Goal: Task Accomplishment & Management: Use online tool/utility

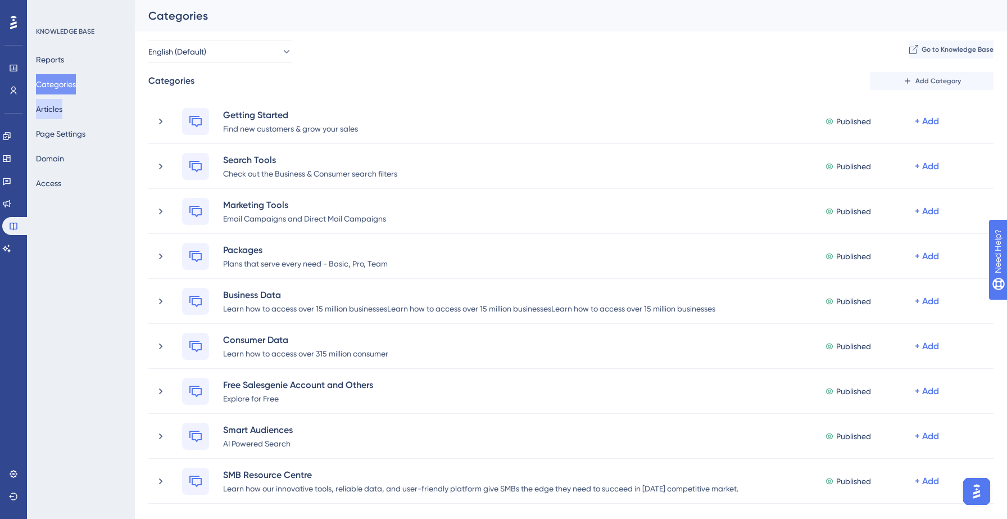
click at [56, 110] on button "Articles" at bounding box center [49, 109] width 26 height 20
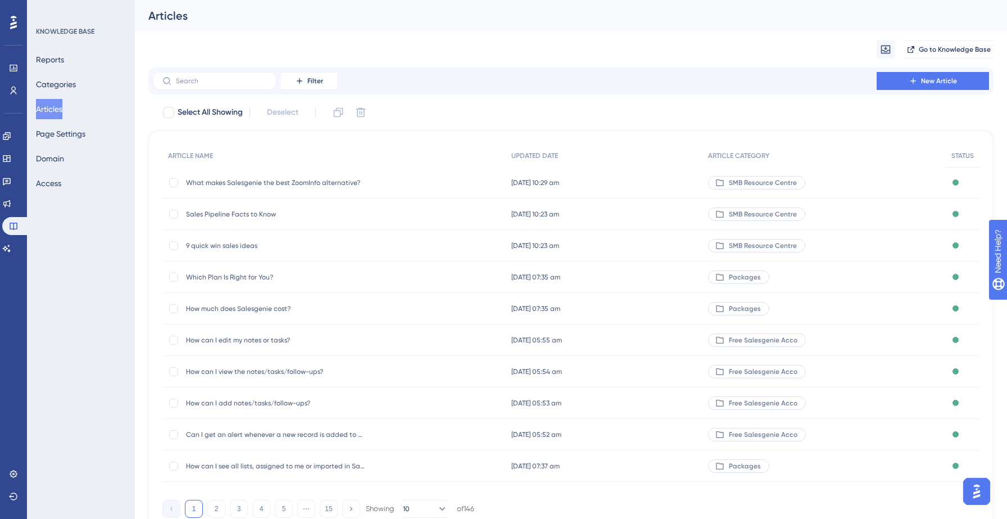
click at [332, 183] on span "What makes Salesgenie the best ZoomInfo alternative?" at bounding box center [276, 182] width 180 height 9
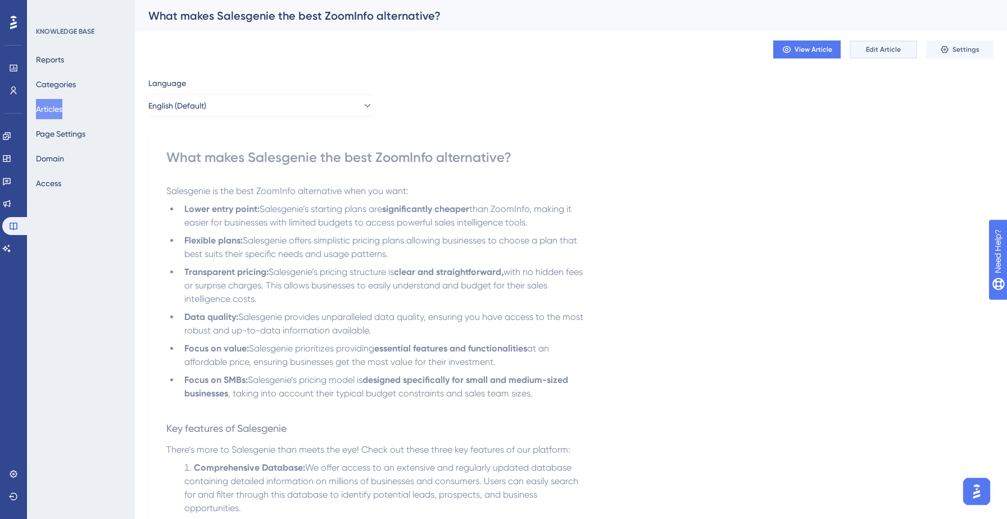
click at [879, 41] on button "Edit Article" at bounding box center [883, 49] width 67 height 18
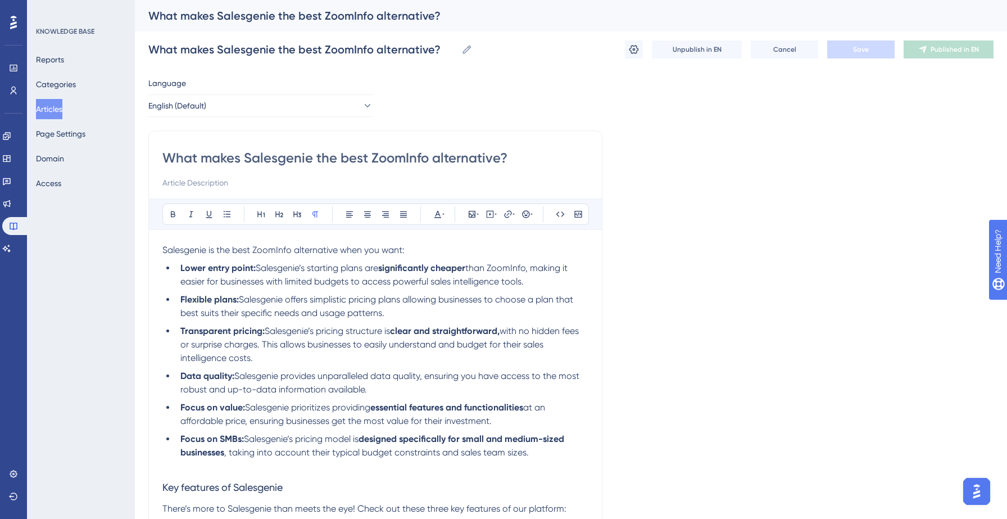
click at [62, 106] on button "Articles" at bounding box center [49, 109] width 26 height 20
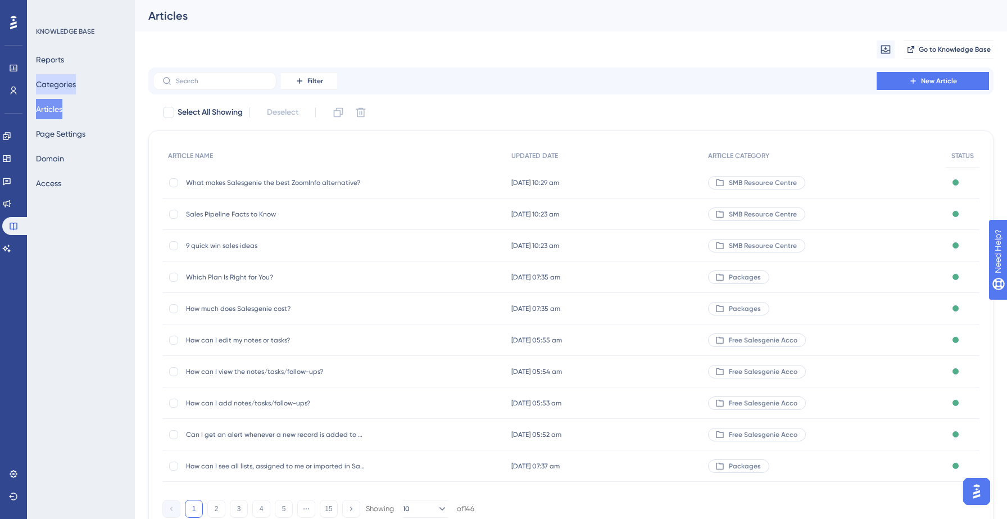
click at [65, 84] on button "Categories" at bounding box center [56, 84] width 40 height 20
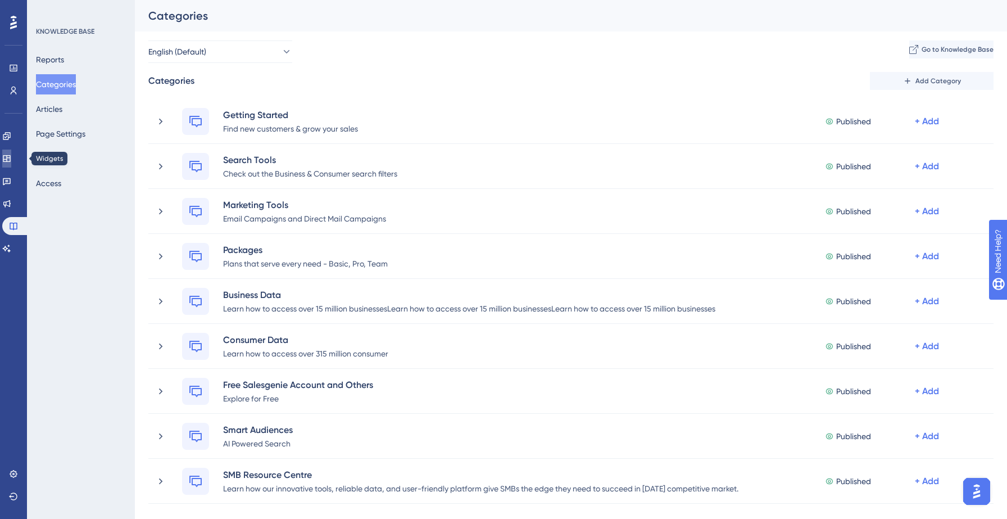
click at [8, 153] on link at bounding box center [6, 159] width 9 height 18
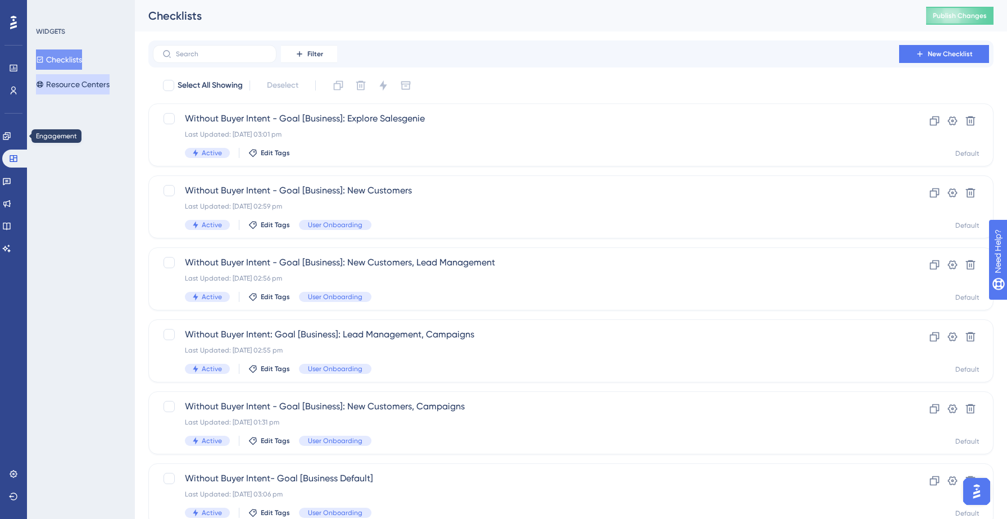
click at [83, 84] on button "Resource Centers" at bounding box center [73, 84] width 74 height 20
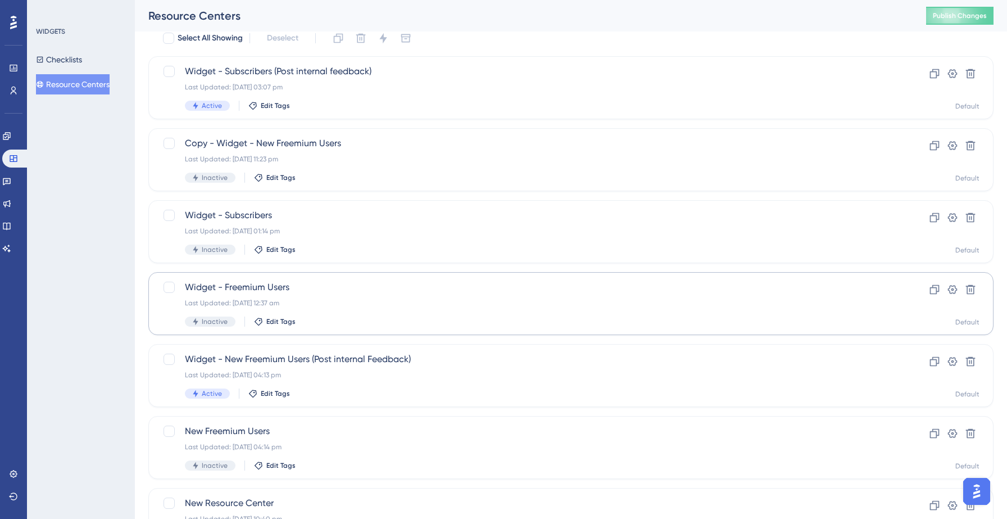
scroll to position [49, 0]
click at [377, 382] on div "Widget - New Freemium Users (Post internal Feedback) Last Updated: 22 Sept 2025…" at bounding box center [526, 374] width 683 height 46
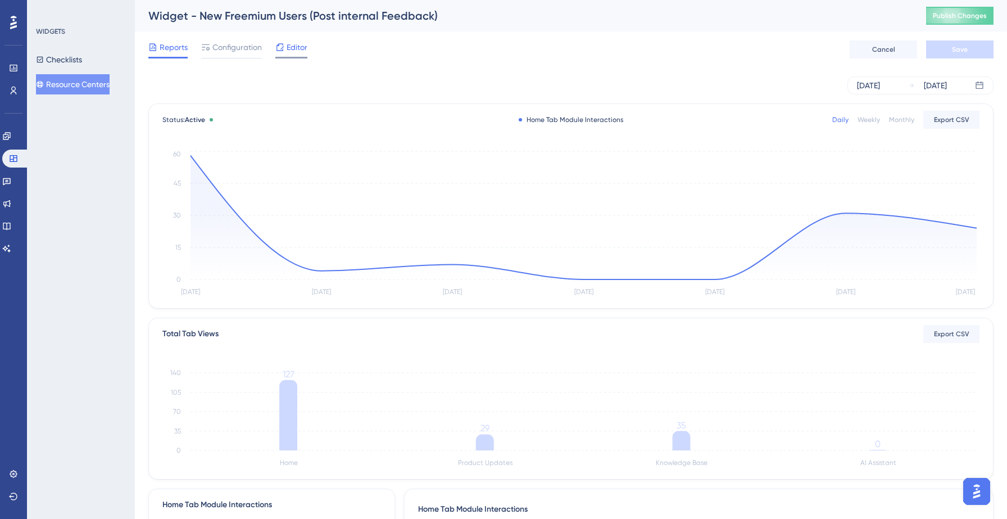
click at [300, 47] on span "Editor" at bounding box center [297, 46] width 21 height 13
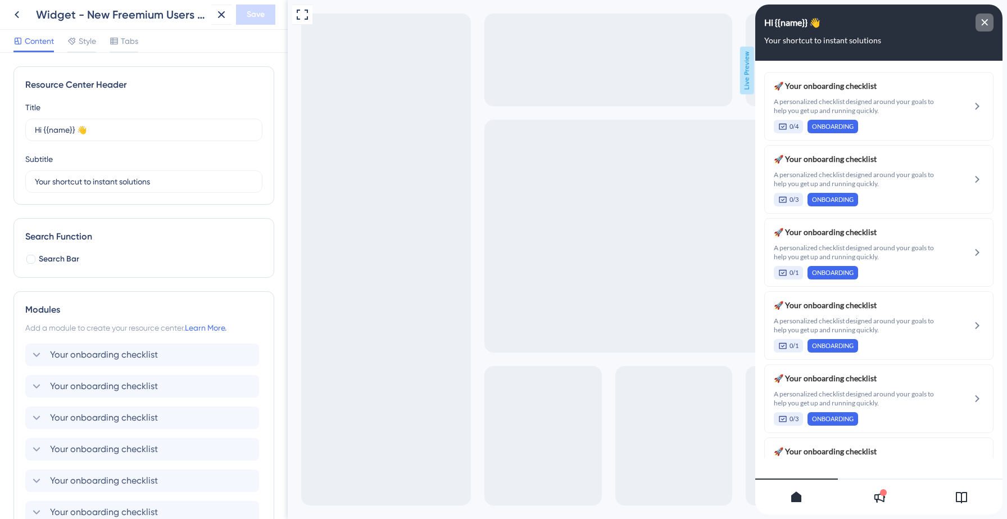
click at [987, 22] on icon "close resource center" at bounding box center [985, 22] width 7 height 7
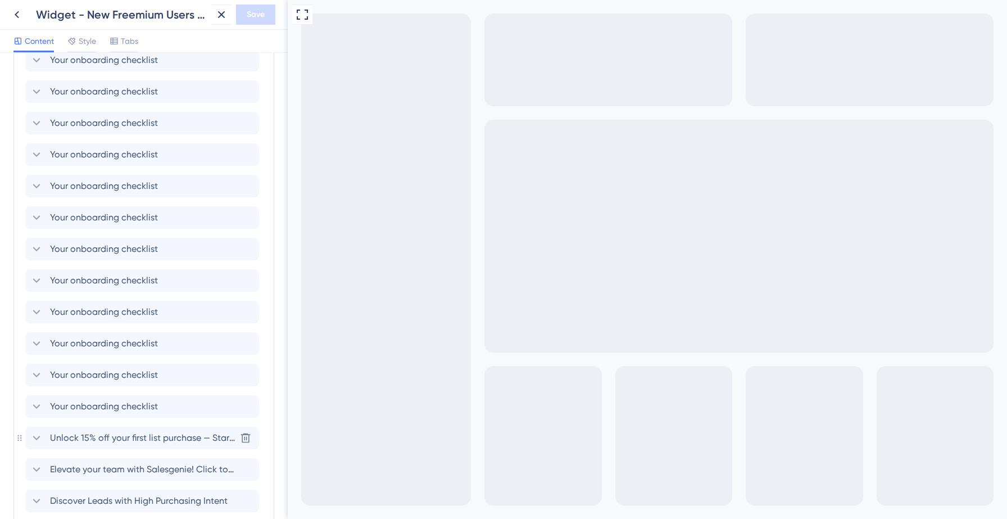
scroll to position [120, 0]
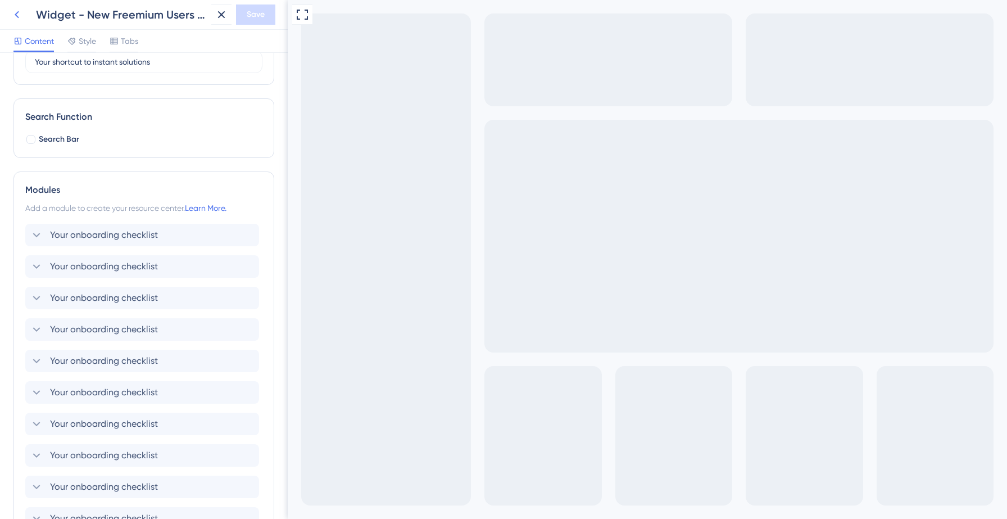
click at [17, 13] on icon at bounding box center [16, 14] width 13 height 13
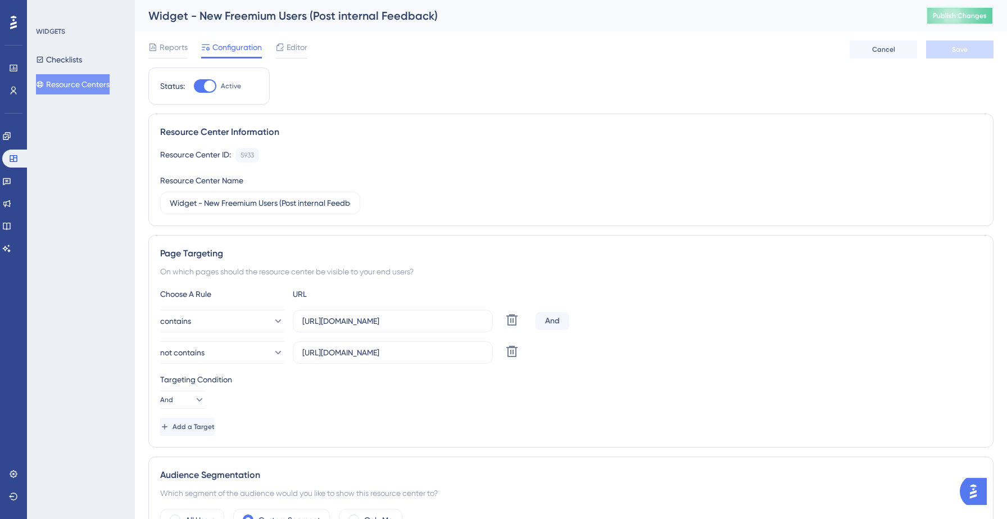
click at [965, 12] on span "Publish Changes" at bounding box center [960, 15] width 54 height 9
click at [584, 142] on div "Resource Center Information Resource Center ID: 5933 Copy Resource Center Name …" at bounding box center [571, 170] width 846 height 112
click at [298, 53] on div "Editor" at bounding box center [291, 49] width 32 height 18
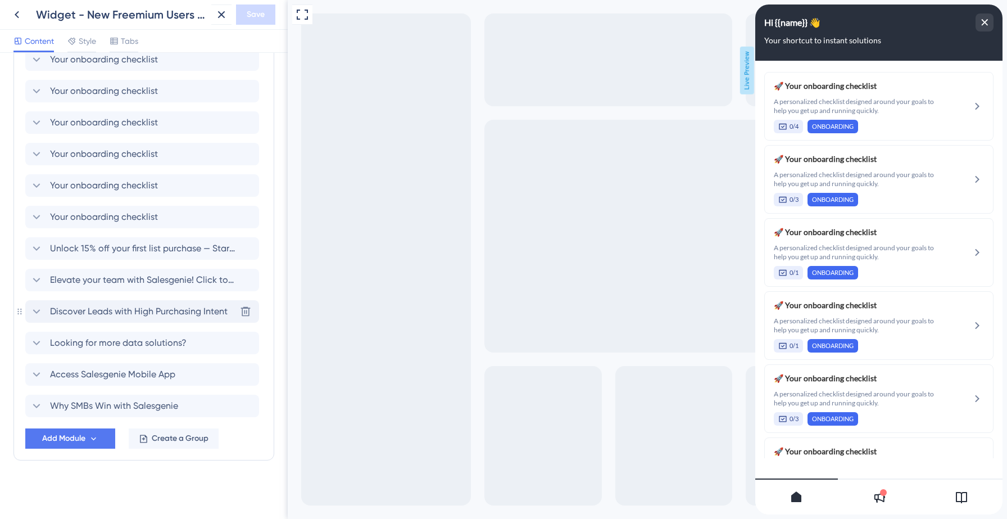
click at [36, 312] on icon at bounding box center [36, 311] width 7 height 4
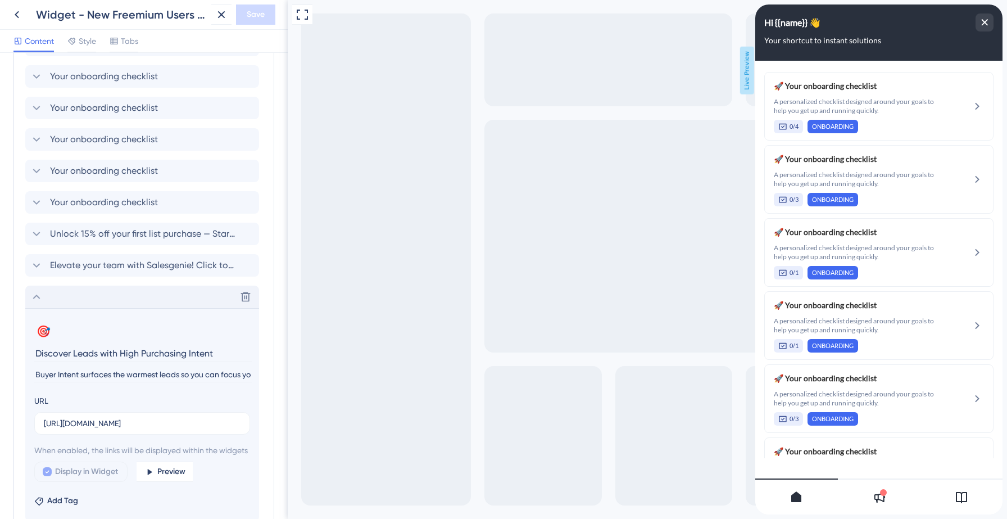
scroll to position [691, 0]
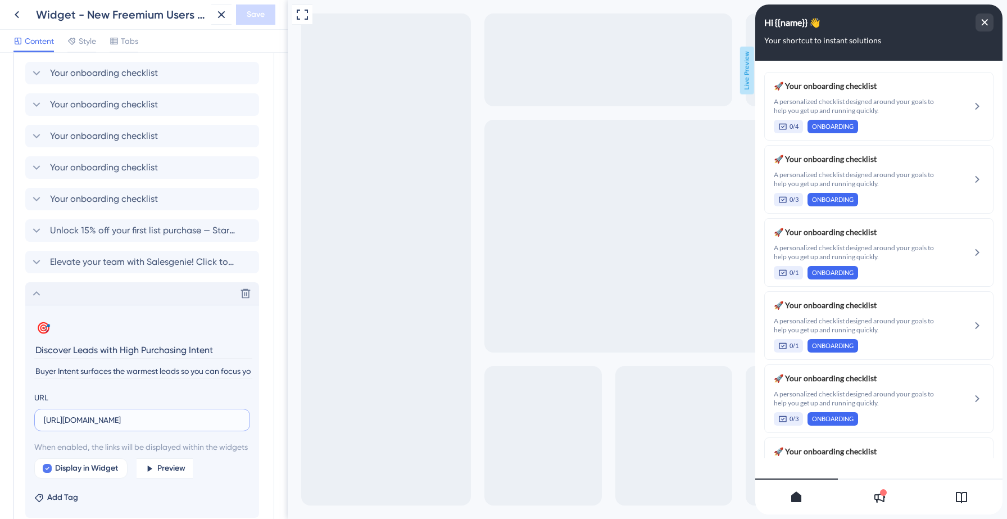
click at [129, 422] on input "https://data-axle-tl3p.help.userguiding.com/en/articles/16141-how-can-i-search-…" at bounding box center [142, 420] width 197 height 12
click at [40, 293] on icon at bounding box center [36, 293] width 13 height 13
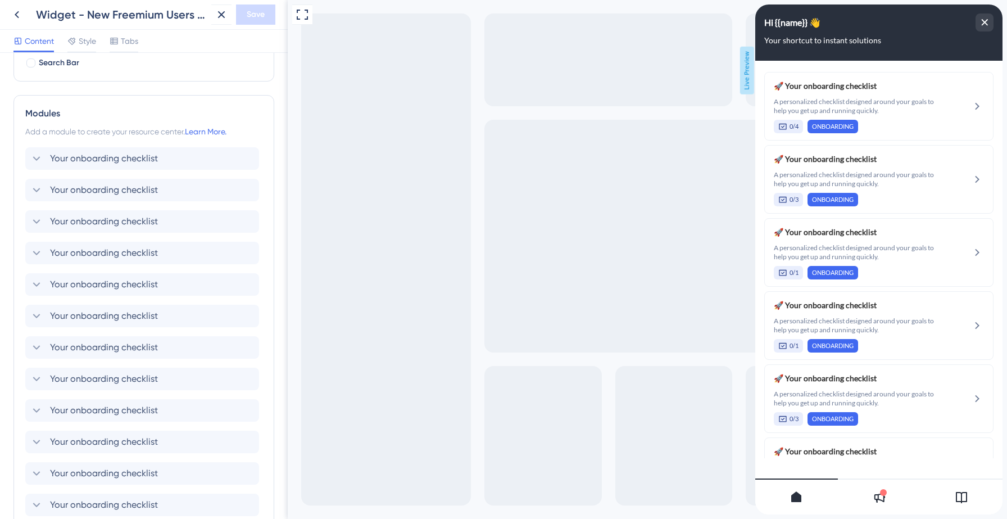
scroll to position [0, 0]
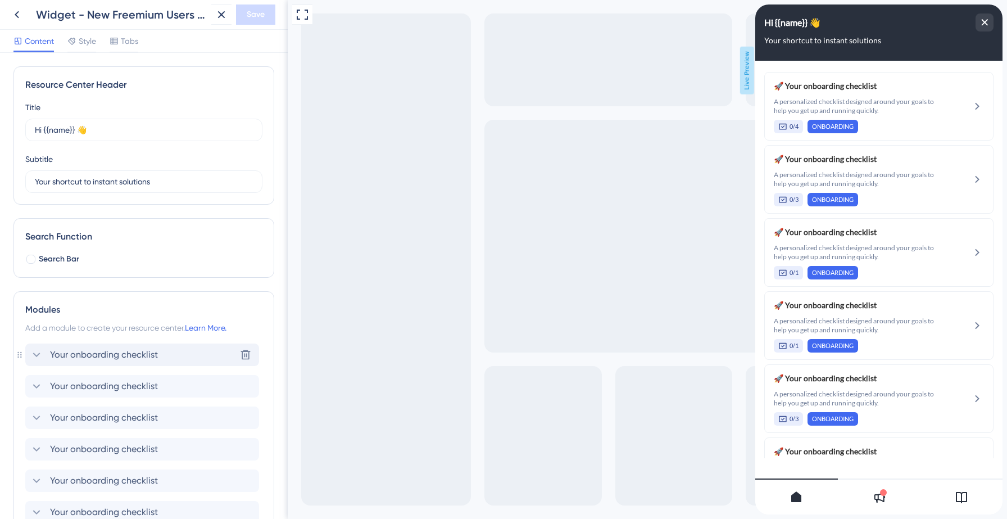
click at [36, 352] on icon at bounding box center [36, 354] width 13 height 13
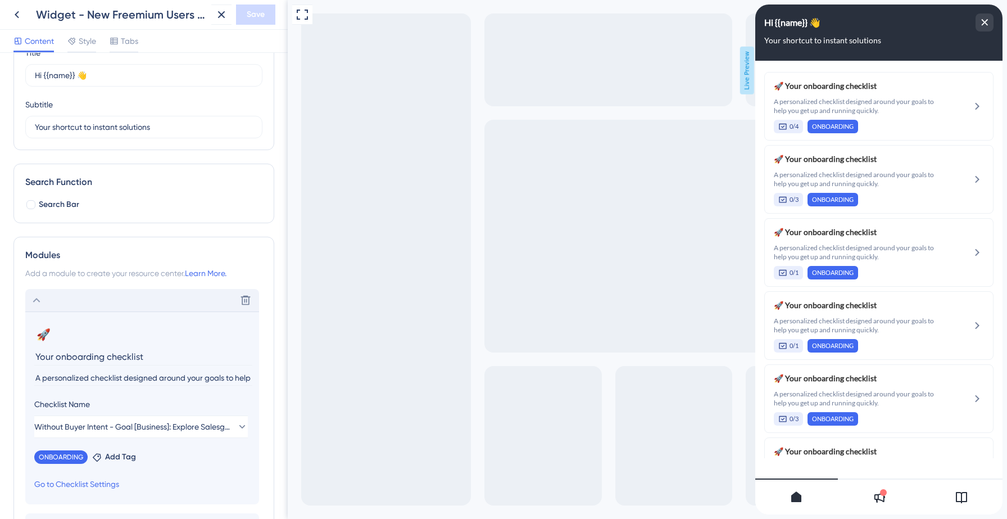
scroll to position [61, 0]
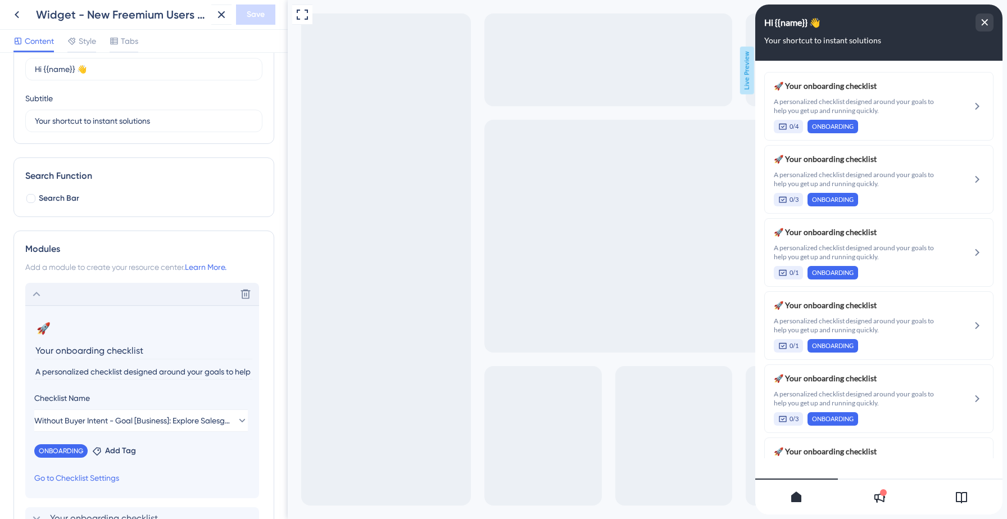
click at [33, 292] on icon at bounding box center [36, 293] width 13 height 13
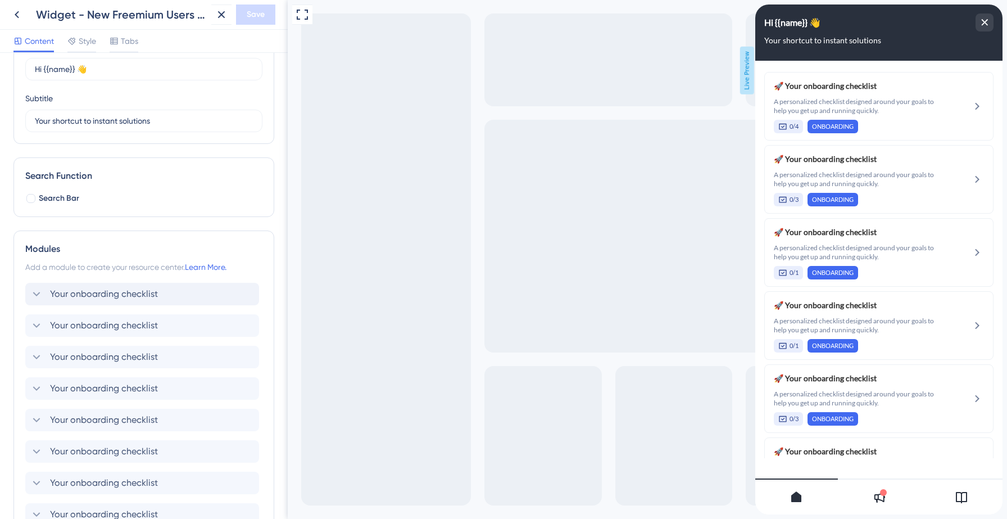
scroll to position [0, 0]
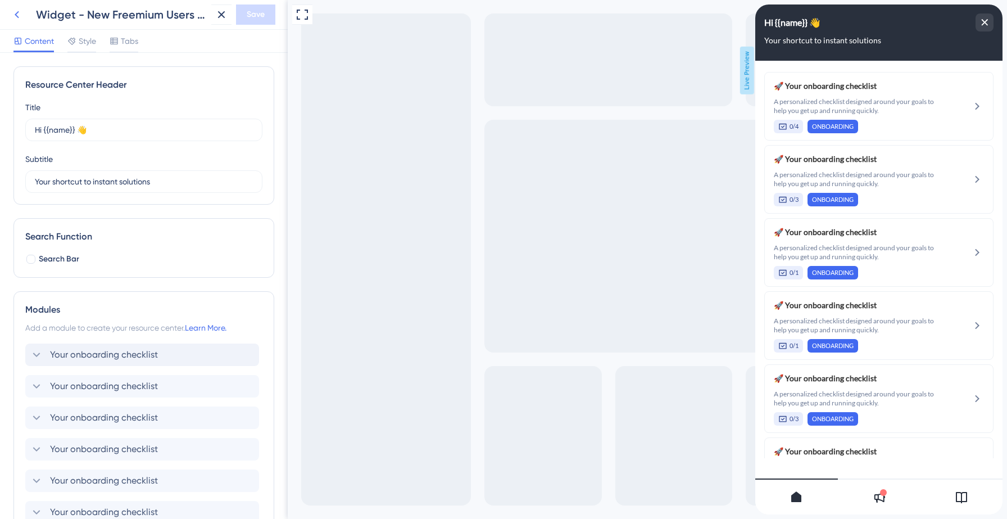
click at [20, 17] on icon at bounding box center [16, 14] width 13 height 13
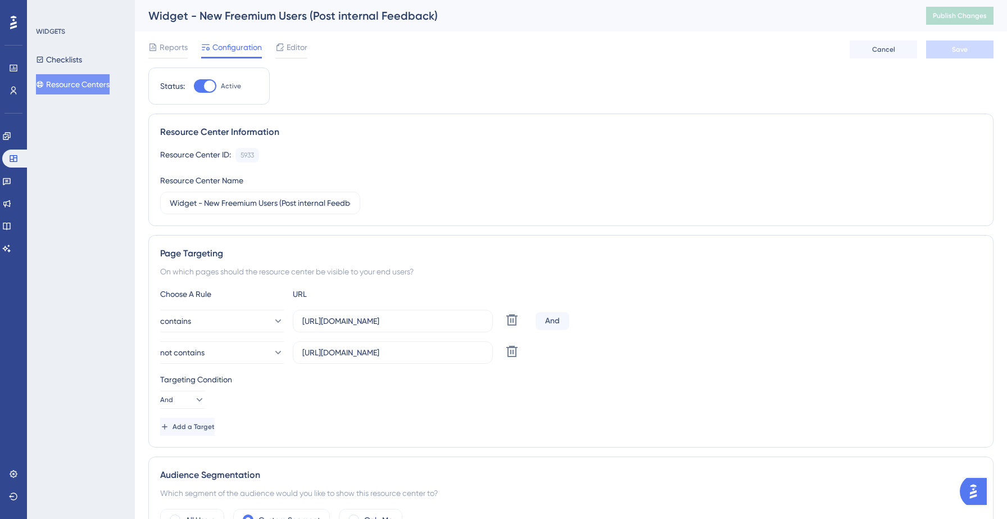
click at [604, 222] on div "Resource Center Information Resource Center ID: 5933 Copy Resource Center Name …" at bounding box center [571, 170] width 846 height 112
click at [92, 86] on button "Resource Centers" at bounding box center [73, 84] width 74 height 20
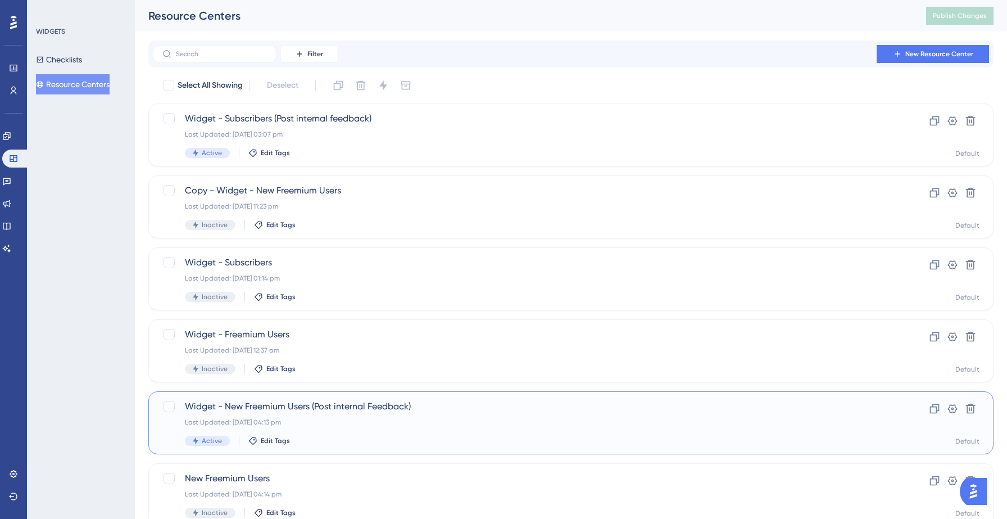
click at [327, 430] on div "Widget - New Freemium Users (Post internal Feedback) Last Updated: 22 Sept 2025…" at bounding box center [526, 423] width 683 height 46
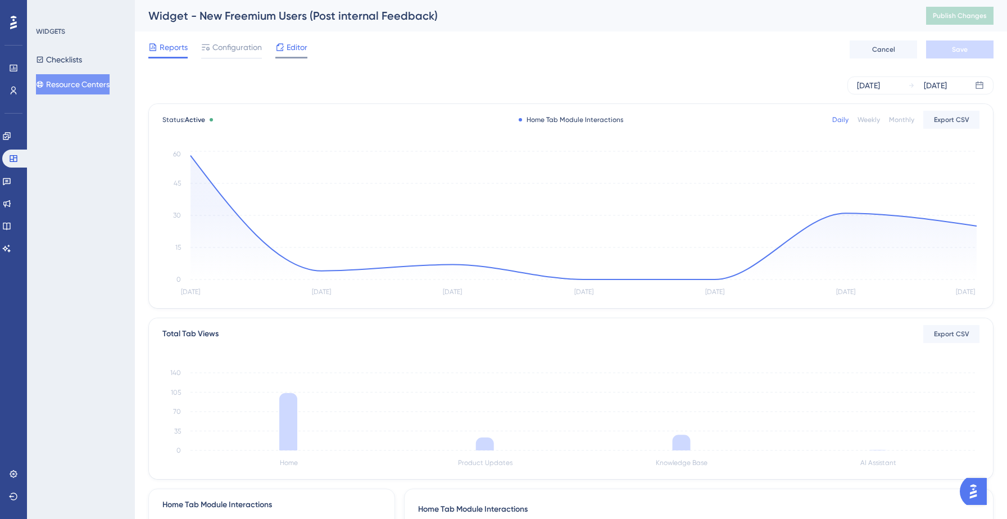
click at [292, 48] on span "Editor" at bounding box center [297, 46] width 21 height 13
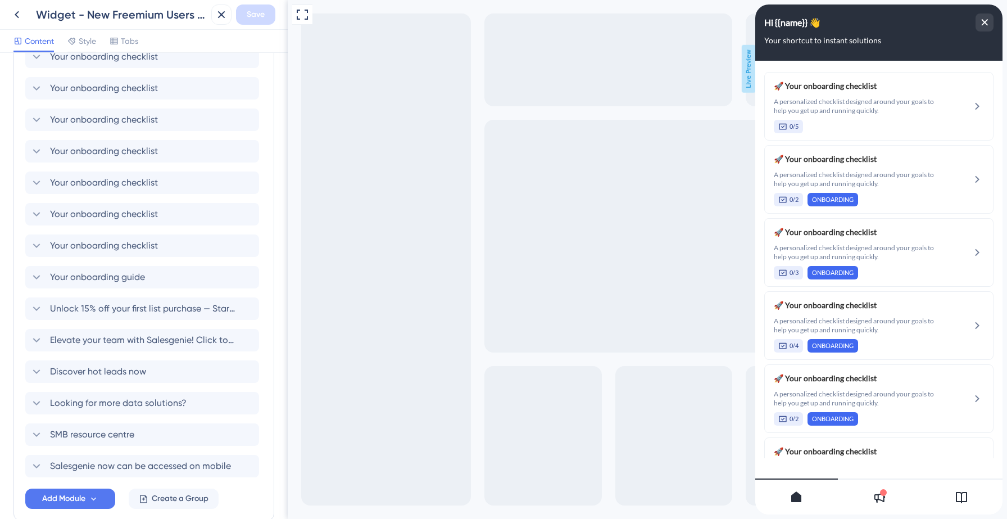
scroll to position [516, 0]
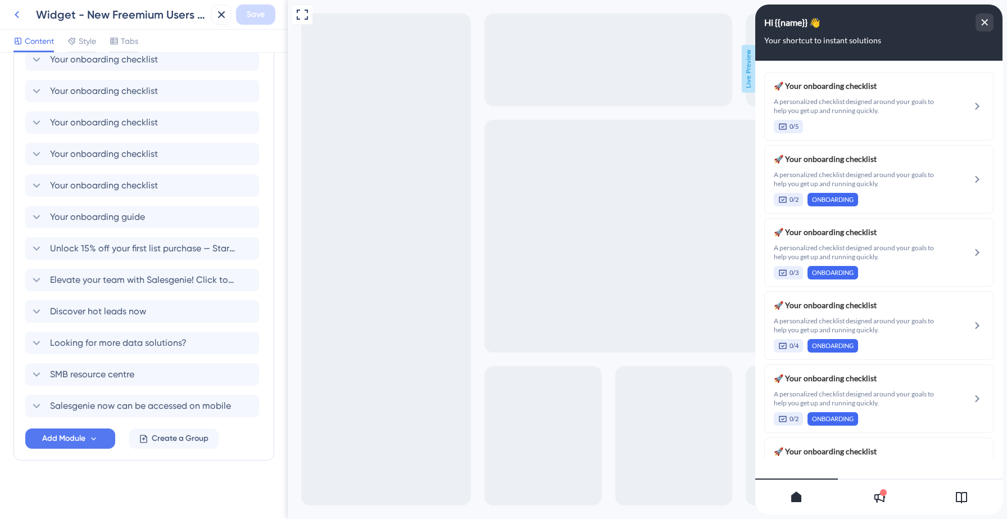
click at [17, 20] on icon at bounding box center [16, 14] width 13 height 13
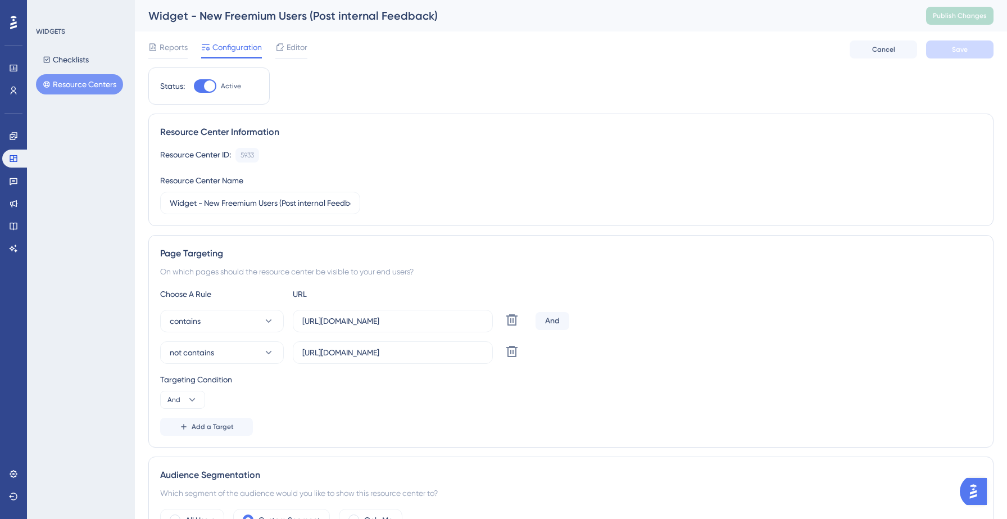
click at [97, 87] on button "Resource Centers" at bounding box center [79, 84] width 87 height 20
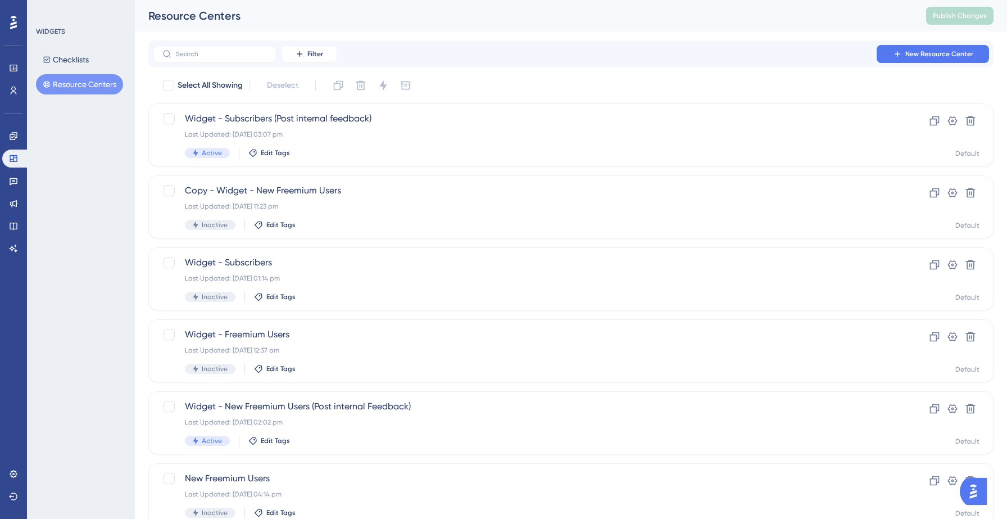
click at [53, 348] on div "WIDGETS Checklists Resource Centers" at bounding box center [81, 259] width 108 height 519
click at [322, 426] on div "Last Updated: [DATE] 02:02 pm" at bounding box center [526, 422] width 683 height 9
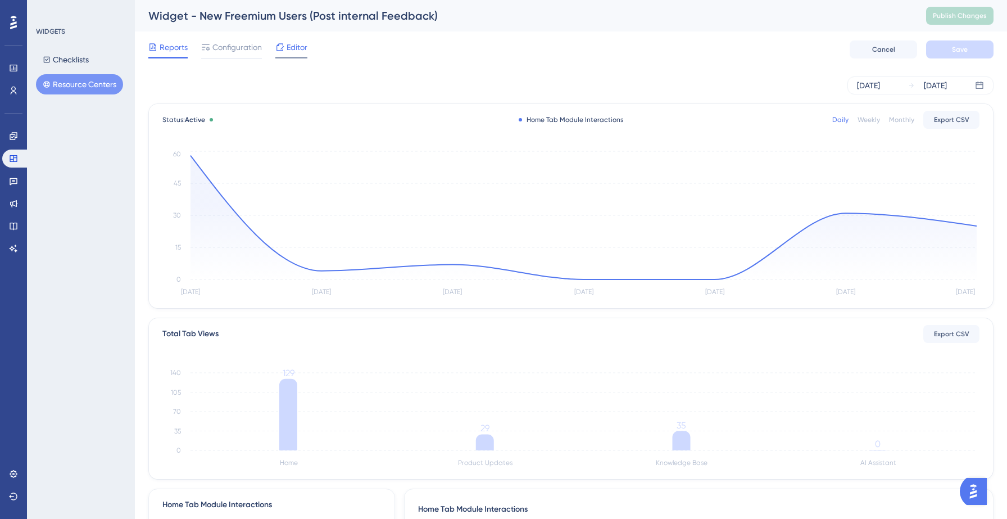
click at [289, 57] on div at bounding box center [291, 58] width 32 height 2
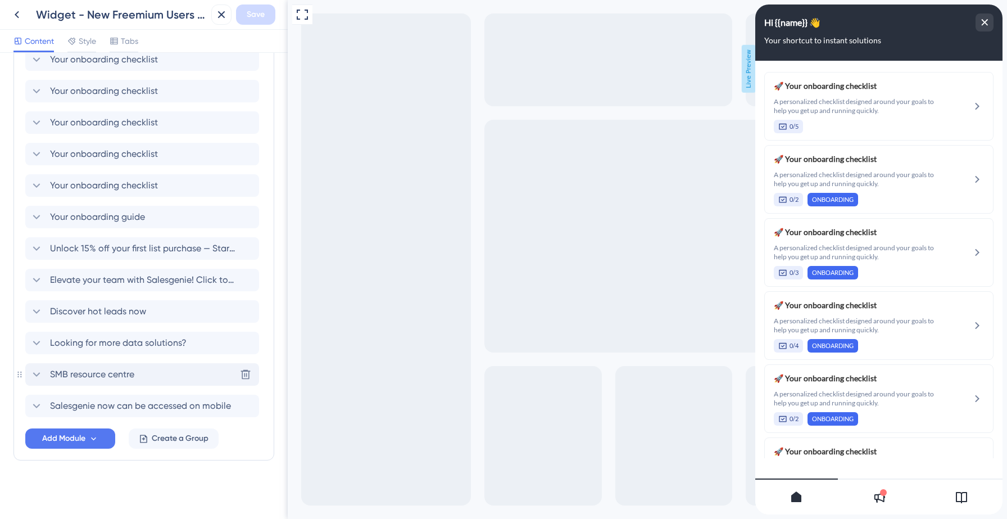
click at [41, 374] on icon at bounding box center [36, 374] width 13 height 13
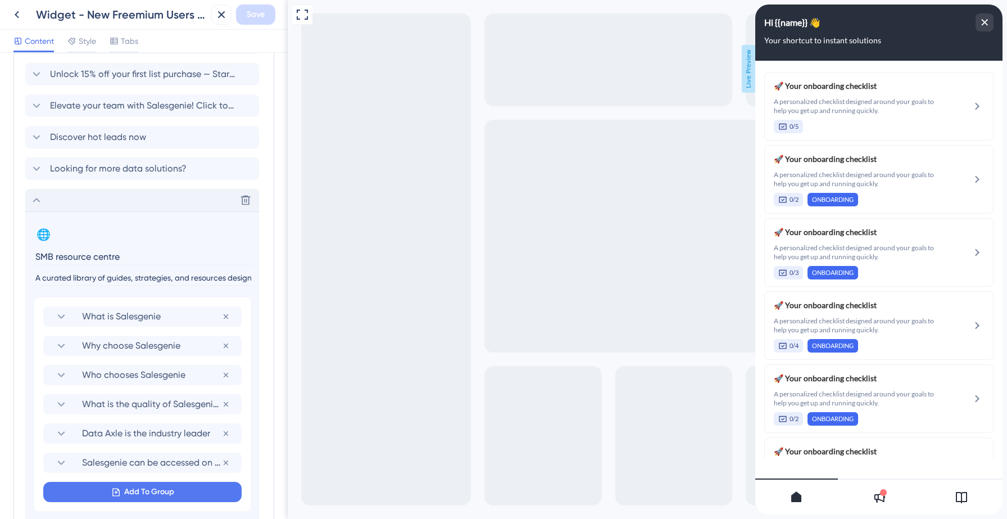
scroll to position [702, 0]
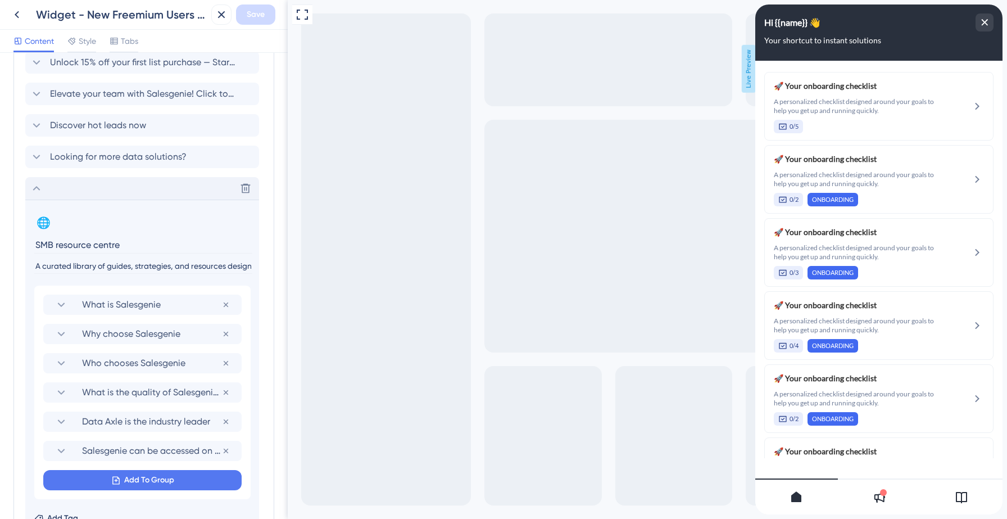
click at [35, 186] on icon at bounding box center [36, 188] width 13 height 13
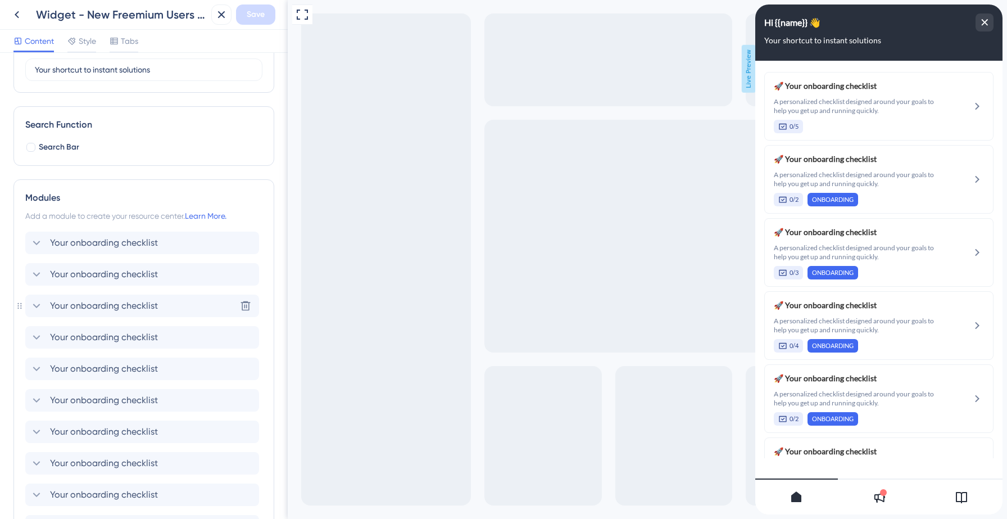
scroll to position [0, 0]
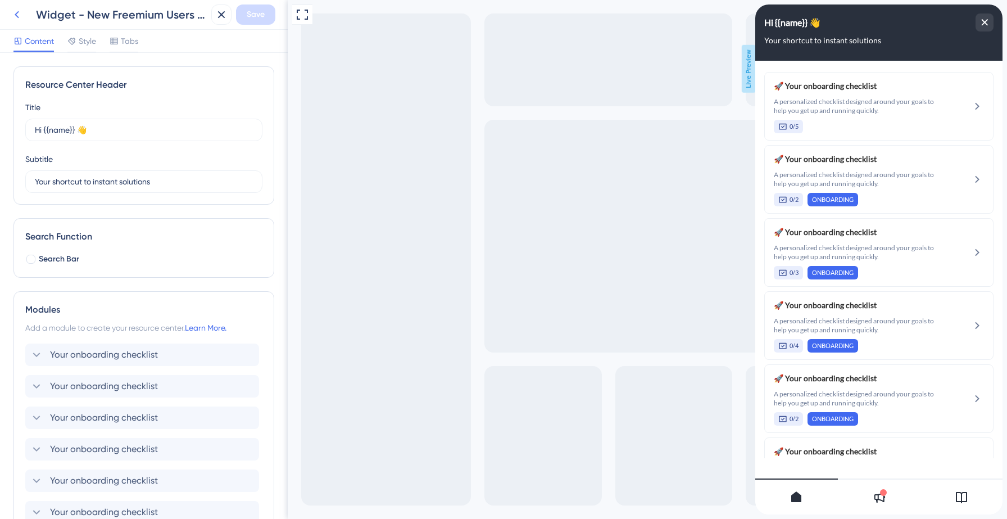
click at [20, 14] on icon at bounding box center [16, 14] width 13 height 13
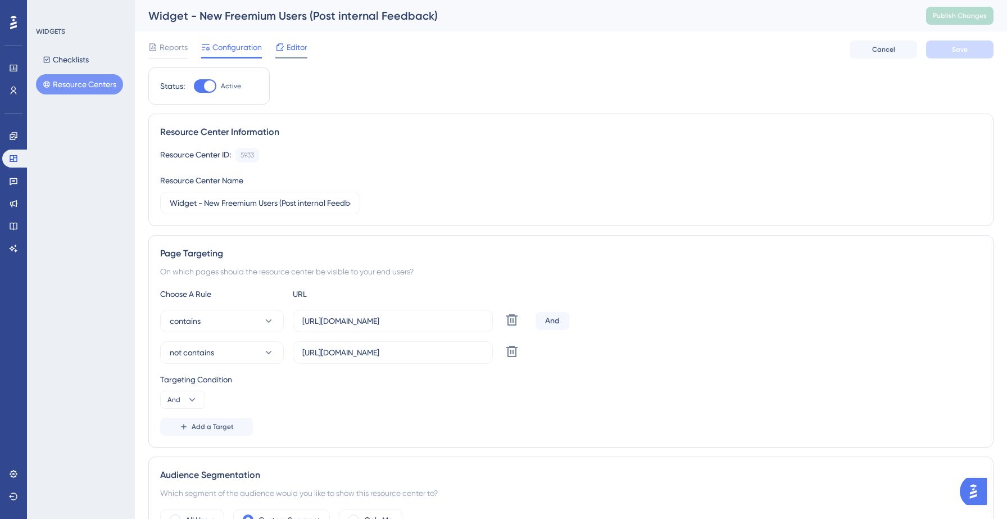
click at [292, 52] on span "Editor" at bounding box center [297, 46] width 21 height 13
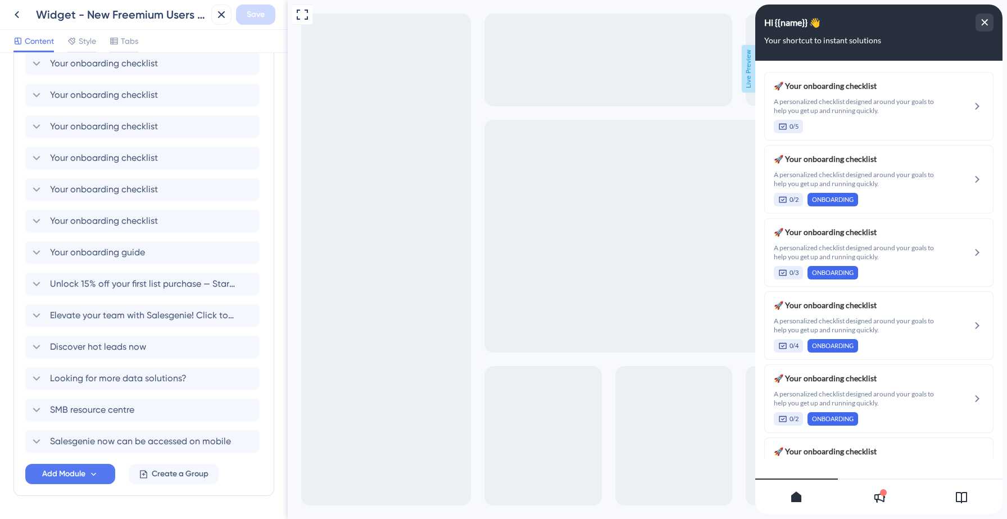
scroll to position [483, 0]
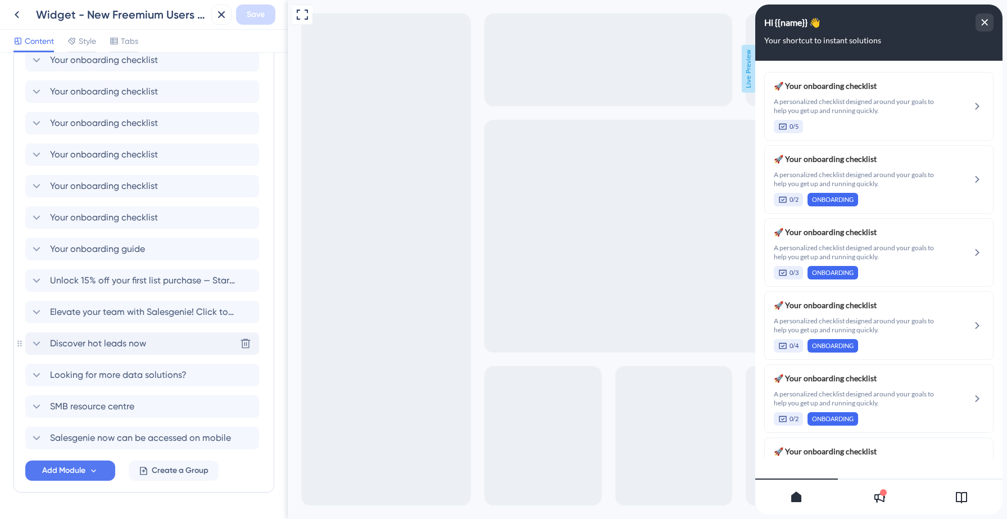
click at [77, 344] on span "Discover hot leads now" at bounding box center [98, 343] width 96 height 13
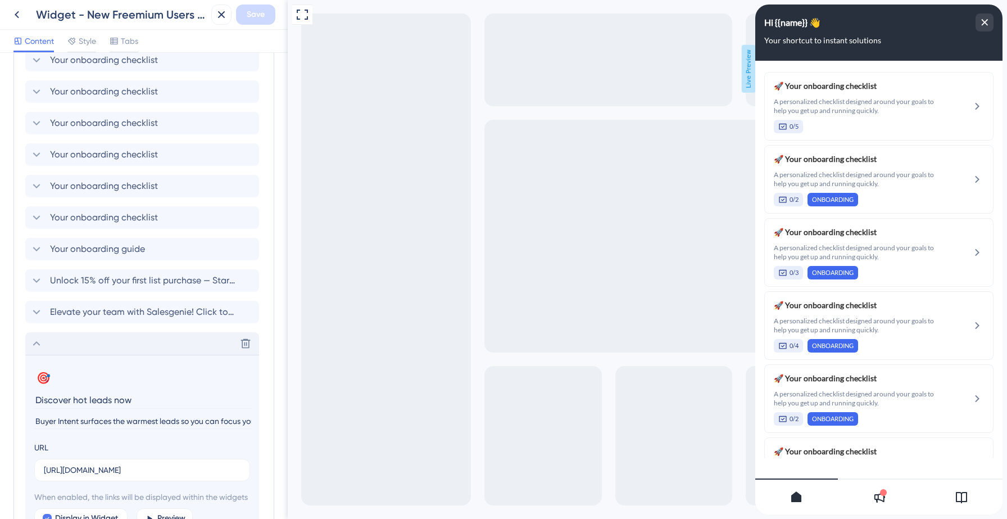
drag, startPoint x: 71, startPoint y: 401, endPoint x: 156, endPoint y: 398, distance: 84.4
click at [156, 398] on input "Discover hot leads now" at bounding box center [143, 399] width 218 height 17
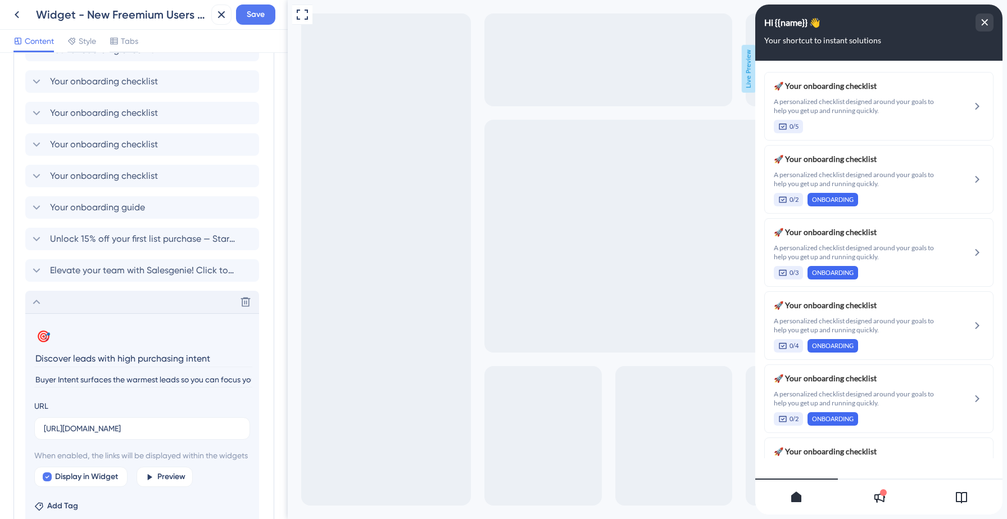
scroll to position [527, 0]
type input "Discover leads with high purchasing intent"
click at [960, 500] on icon at bounding box center [961, 496] width 13 height 13
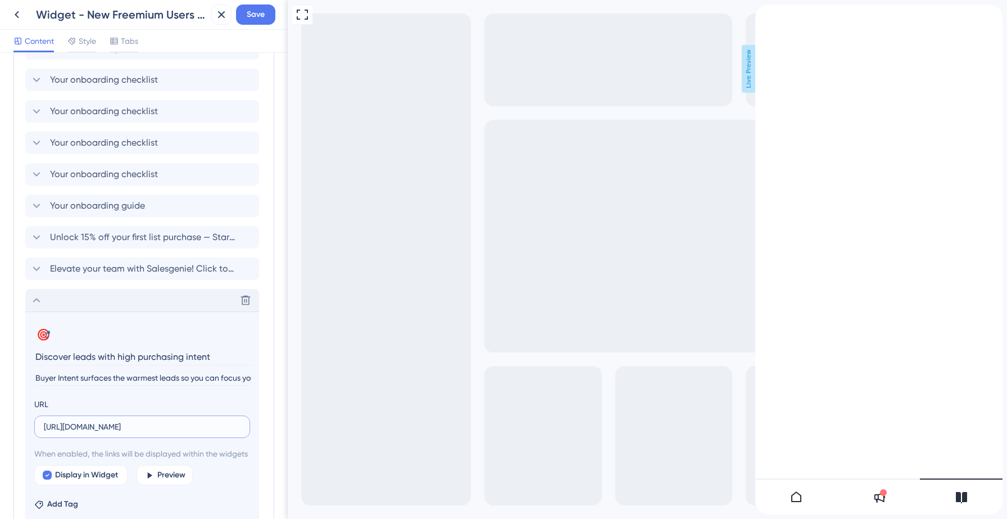
click at [78, 428] on input "[URL][DOMAIN_NAME]" at bounding box center [142, 427] width 197 height 12
paste input "[DOMAIN_NAME][URL]"
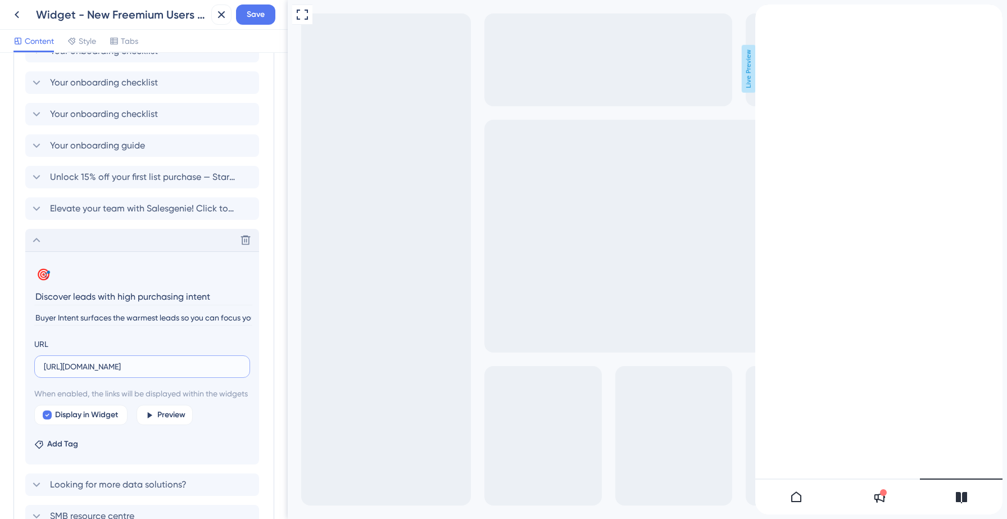
scroll to position [588, 0]
type input "[URL][DOMAIN_NAME]"
click at [253, 13] on span "Save" at bounding box center [256, 14] width 18 height 13
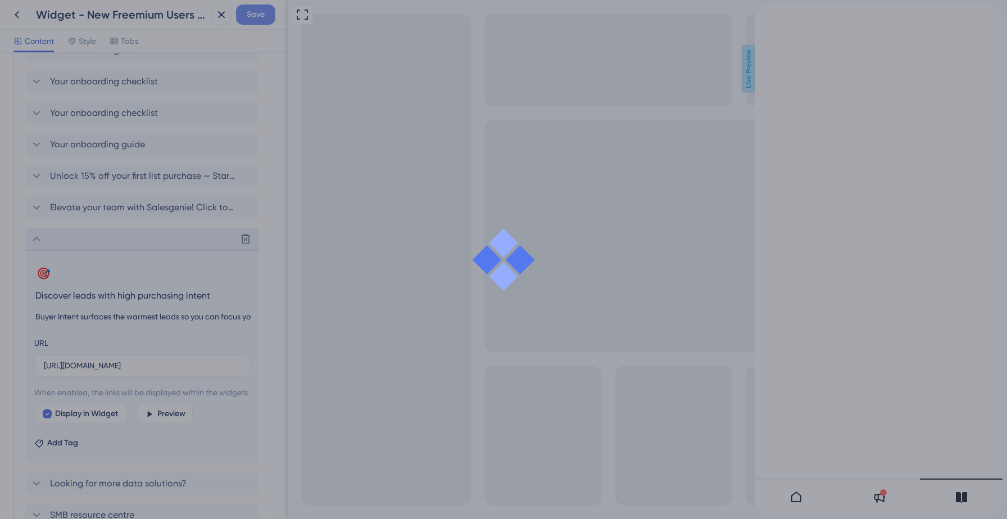
scroll to position [0, 0]
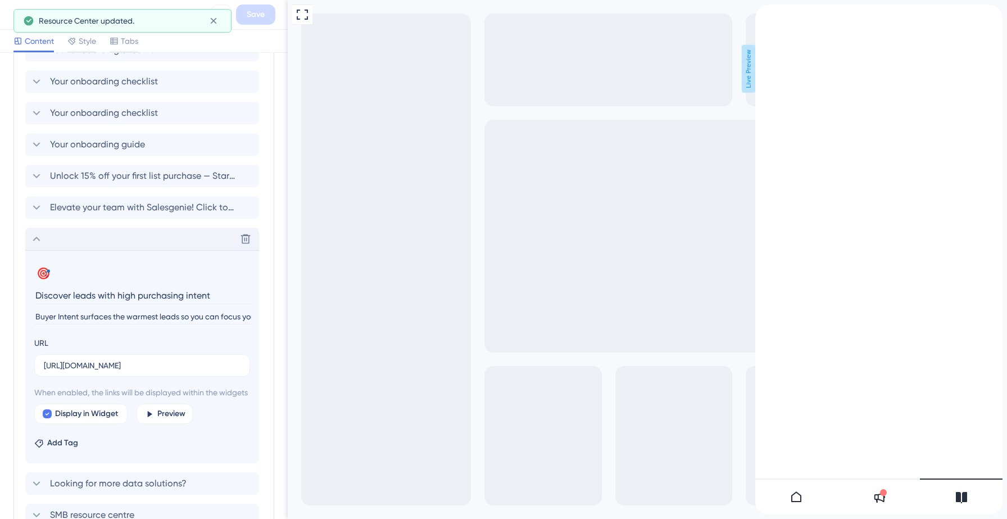
click at [34, 239] on icon at bounding box center [36, 238] width 13 height 13
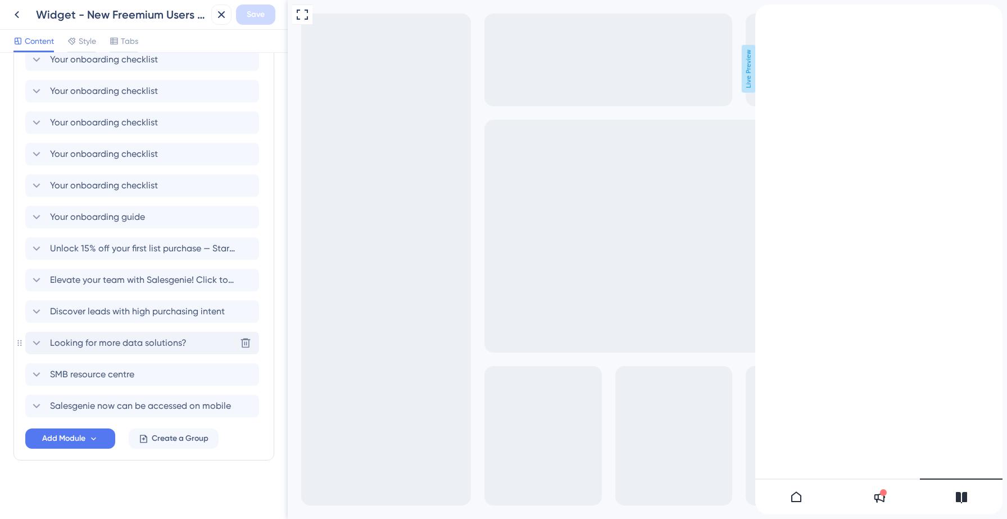
click at [38, 342] on icon at bounding box center [36, 343] width 7 height 4
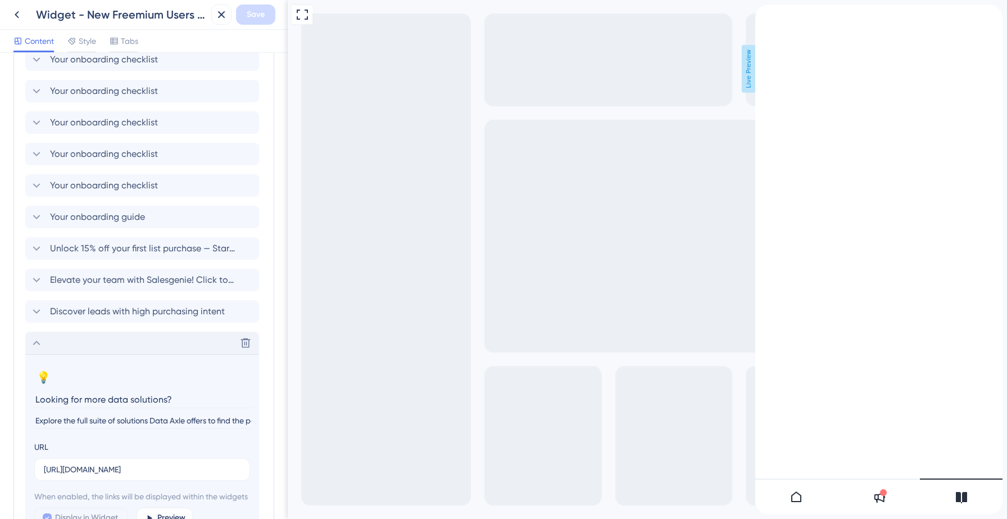
scroll to position [588, 0]
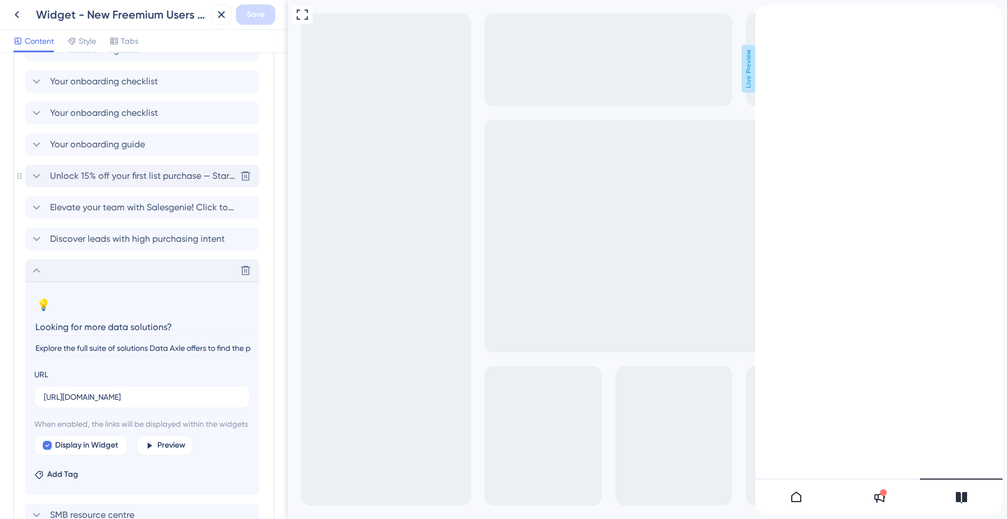
click at [38, 174] on icon at bounding box center [36, 175] width 13 height 13
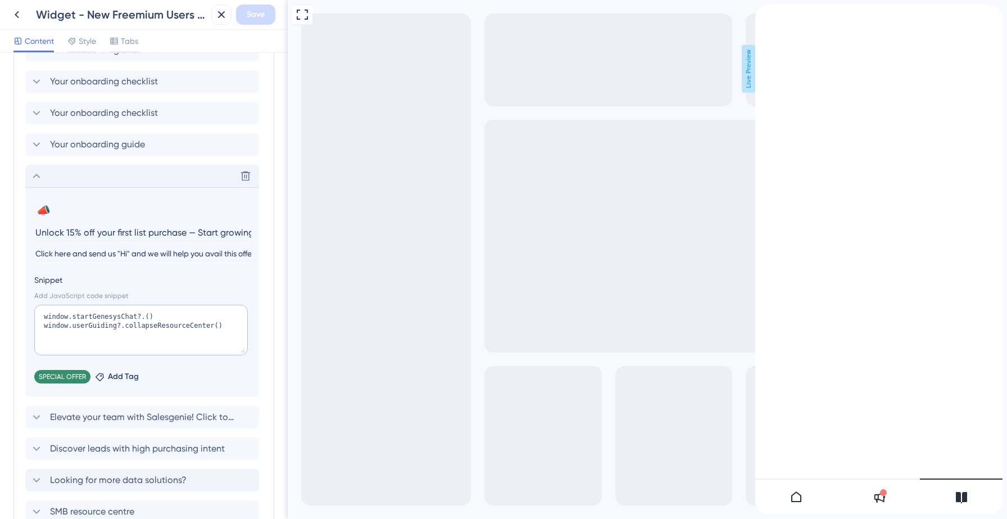
scroll to position [0, 63]
click at [118, 327] on textarea "window.startGenesysChat?.() window.userGuiding?.collapseResourceCenter()" at bounding box center [141, 330] width 214 height 51
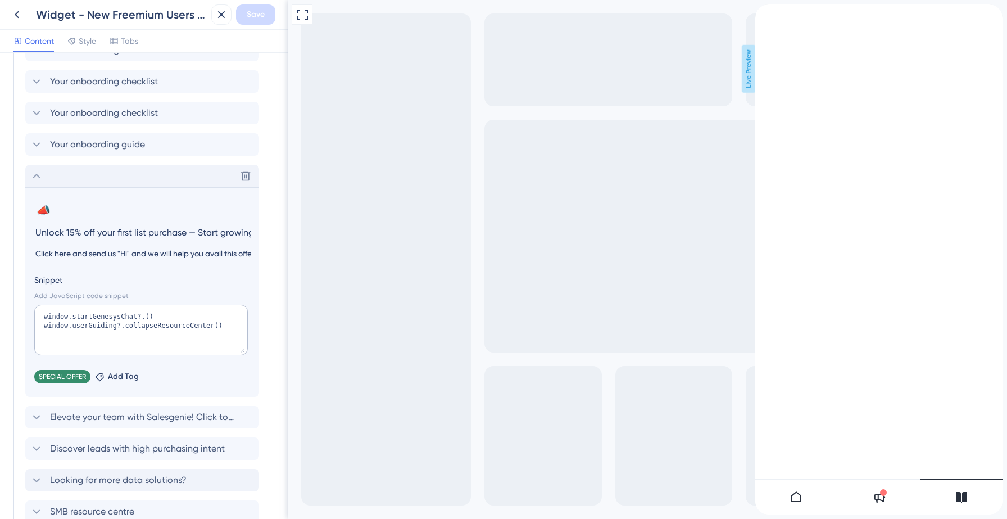
click at [36, 174] on icon at bounding box center [36, 175] width 13 height 13
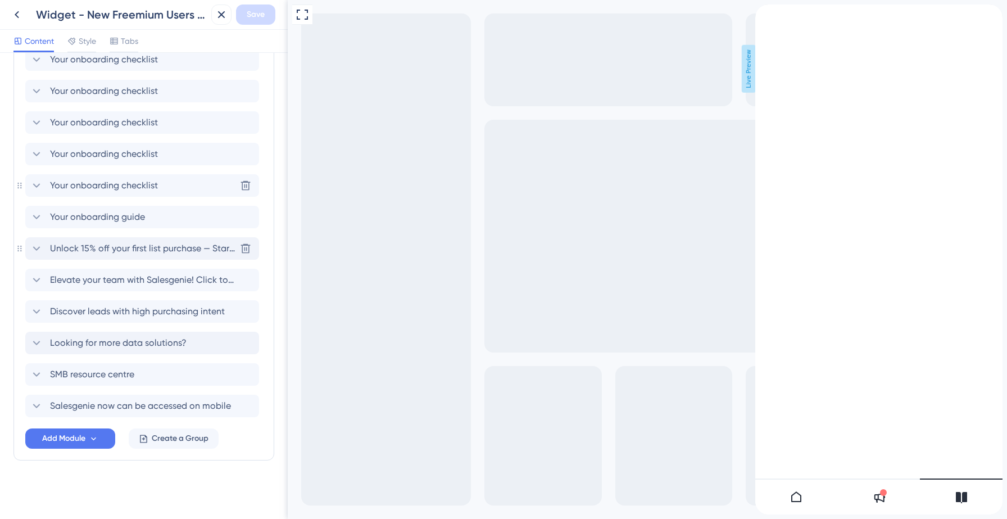
scroll to position [516, 0]
click at [74, 439] on span "Add Module" at bounding box center [63, 438] width 43 height 13
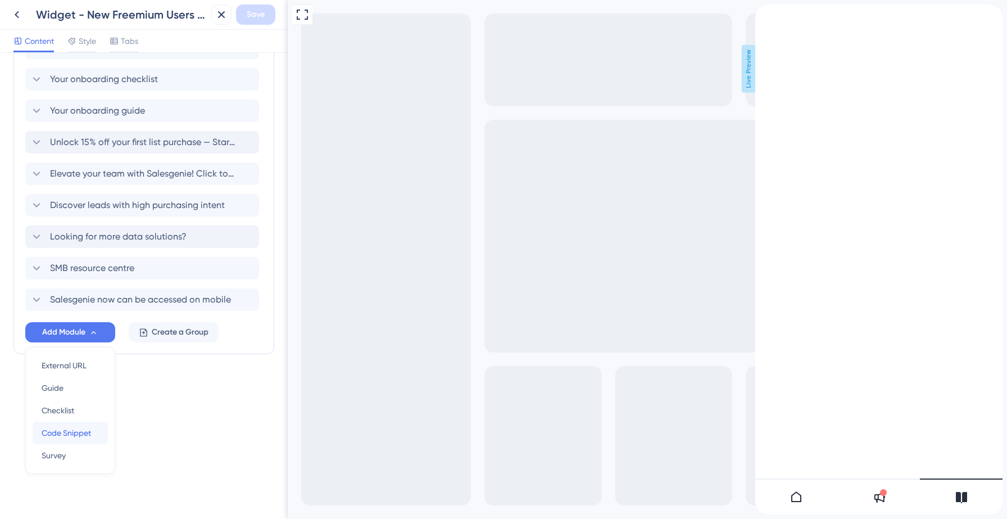
click at [73, 428] on span "Code Snippet" at bounding box center [66, 432] width 49 height 13
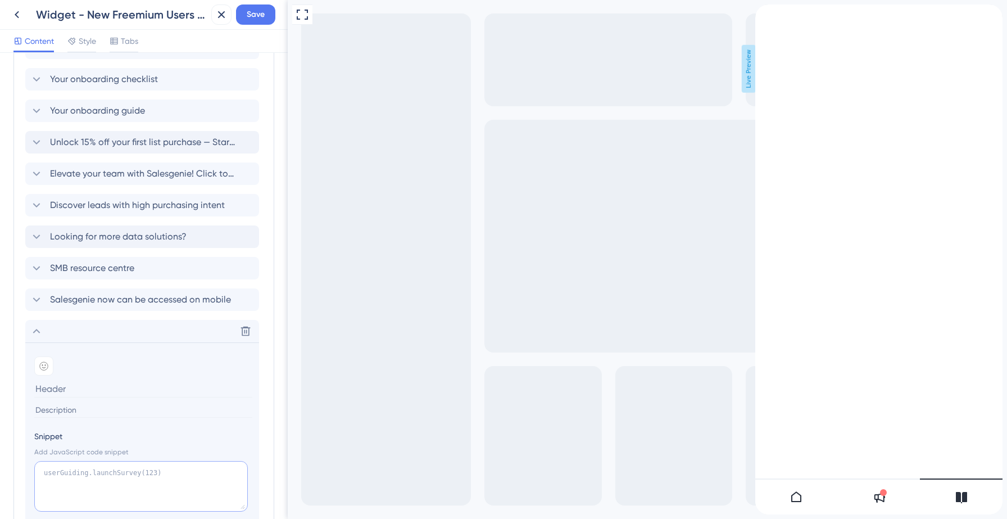
click at [76, 476] on textarea at bounding box center [141, 486] width 214 height 51
paste textarea "window.startGenesysChat?.() window.userGuiding?.collapseResourceCenter()"
type textarea "window.startGenesysChat?.() window.userGuiding?.collapseResourceCenter()"
click at [34, 233] on icon at bounding box center [36, 236] width 13 height 13
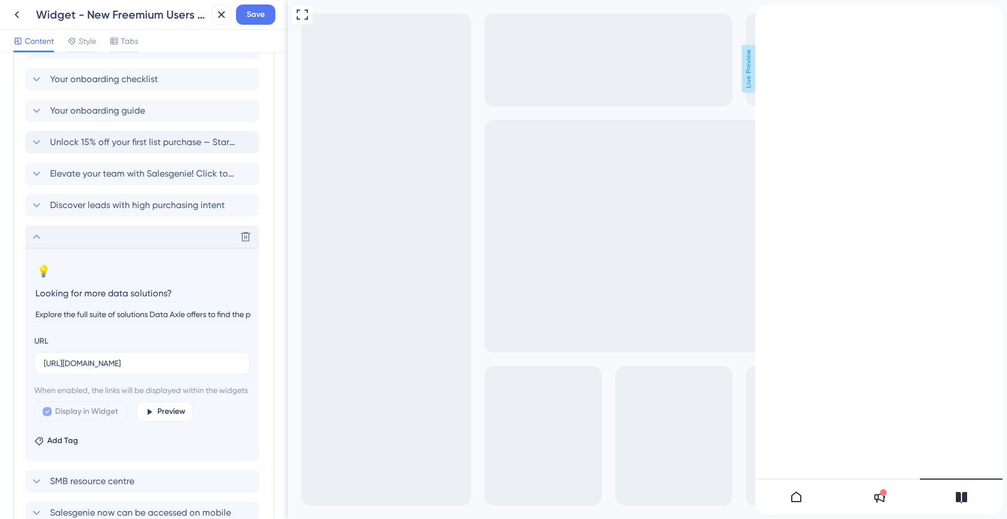
click at [89, 311] on input "Explore the full suite of solutions Data Axle offers to find the perfect fit fo…" at bounding box center [143, 314] width 218 height 15
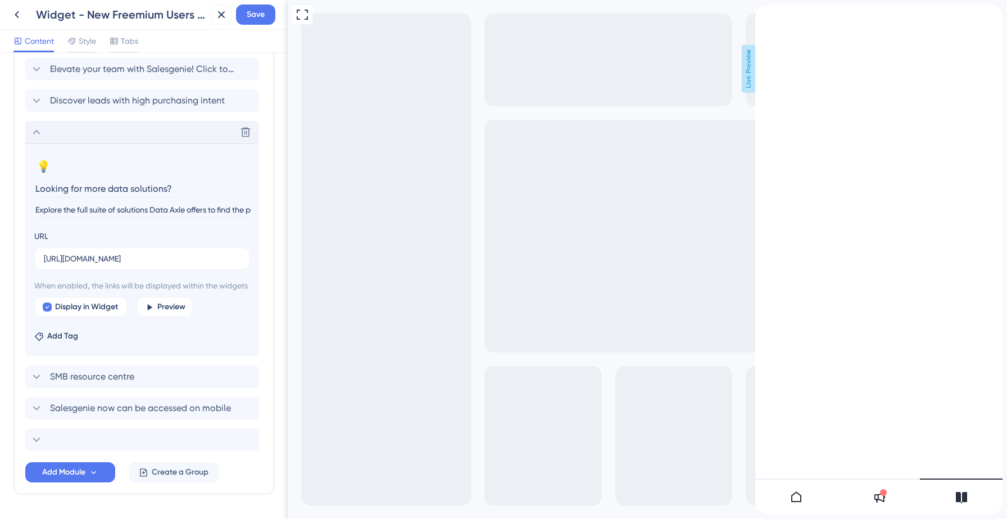
scroll to position [728, 0]
click at [38, 445] on icon at bounding box center [36, 437] width 13 height 13
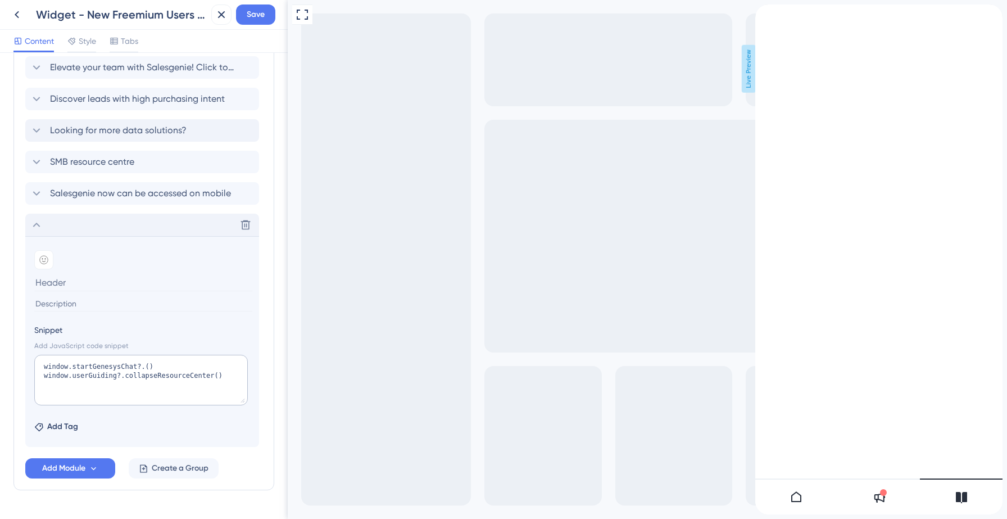
click at [71, 306] on input at bounding box center [143, 303] width 218 height 15
paste input "Explore the full suite of solutions Data Axle offers to find the perfect fit fo…"
type input "Explore the full suite of solutions Data Axle offers to find the perfect fit fo…"
click at [103, 128] on span "Looking for more data solutions?" at bounding box center [118, 130] width 137 height 13
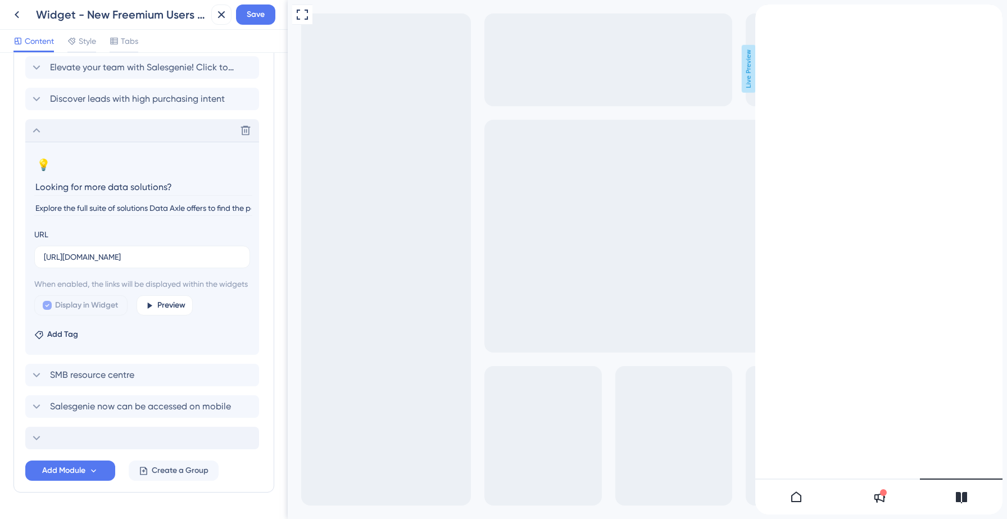
click at [91, 187] on input "Looking for more data solutions?" at bounding box center [143, 186] width 218 height 17
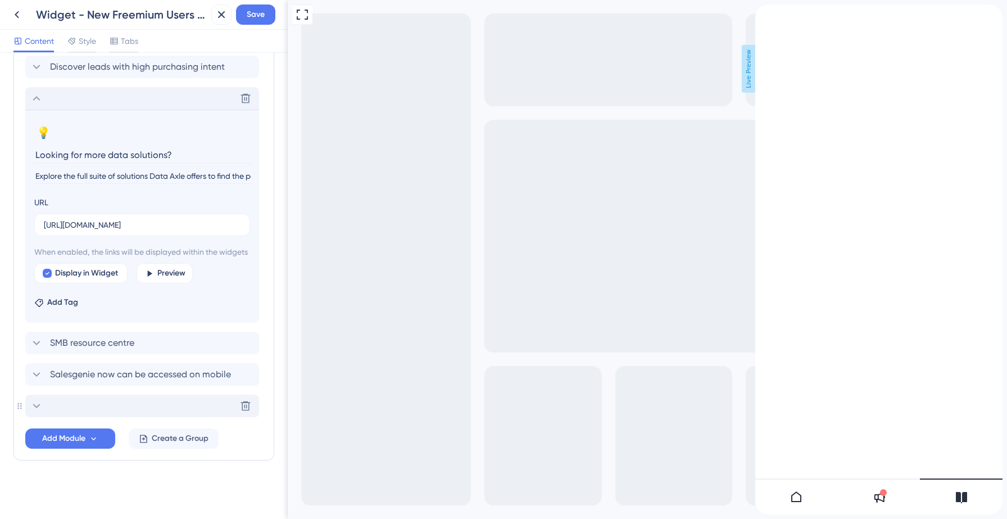
click at [37, 410] on icon at bounding box center [36, 405] width 13 height 13
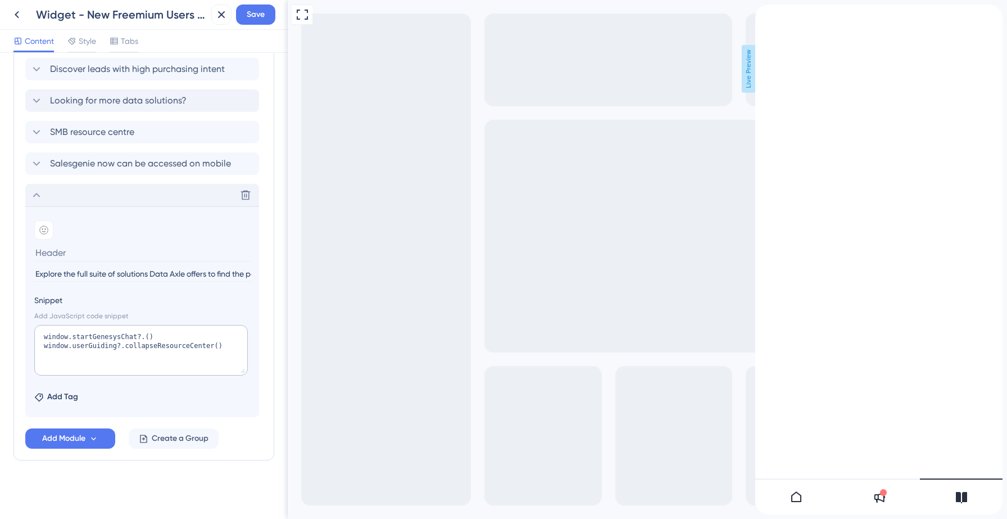
scroll to position [758, 0]
click at [106, 255] on input at bounding box center [143, 252] width 218 height 17
type input "Looking for more data solutions?"
click at [47, 229] on icon at bounding box center [43, 229] width 9 height 9
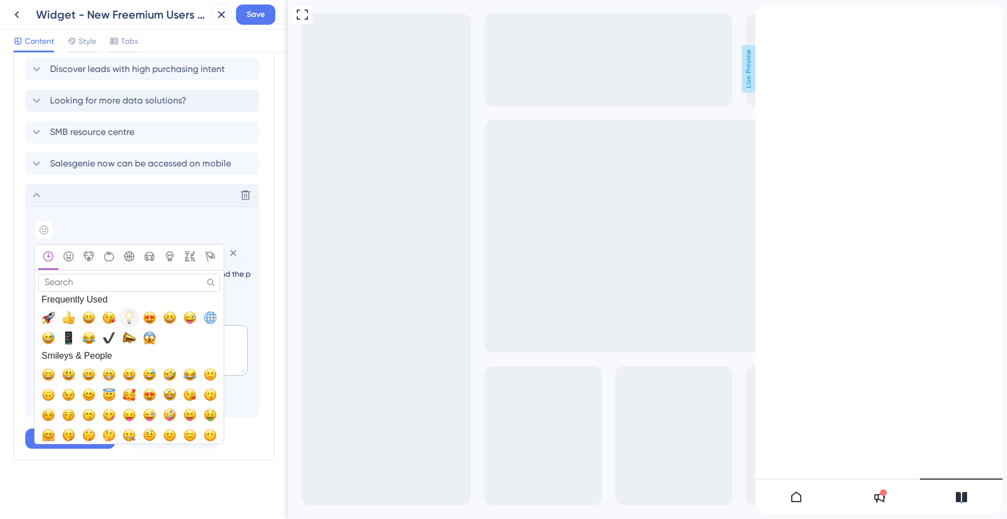
click at [128, 319] on span "💡, bulb" at bounding box center [129, 317] width 13 height 13
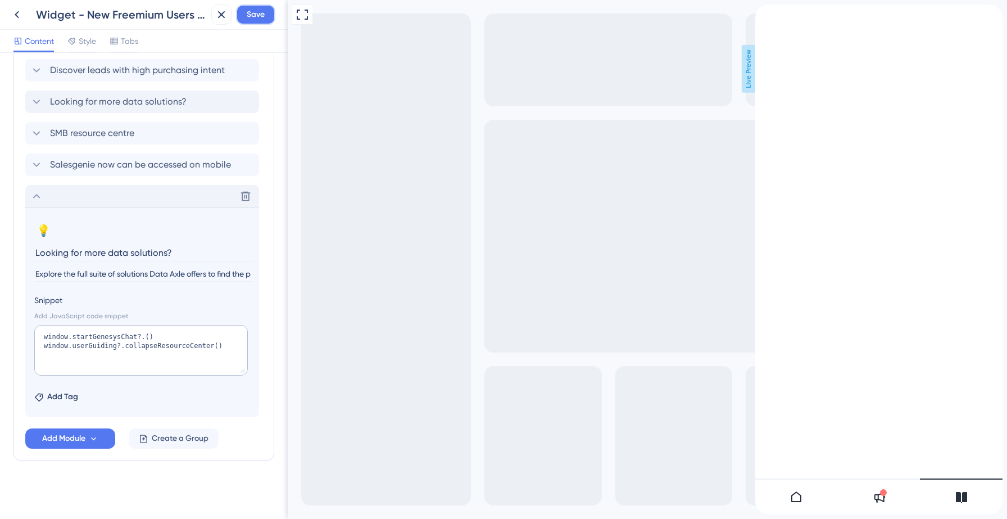
click at [254, 19] on span "Save" at bounding box center [256, 14] width 18 height 13
click at [34, 196] on icon at bounding box center [36, 195] width 13 height 13
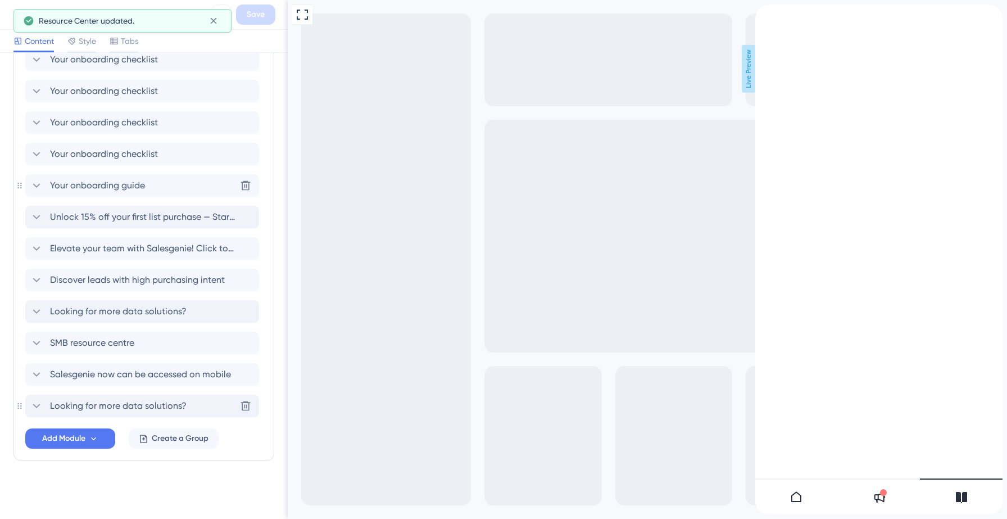
scroll to position [547, 0]
drag, startPoint x: 128, startPoint y: 406, endPoint x: 136, endPoint y: 334, distance: 73.0
click at [136, 334] on div "Your onboarding checklist Your onboarding checklist Your onboarding checklist Y…" at bounding box center [143, 106] width 237 height 621
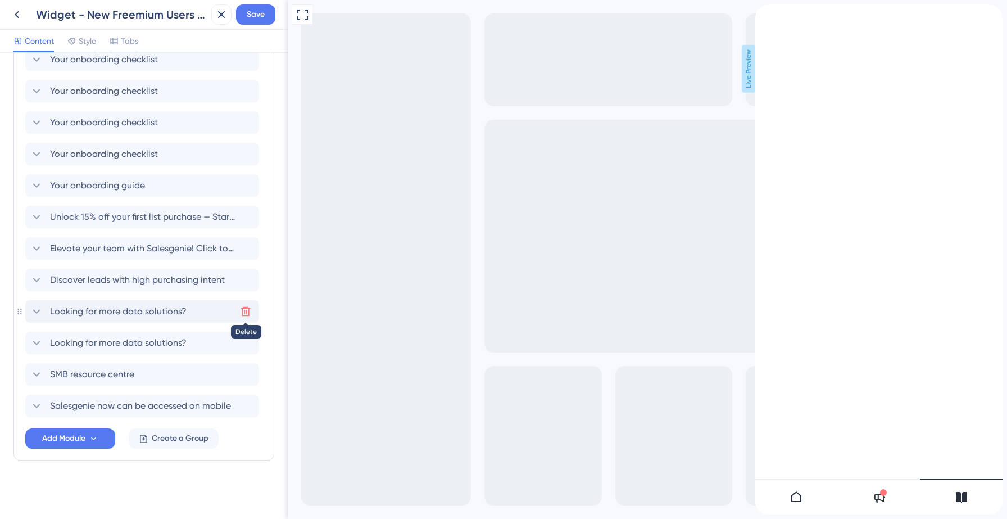
click at [246, 309] on icon at bounding box center [245, 311] width 11 height 11
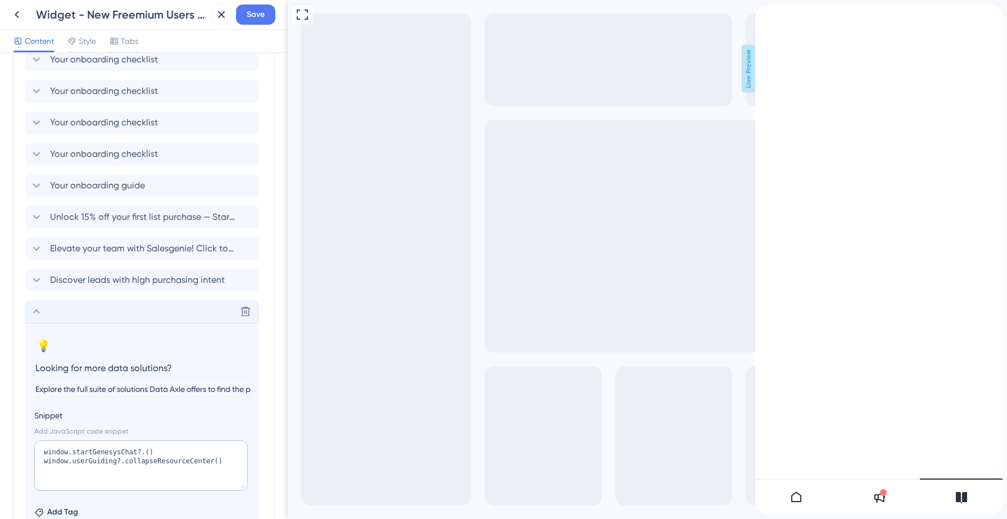
click at [31, 305] on icon at bounding box center [36, 311] width 13 height 13
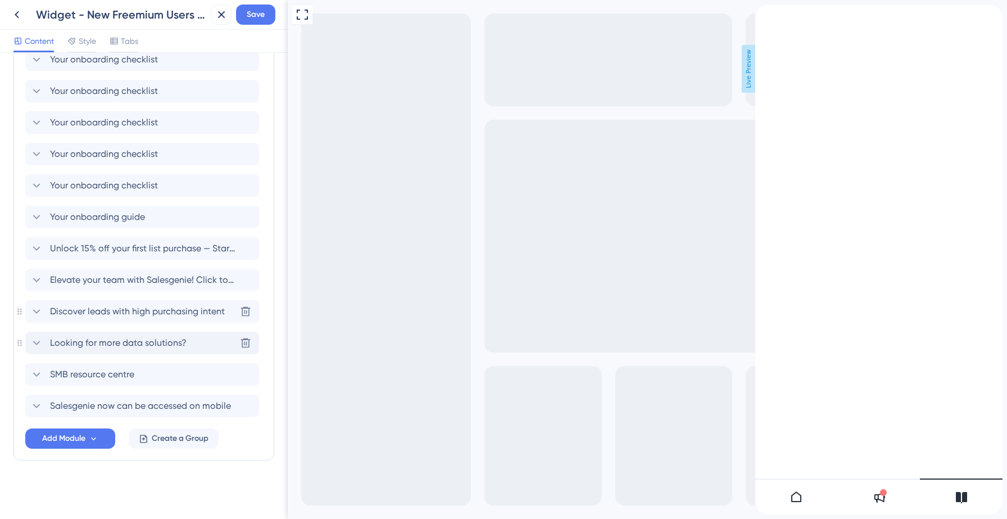
scroll to position [516, 0]
click at [39, 374] on icon at bounding box center [36, 374] width 13 height 13
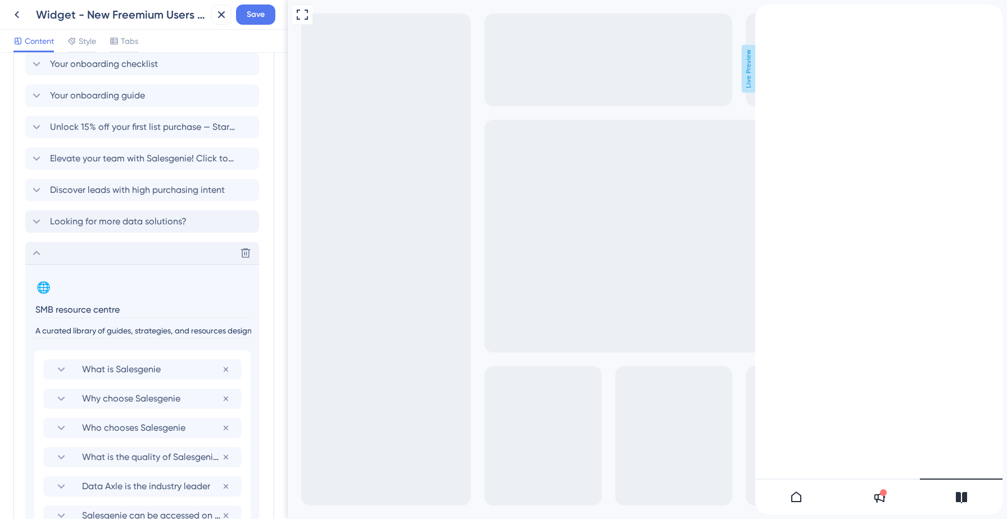
scroll to position [639, 0]
click at [37, 251] on icon at bounding box center [36, 251] width 13 height 13
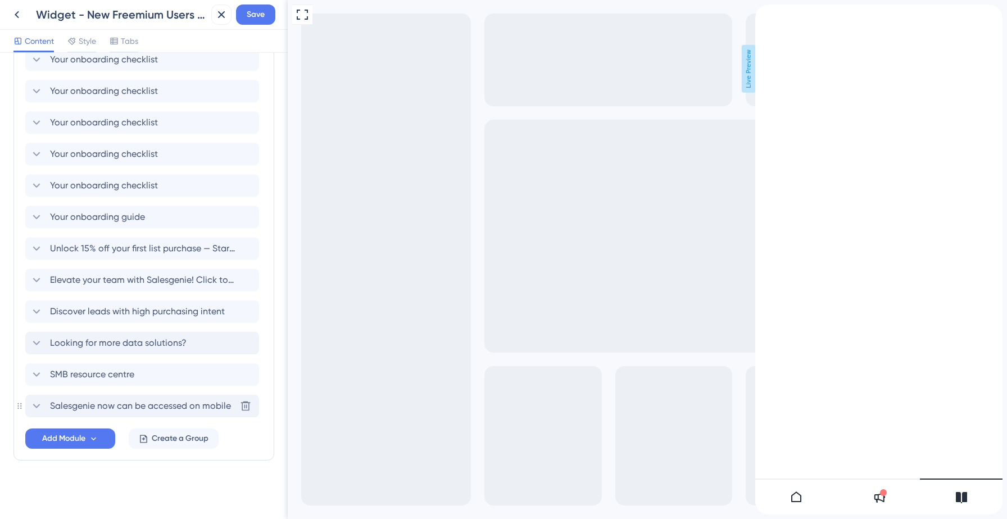
click at [38, 404] on icon at bounding box center [36, 405] width 13 height 13
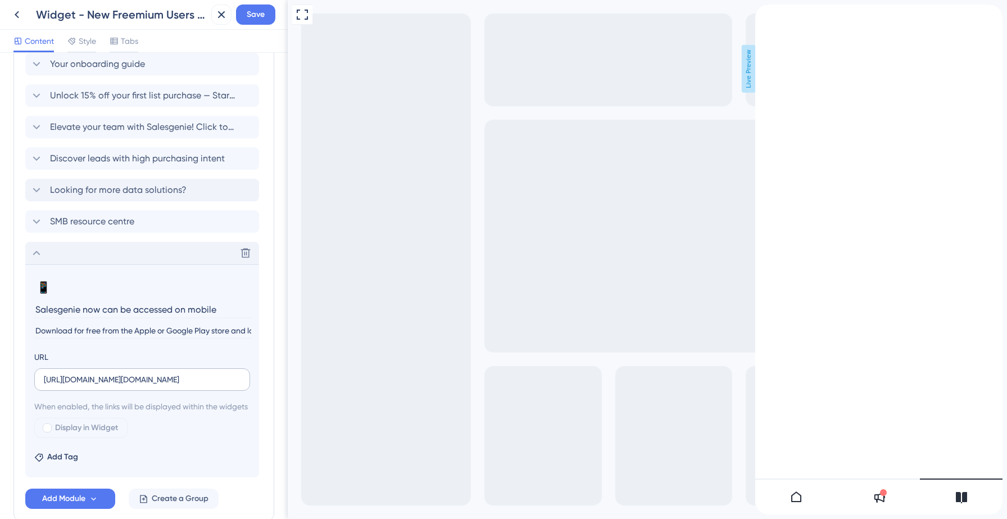
scroll to position [678, 0]
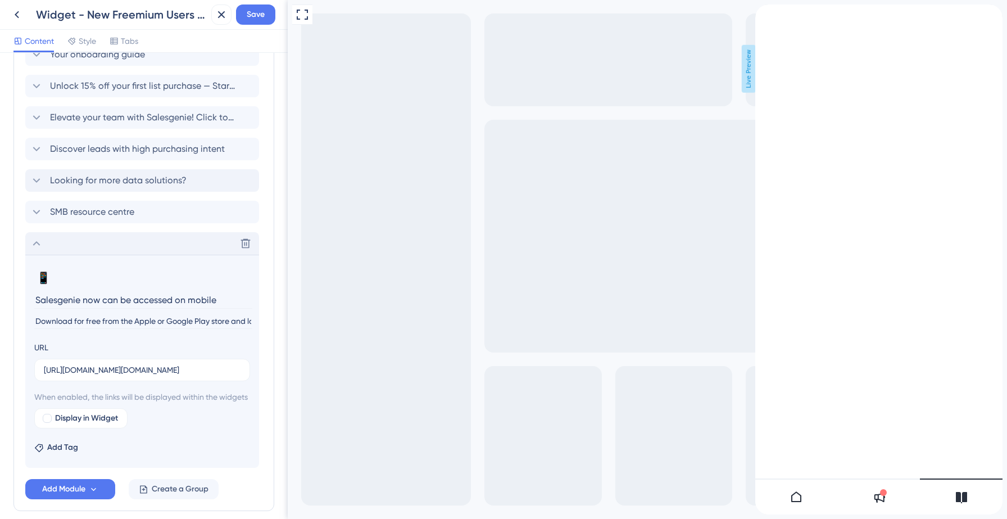
click at [215, 324] on input "Download for free from the Apple or Google Play store and log-in with your Sale…" at bounding box center [143, 321] width 218 height 15
click at [37, 241] on icon at bounding box center [36, 243] width 13 height 13
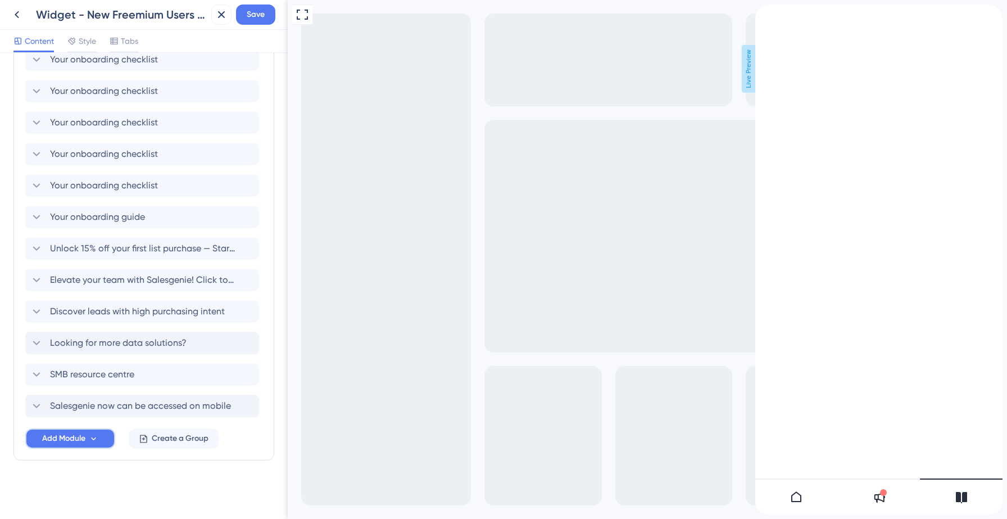
click at [61, 442] on span "Add Module" at bounding box center [63, 438] width 43 height 13
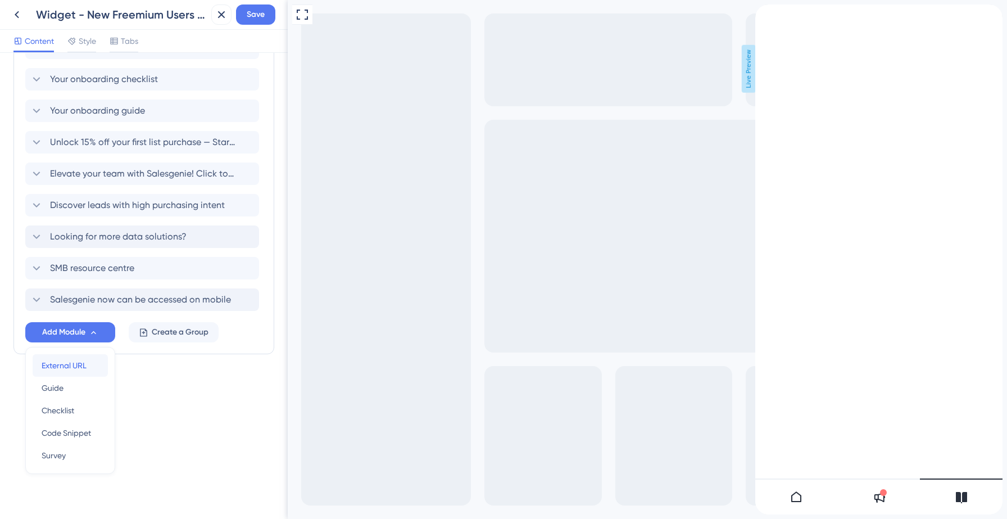
click at [67, 361] on span "External URL" at bounding box center [64, 365] width 45 height 13
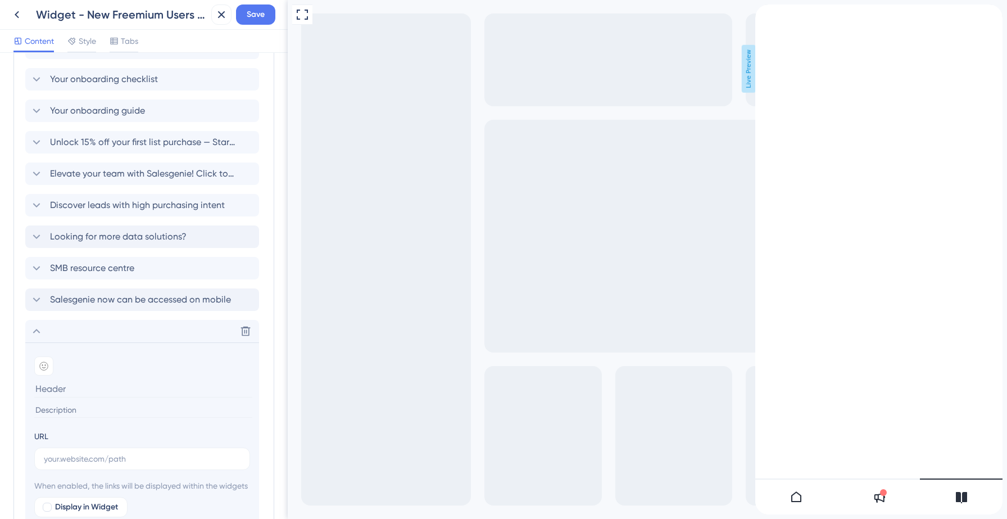
paste input "What makes Salesgenie the best ZoomInfo alternative?"
type input "What makes Salesgenie the best ZoomInfo alternative?"
click at [73, 460] on input "text" at bounding box center [142, 459] width 197 height 12
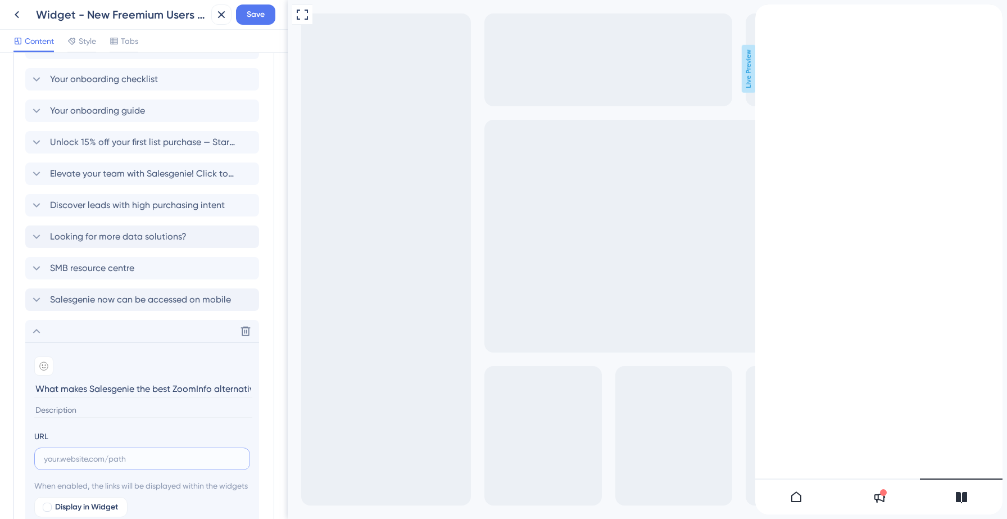
paste input "[URL][DOMAIN_NAME]"
type input "[URL][DOMAIN_NAME]"
click at [47, 368] on icon at bounding box center [43, 365] width 9 height 9
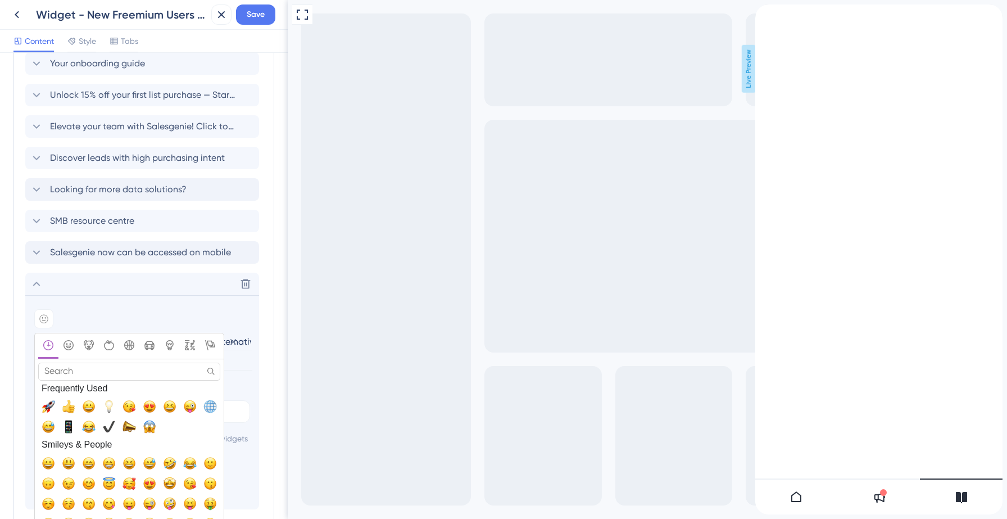
scroll to position [670, 0]
click at [124, 428] on span "📣, mega" at bounding box center [129, 425] width 13 height 13
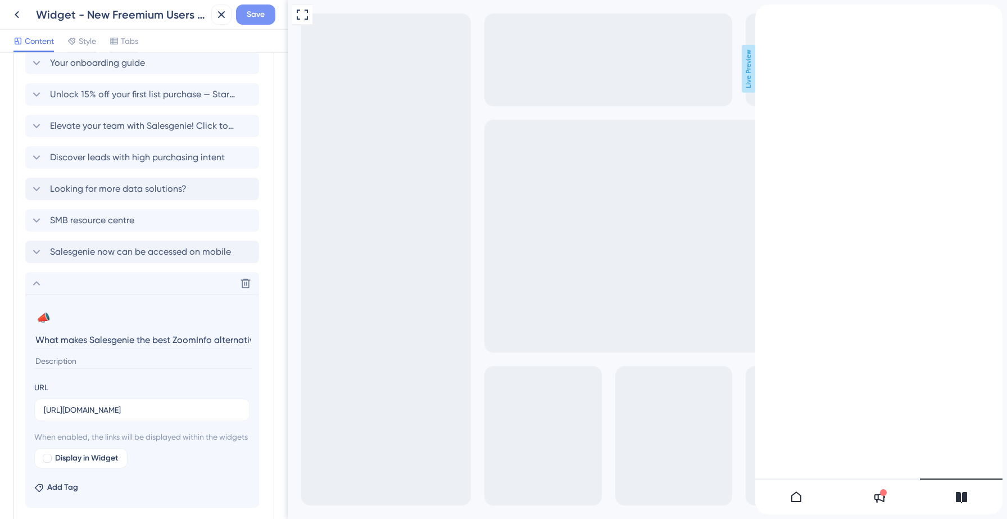
click at [251, 17] on span "Save" at bounding box center [256, 14] width 18 height 13
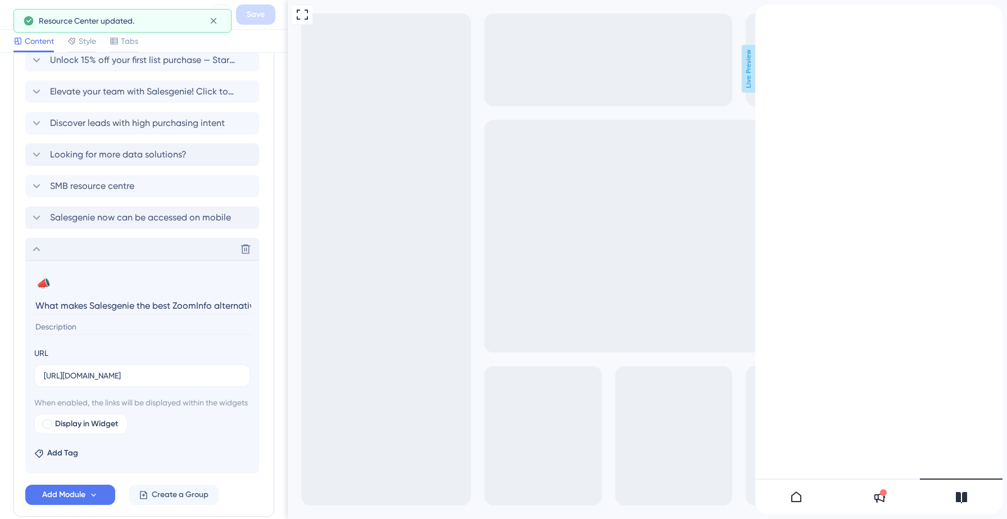
click at [36, 248] on icon at bounding box center [36, 249] width 7 height 4
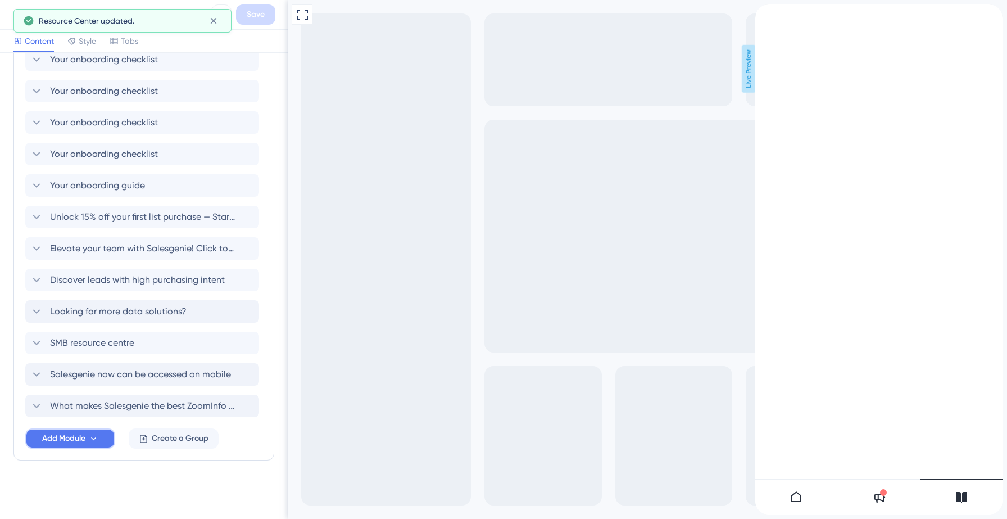
click at [76, 439] on span "Add Module" at bounding box center [63, 438] width 43 height 13
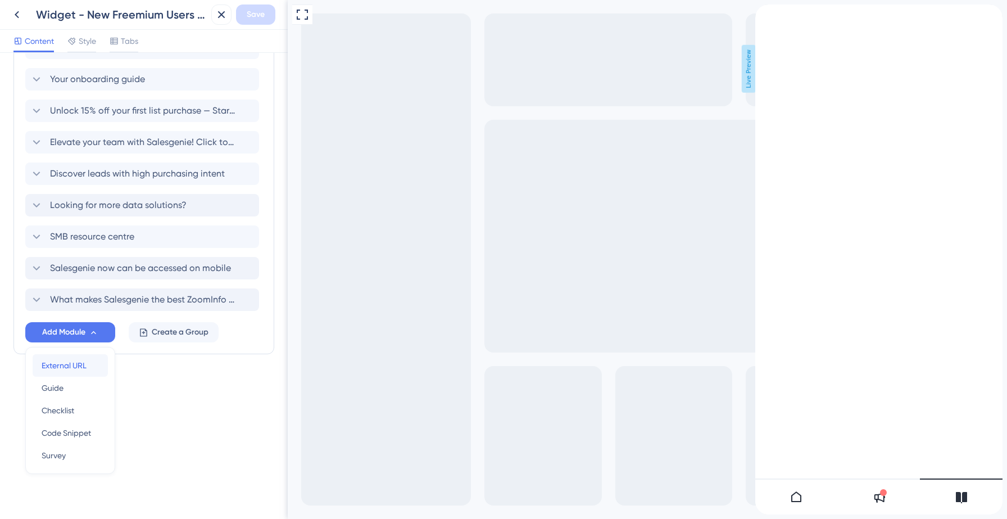
click at [67, 365] on span "External URL" at bounding box center [64, 365] width 45 height 13
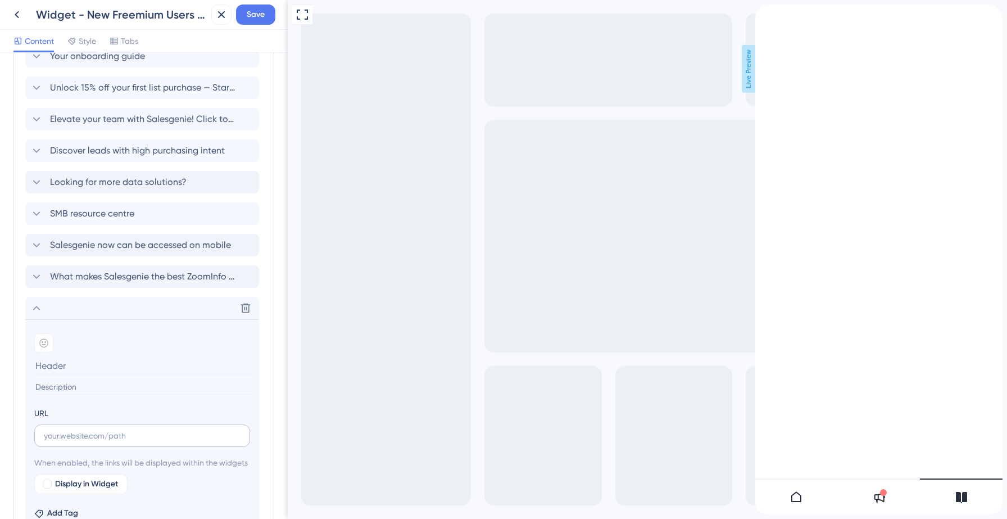
scroll to position [676, 0]
click at [105, 433] on input "text" at bounding box center [142, 436] width 197 height 12
paste input "[URL][DOMAIN_NAME]"
type input "[URL][DOMAIN_NAME]"
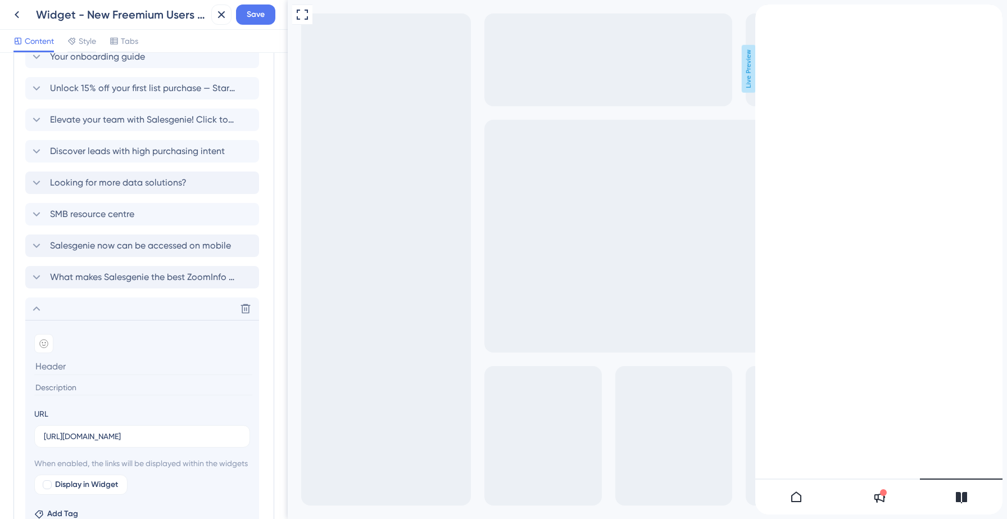
scroll to position [0, 0]
click at [82, 365] on input at bounding box center [143, 366] width 218 height 17
paste input "9 Ways to Earn Quick Wins in Sales"
type input "9 Ways to Earn Quick Wins in Sales"
click at [78, 388] on input at bounding box center [143, 387] width 218 height 15
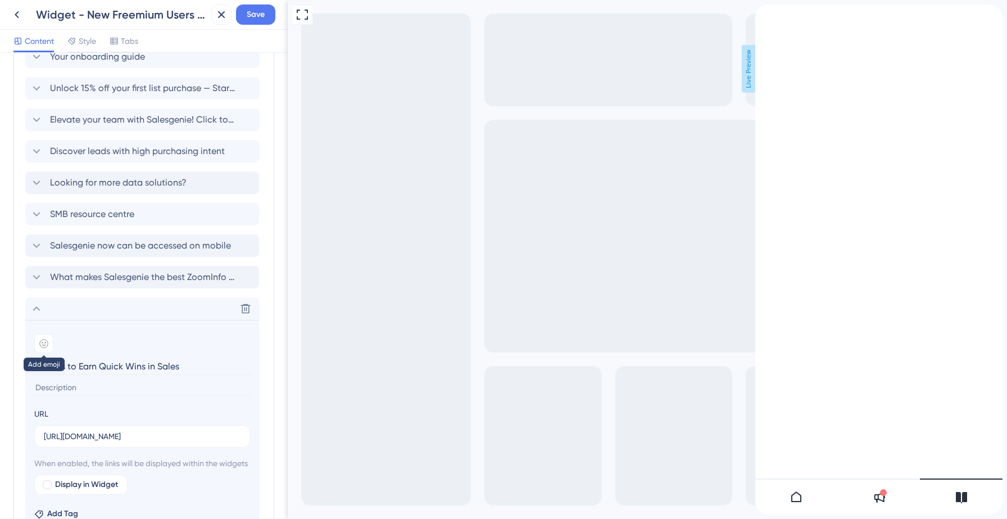
click at [42, 343] on icon at bounding box center [43, 343] width 9 height 9
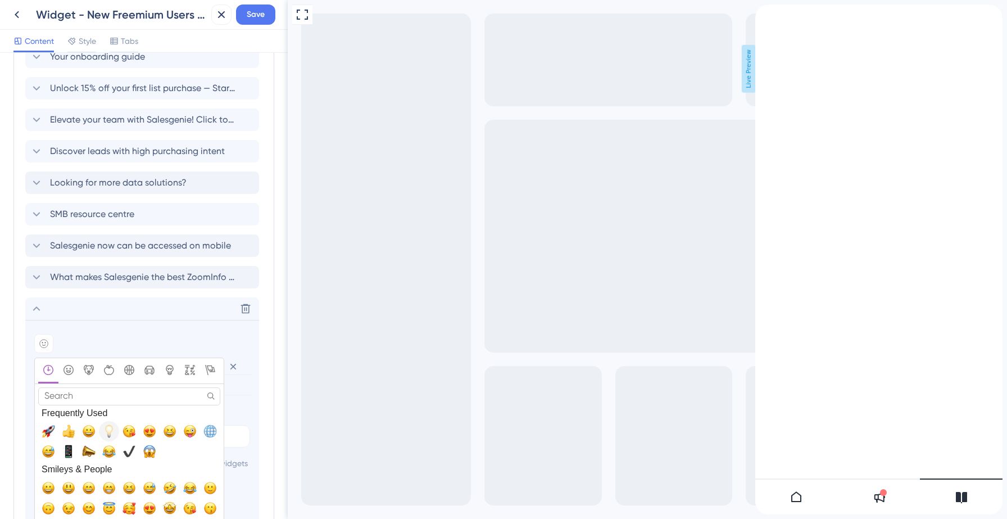
click at [111, 434] on span "💡, bulb" at bounding box center [108, 430] width 13 height 13
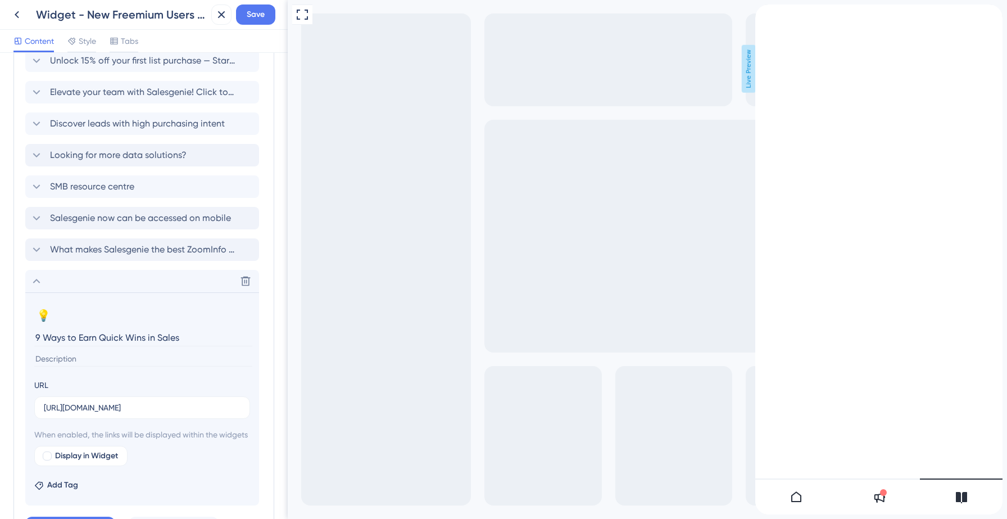
scroll to position [708, 0]
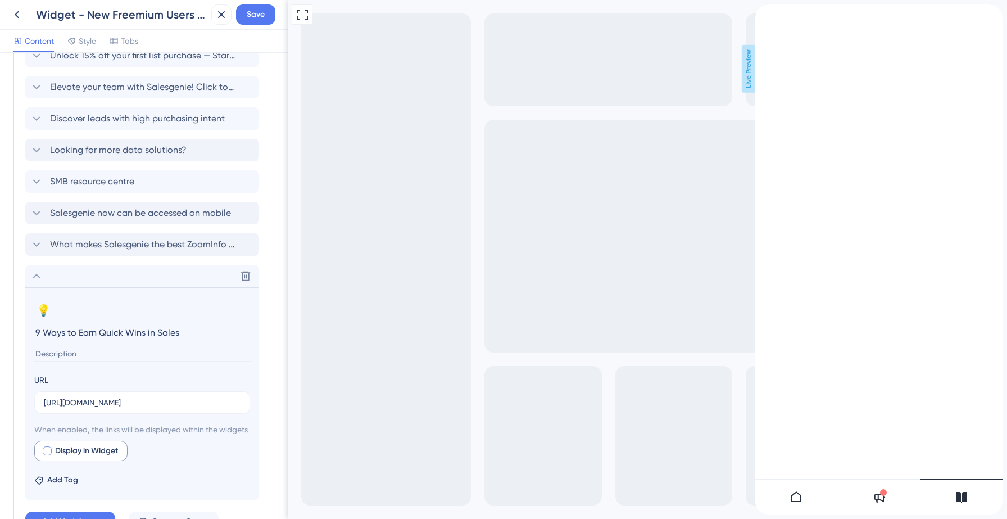
click at [43, 455] on div at bounding box center [47, 450] width 9 height 9
checkbox input "true"
click at [37, 245] on icon at bounding box center [36, 244] width 7 height 4
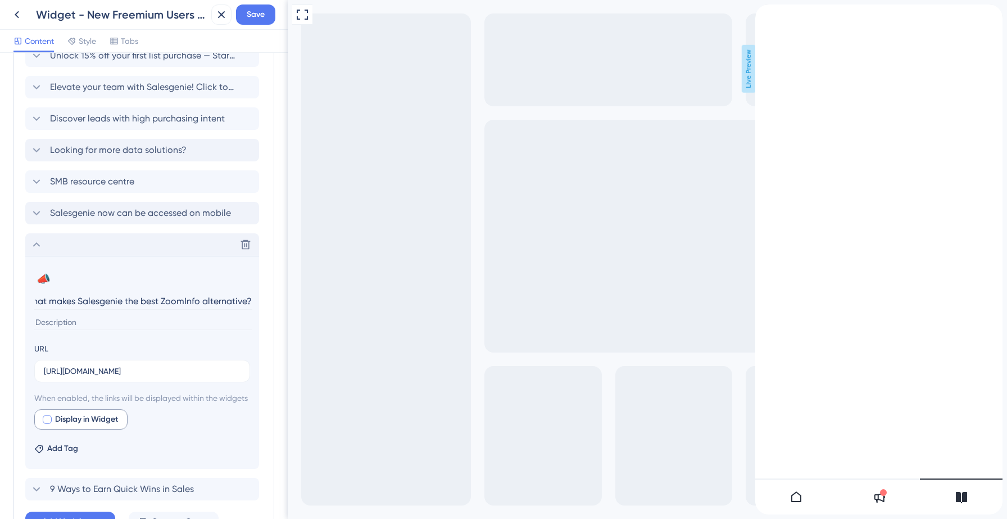
scroll to position [0, 0]
click at [45, 424] on div at bounding box center [47, 419] width 9 height 9
checkbox input "true"
click at [37, 241] on icon at bounding box center [36, 244] width 13 height 13
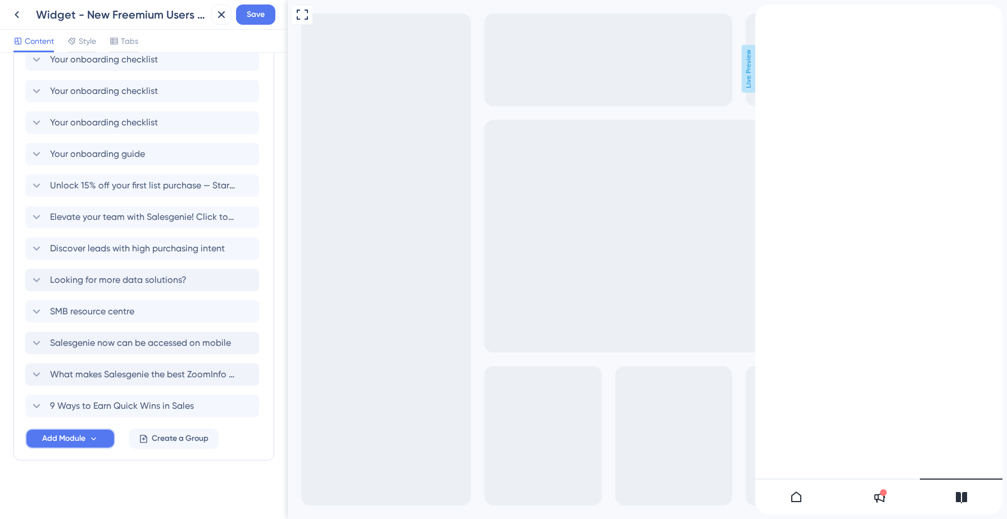
click at [60, 440] on span "Add Module" at bounding box center [63, 438] width 43 height 13
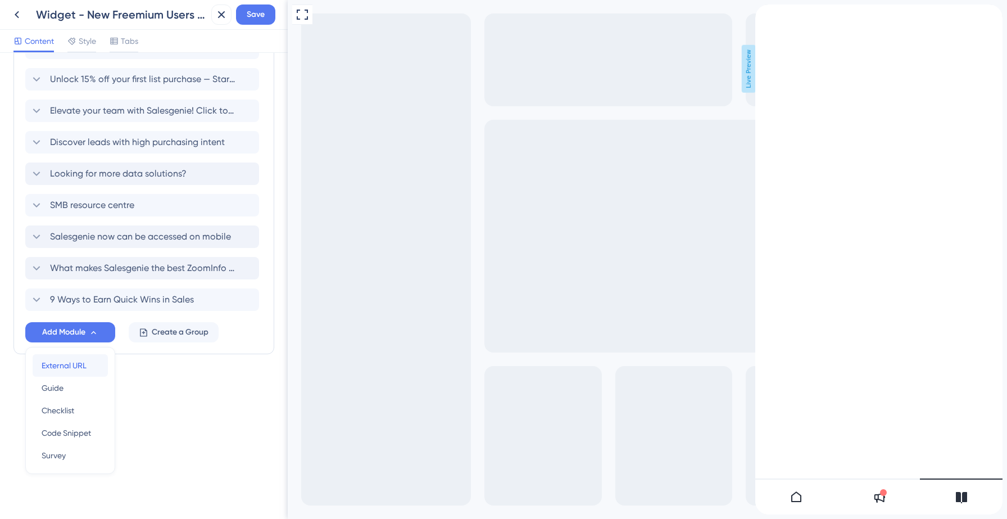
click at [71, 363] on span "External URL" at bounding box center [64, 365] width 45 height 13
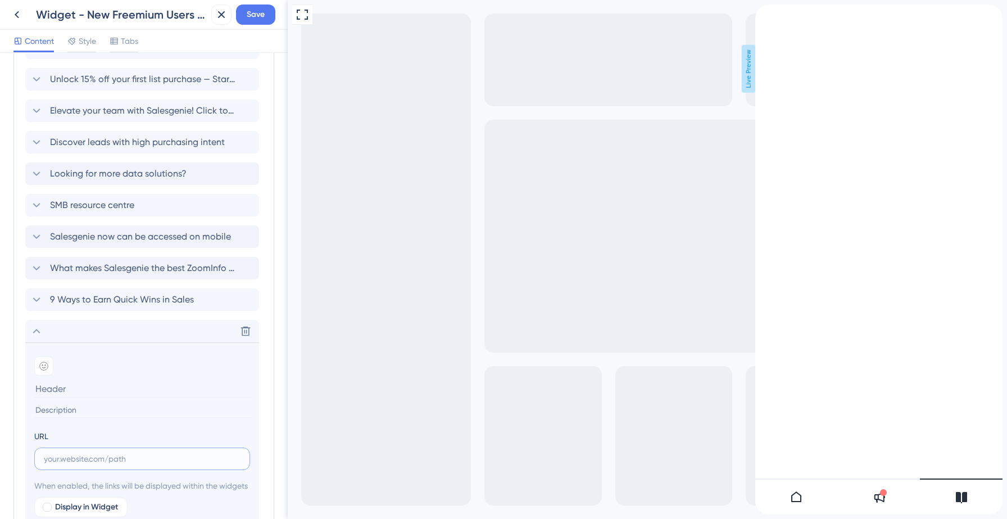
click at [101, 455] on input "text" at bounding box center [142, 459] width 197 height 12
paste input "[URL][DOMAIN_NAME]"
type input "[URL][DOMAIN_NAME]"
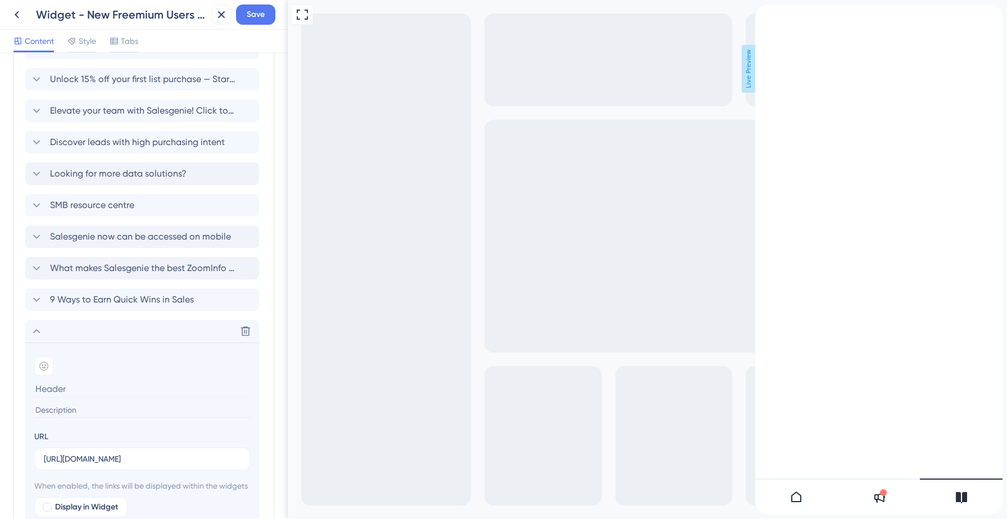
click at [139, 395] on input at bounding box center [143, 388] width 218 height 17
paste input "Sales Pipeline Facts to Know"
type input "Sales Pipeline Facts to Know"
click at [47, 363] on icon at bounding box center [43, 365] width 9 height 9
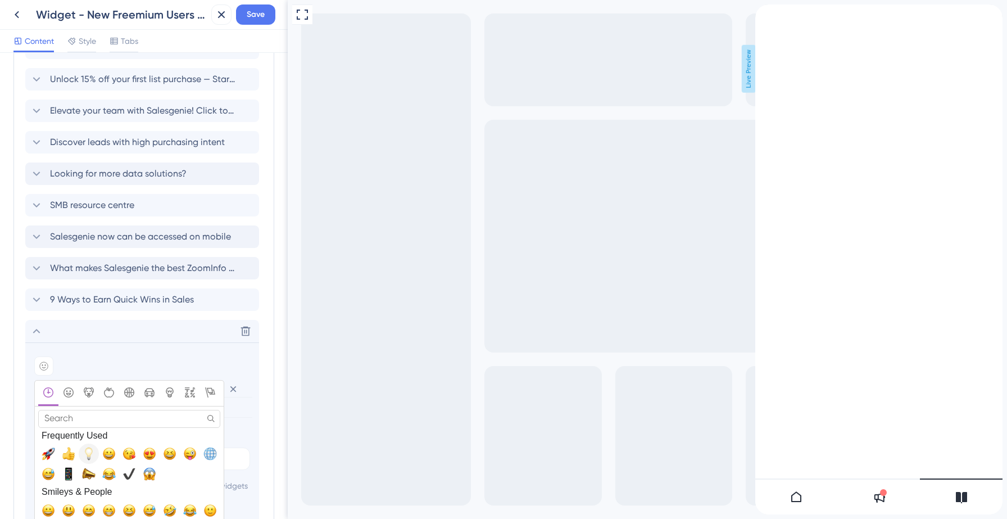
click at [88, 455] on span "💡, bulb" at bounding box center [88, 453] width 13 height 13
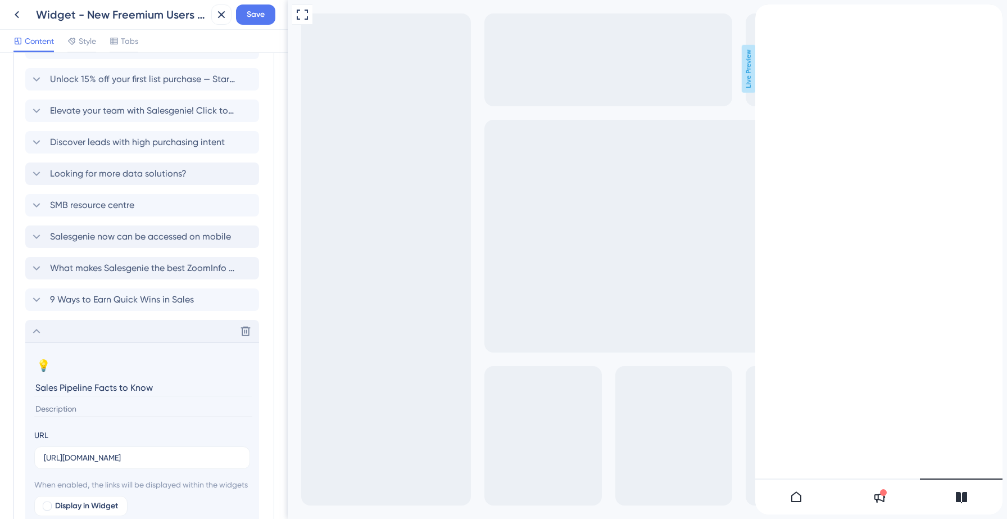
click at [39, 332] on icon at bounding box center [36, 331] width 7 height 4
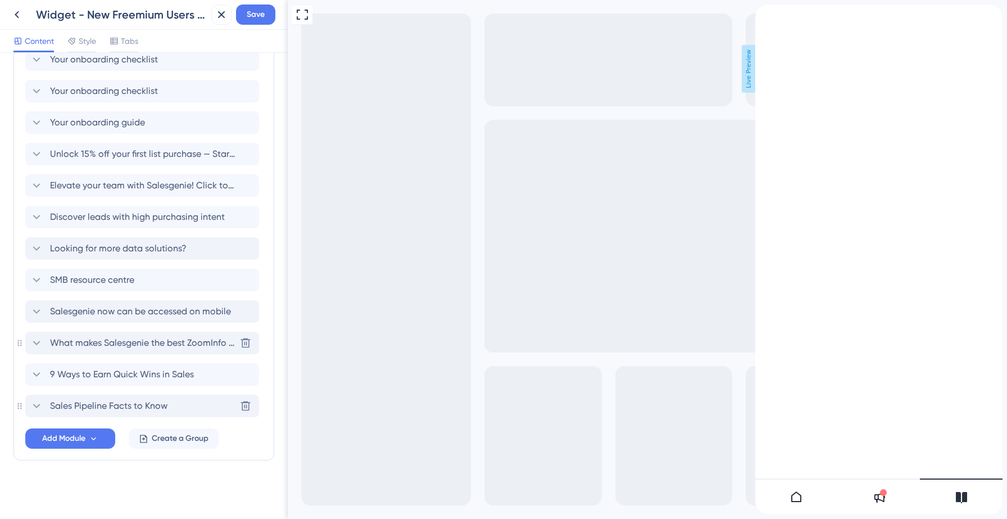
scroll to position [610, 0]
click at [256, 14] on span "Save" at bounding box center [256, 14] width 18 height 13
click at [65, 437] on span "Add Module" at bounding box center [63, 438] width 43 height 13
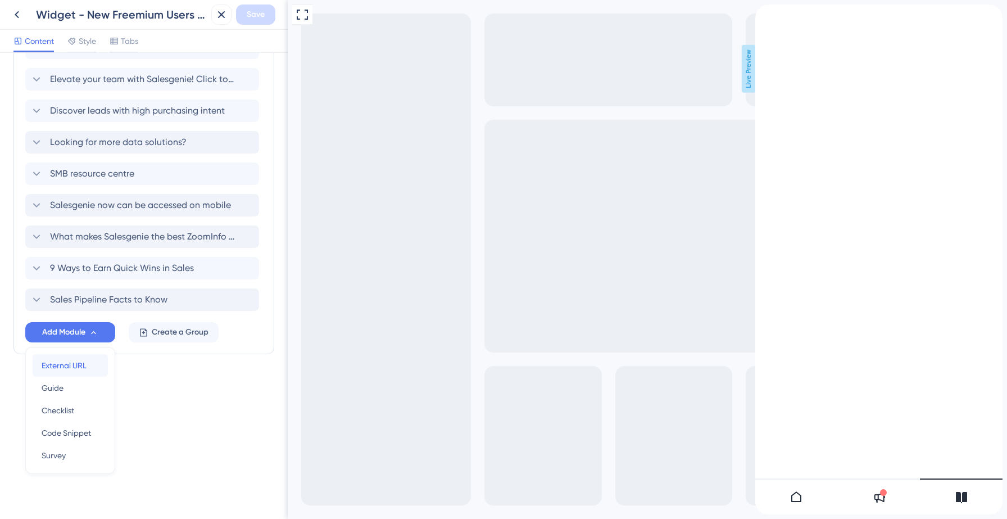
click at [74, 363] on span "External URL" at bounding box center [64, 365] width 45 height 13
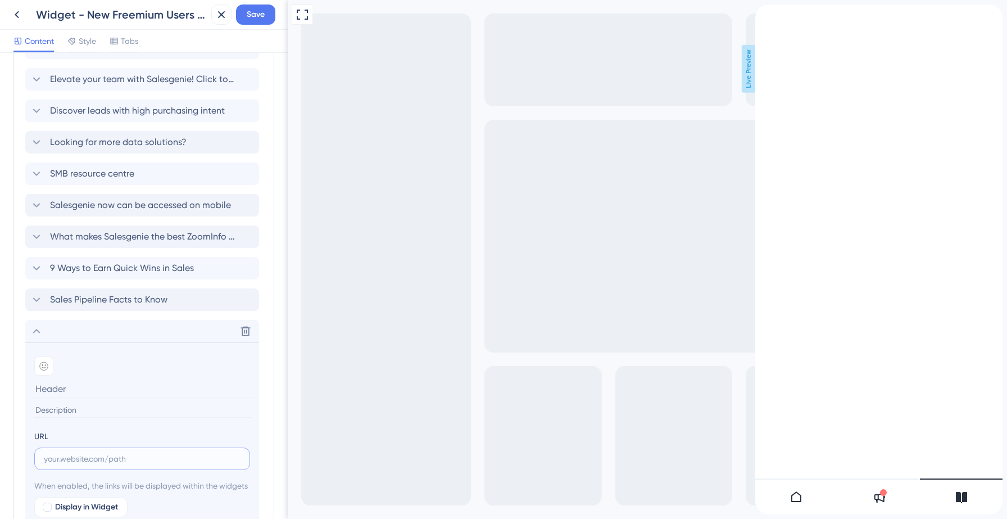
click at [71, 464] on input "text" at bounding box center [142, 459] width 197 height 12
paste input "[URL][DOMAIN_NAME]"
type input "[URL][DOMAIN_NAME]"
click at [98, 387] on input at bounding box center [143, 388] width 218 height 17
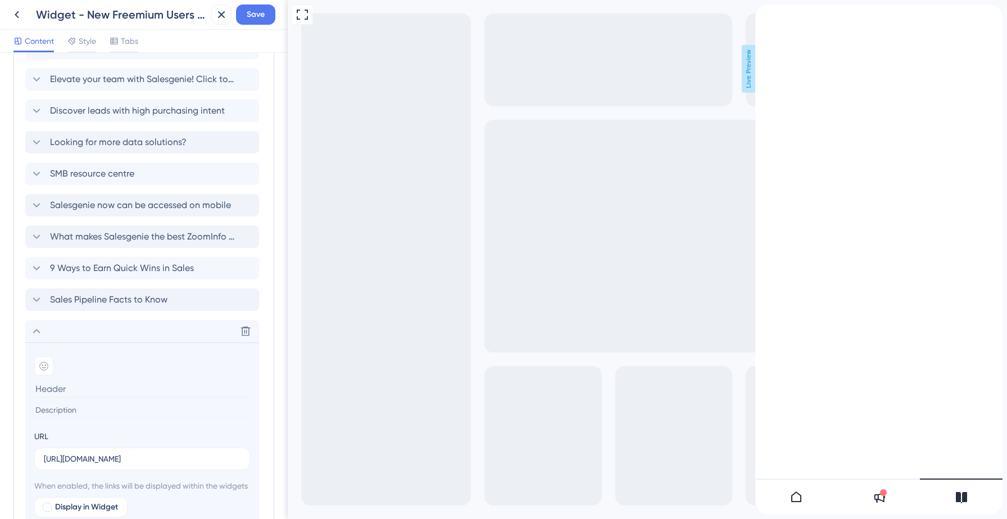
scroll to position [0, 0]
click at [111, 396] on input at bounding box center [143, 388] width 218 height 17
paste input "What features are available on the mobile app?"
type input "What features are available on the mobile app?"
click at [47, 367] on icon at bounding box center [43, 365] width 9 height 9
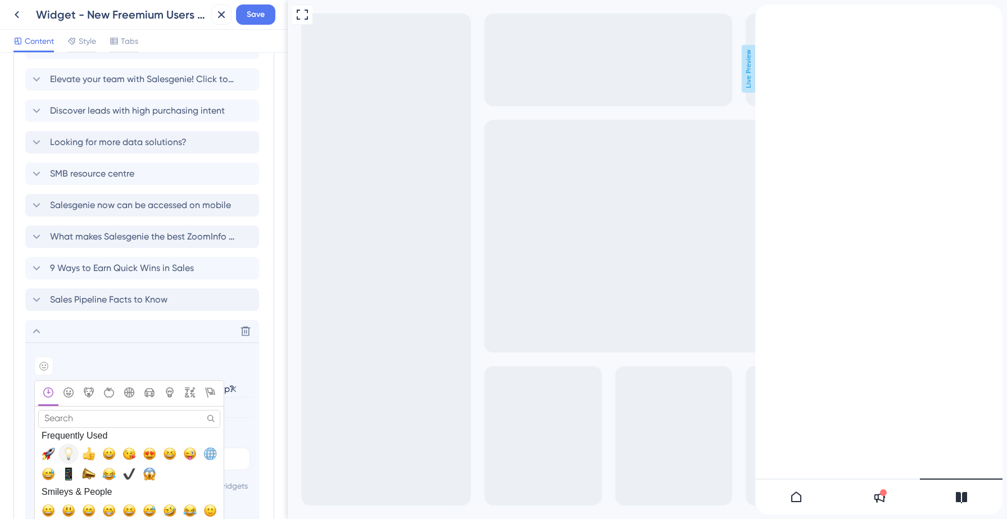
click at [69, 450] on span "💡, bulb" at bounding box center [68, 453] width 13 height 13
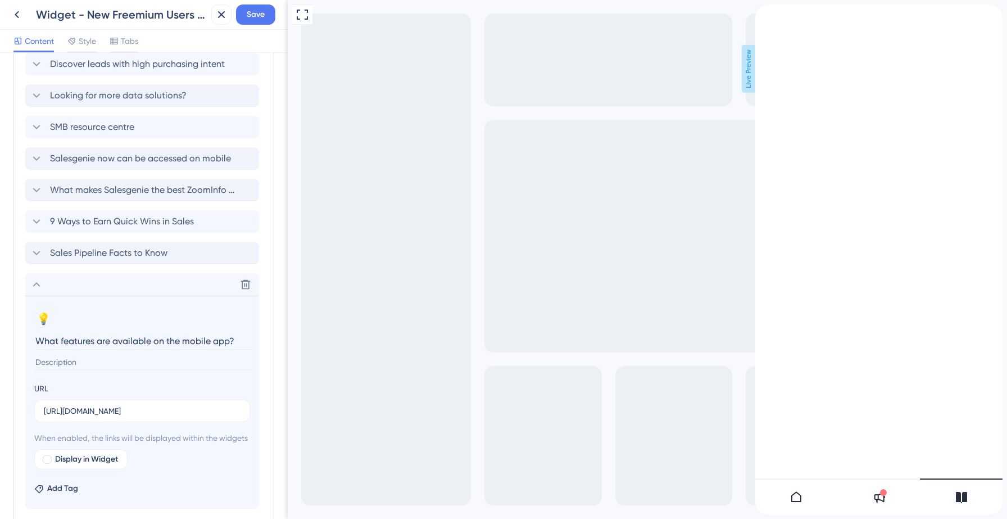
scroll to position [765, 0]
click at [49, 462] on div at bounding box center [47, 457] width 9 height 9
checkbox input "true"
click at [260, 16] on span "Save" at bounding box center [256, 14] width 18 height 13
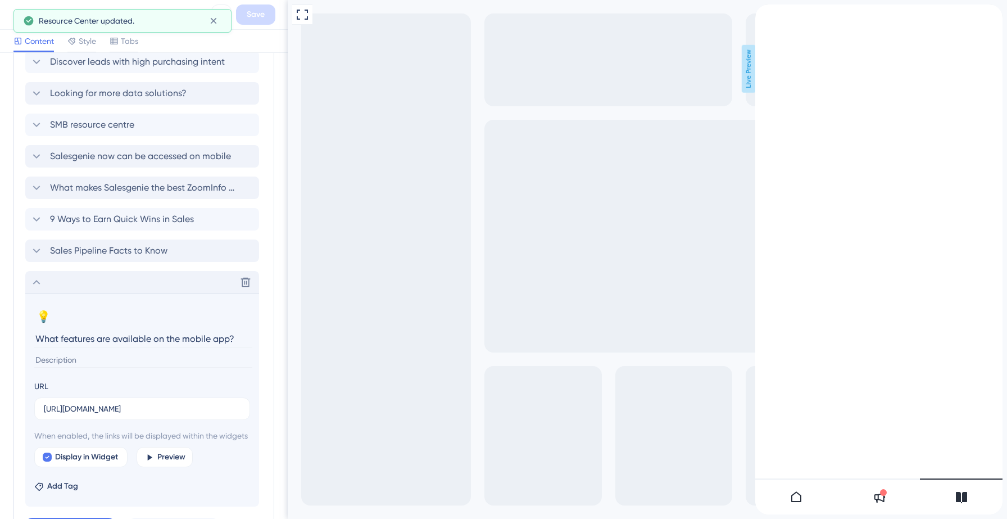
click at [34, 279] on icon at bounding box center [36, 281] width 13 height 13
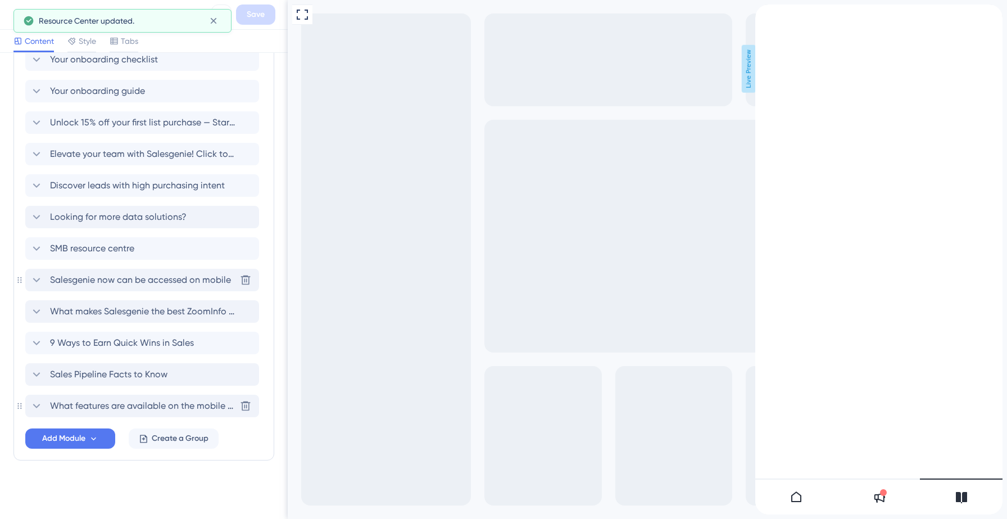
scroll to position [641, 0]
click at [246, 279] on icon at bounding box center [245, 279] width 11 height 11
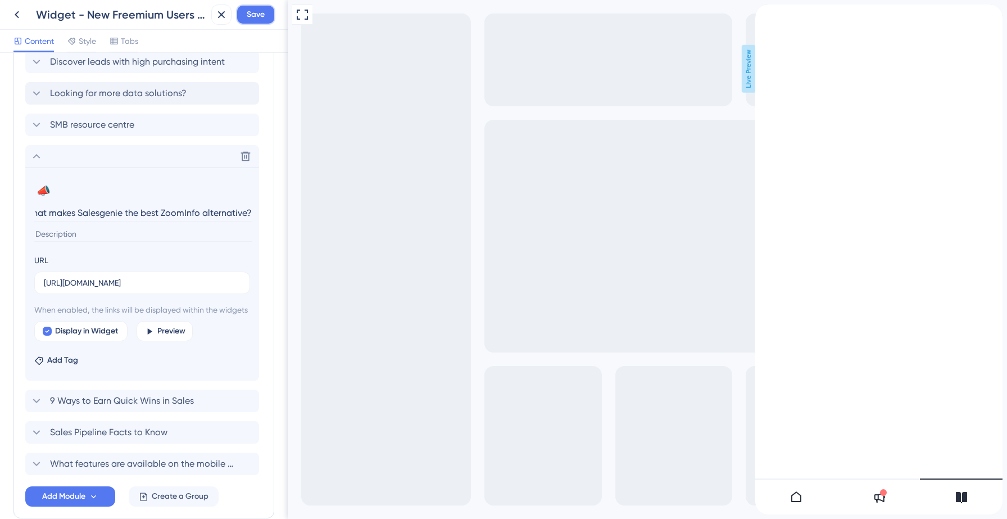
scroll to position [0, 0]
click at [263, 14] on span "Save" at bounding box center [256, 14] width 18 height 13
click at [67, 408] on span "9 Ways to Earn Quick Wins in Sales" at bounding box center [122, 400] width 144 height 13
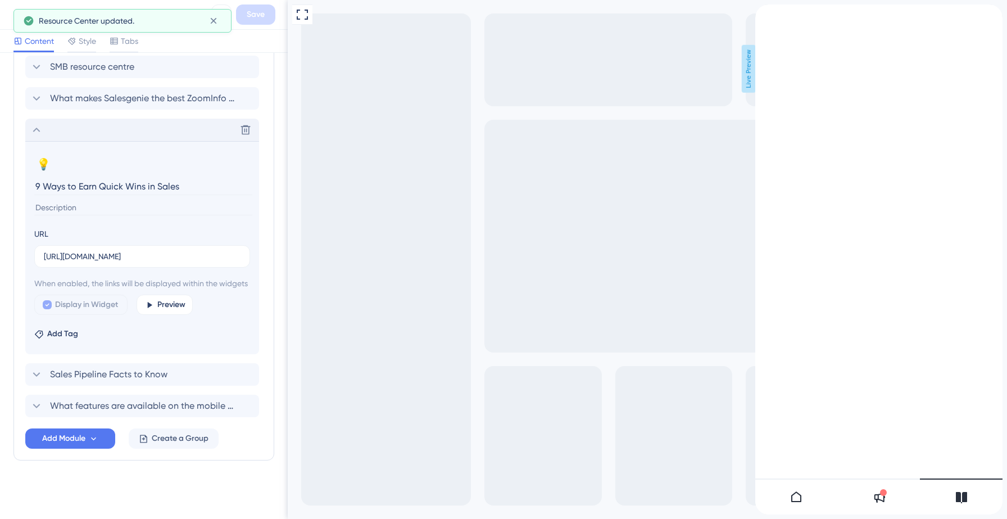
scroll to position [830, 0]
click at [88, 374] on span "Sales Pipeline Facts to Know" at bounding box center [108, 374] width 117 height 13
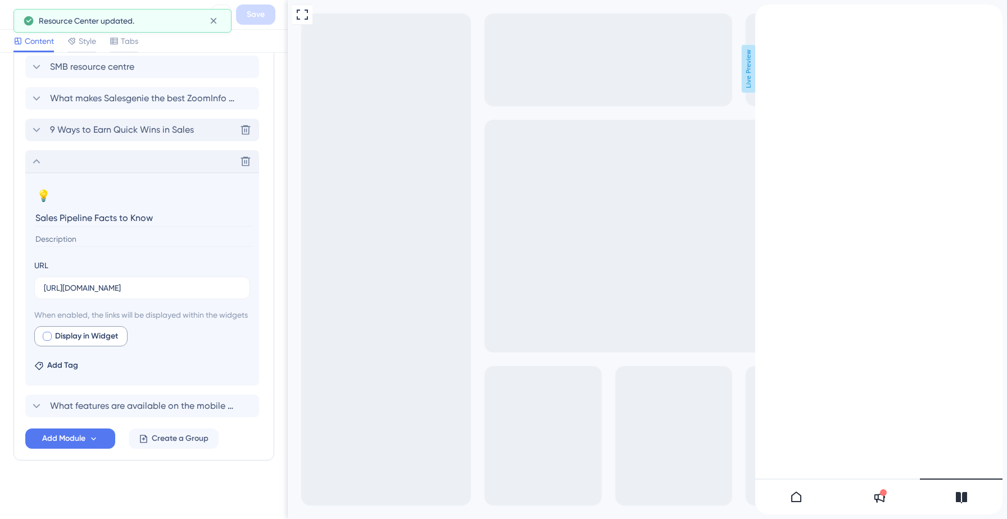
click at [49, 341] on div at bounding box center [47, 336] width 9 height 9
checkbox input "true"
click at [95, 413] on span "What features are available on the mobile app?" at bounding box center [143, 405] width 186 height 13
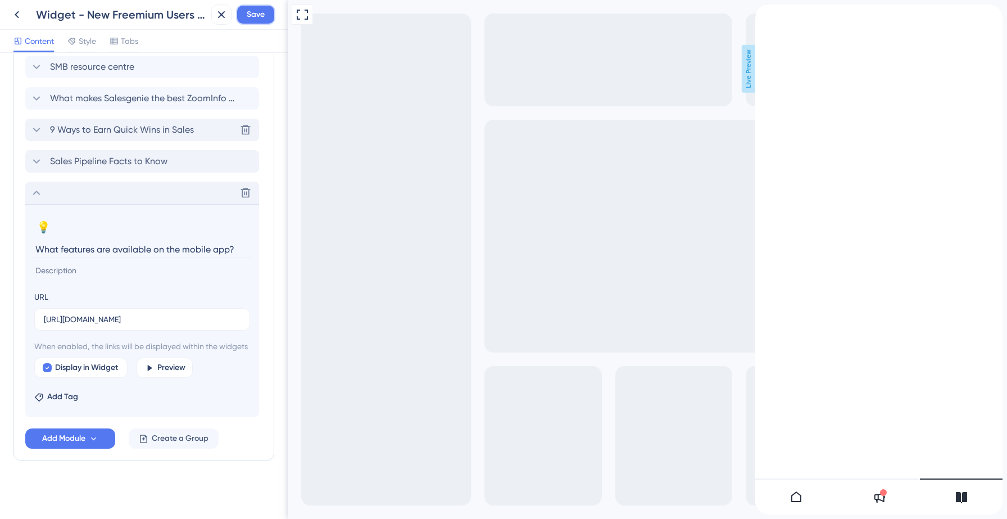
click at [260, 9] on span "Save" at bounding box center [256, 14] width 18 height 13
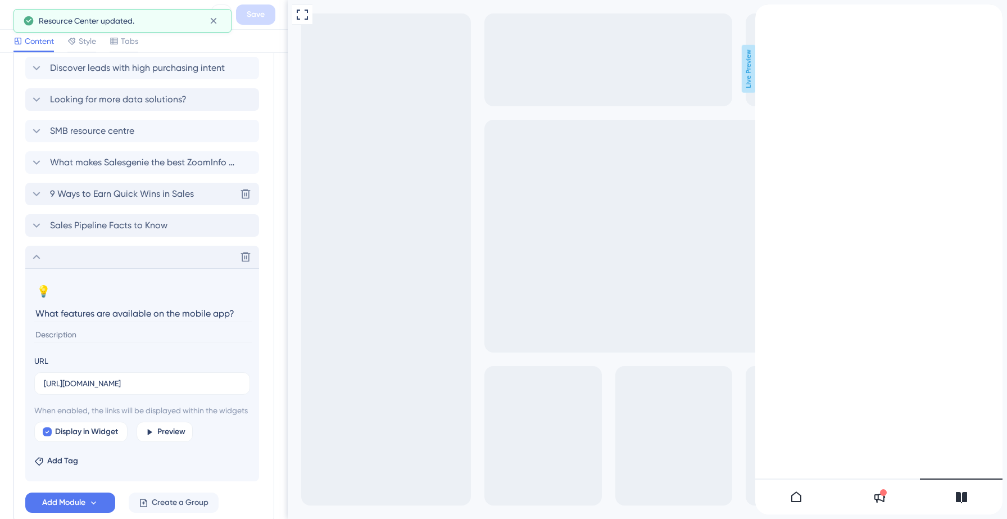
click at [37, 260] on icon at bounding box center [36, 256] width 13 height 13
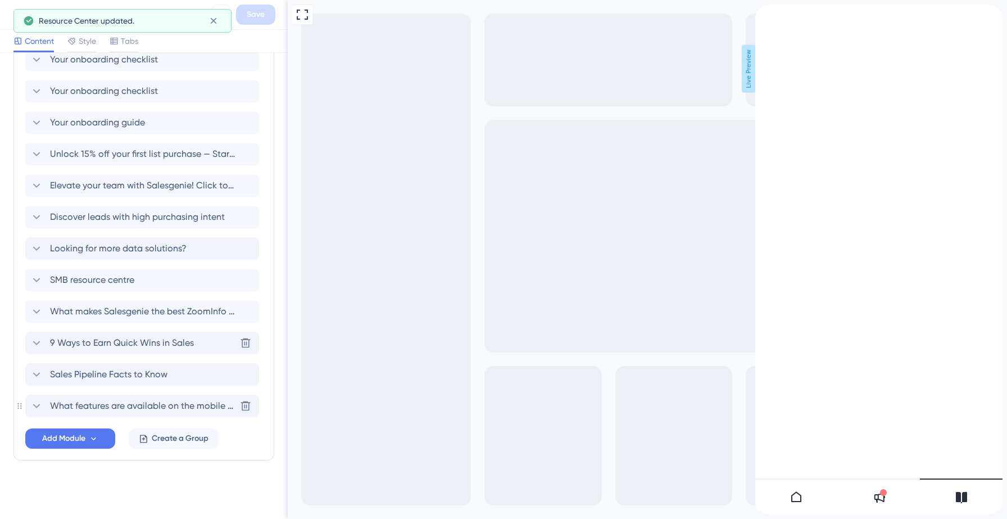
scroll to position [610, 0]
click at [73, 284] on span "SMB resource centre" at bounding box center [92, 279] width 84 height 13
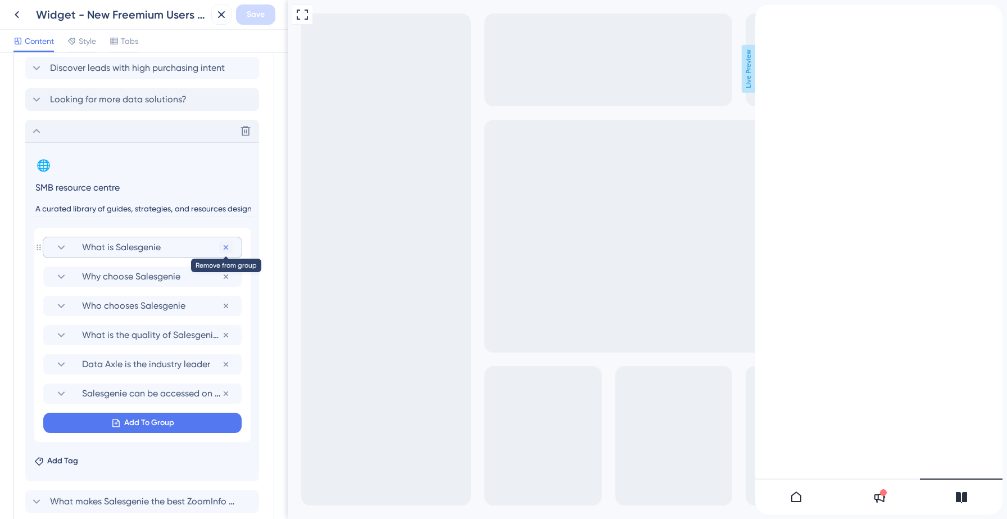
click at [225, 247] on icon at bounding box center [226, 247] width 9 height 9
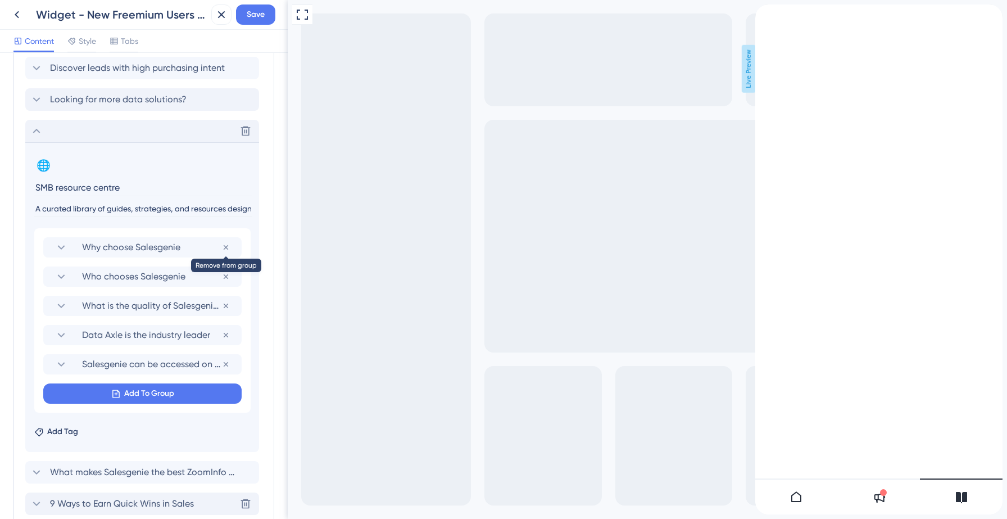
click at [225, 247] on icon at bounding box center [226, 247] width 9 height 9
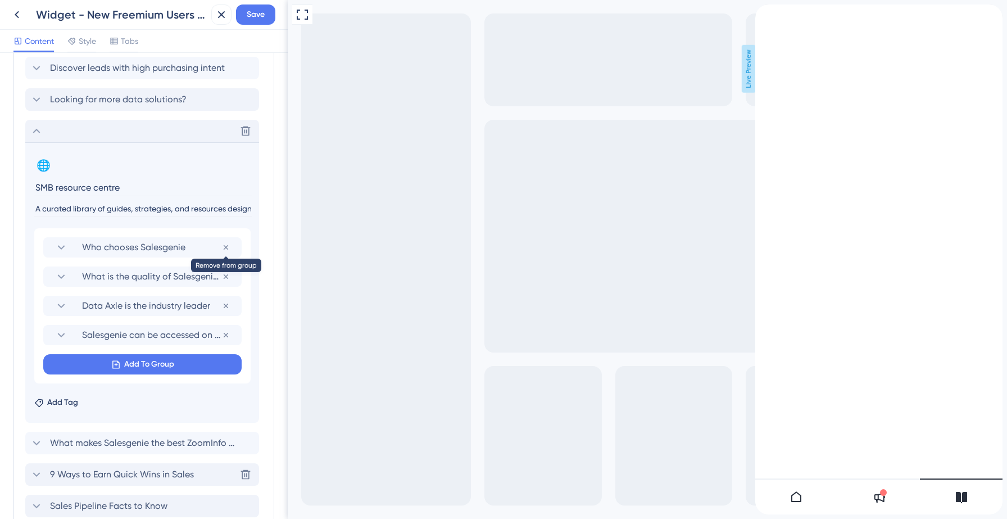
click at [225, 247] on icon at bounding box center [226, 247] width 9 height 9
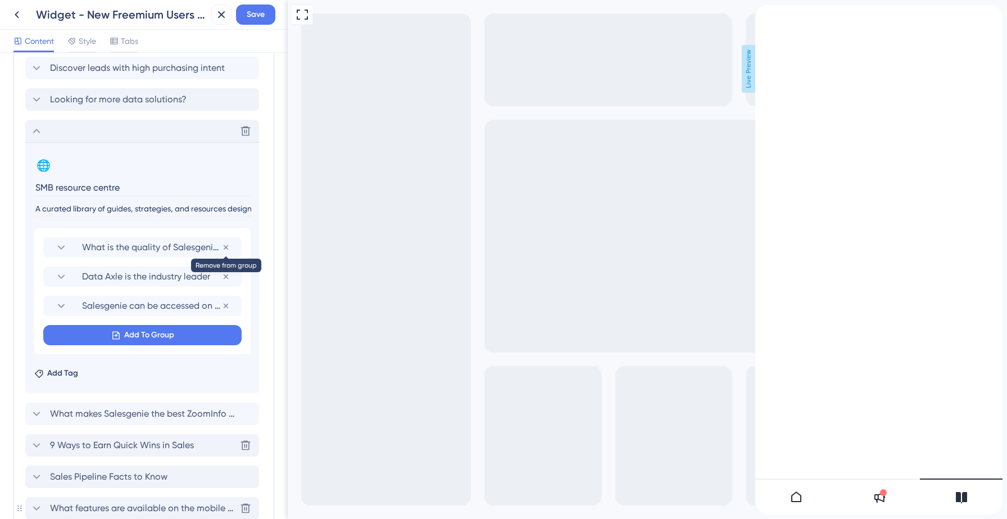
click at [225, 247] on icon at bounding box center [226, 247] width 9 height 9
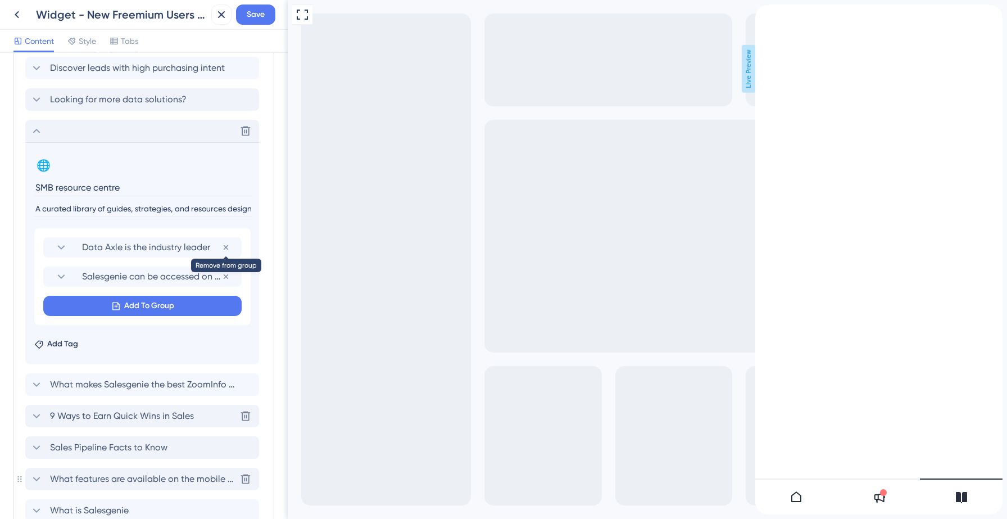
click at [225, 247] on icon at bounding box center [226, 247] width 9 height 9
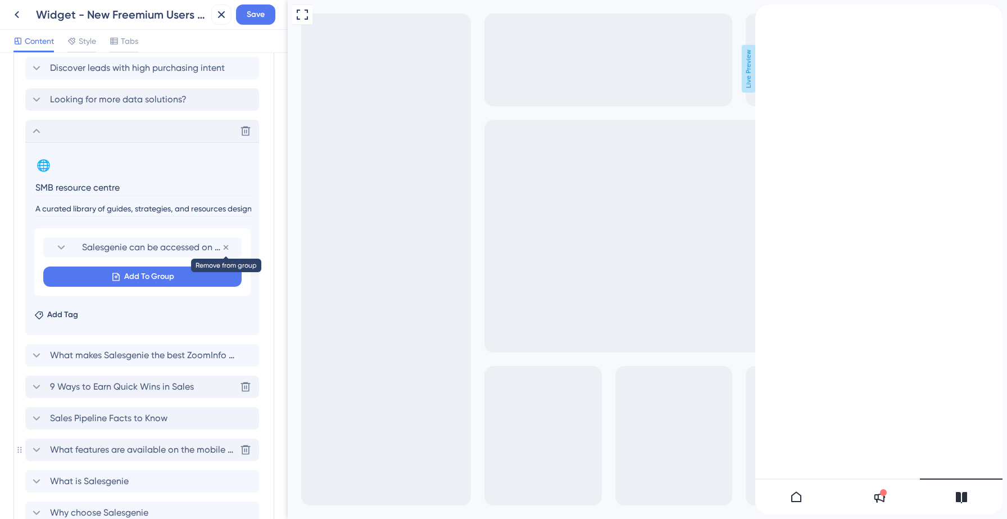
click at [225, 247] on icon at bounding box center [226, 247] width 9 height 9
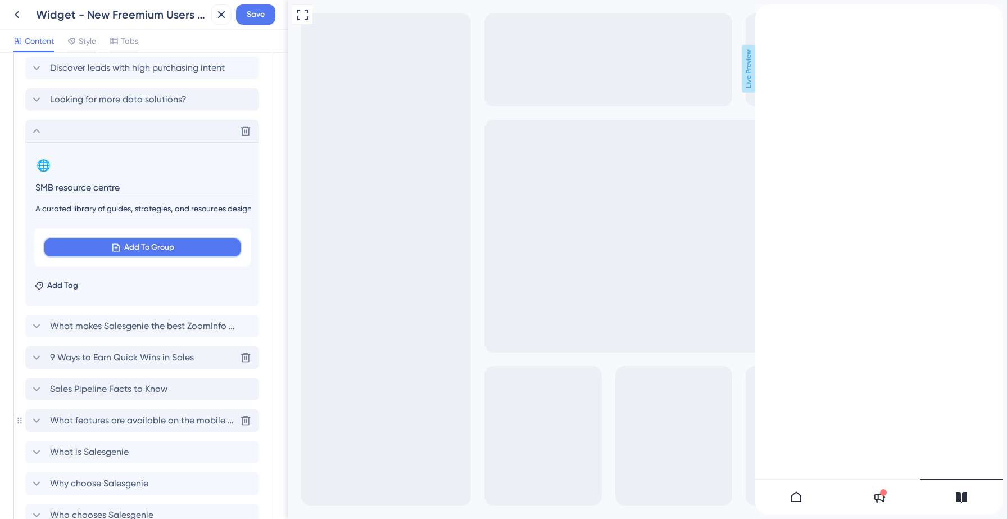
click at [164, 251] on span "Add To Group" at bounding box center [149, 247] width 50 height 13
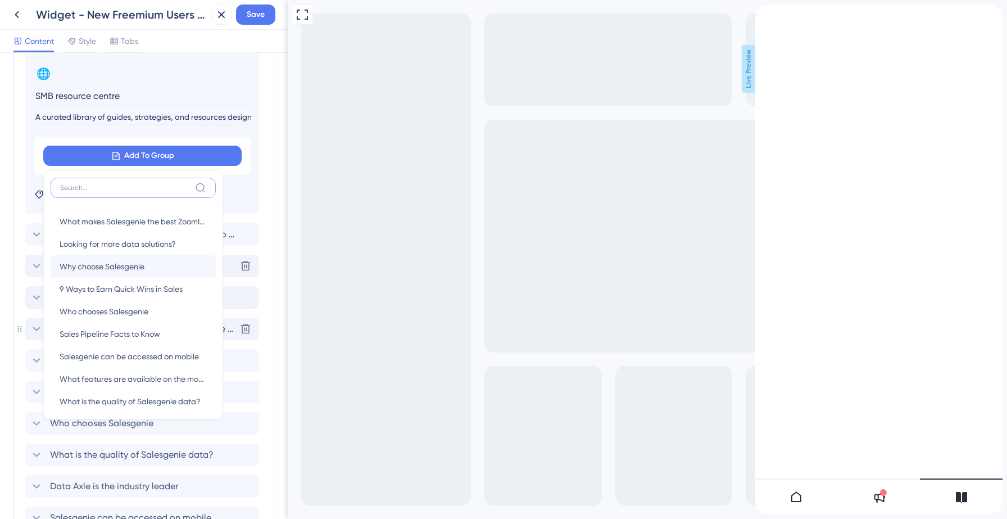
scroll to position [414, 0]
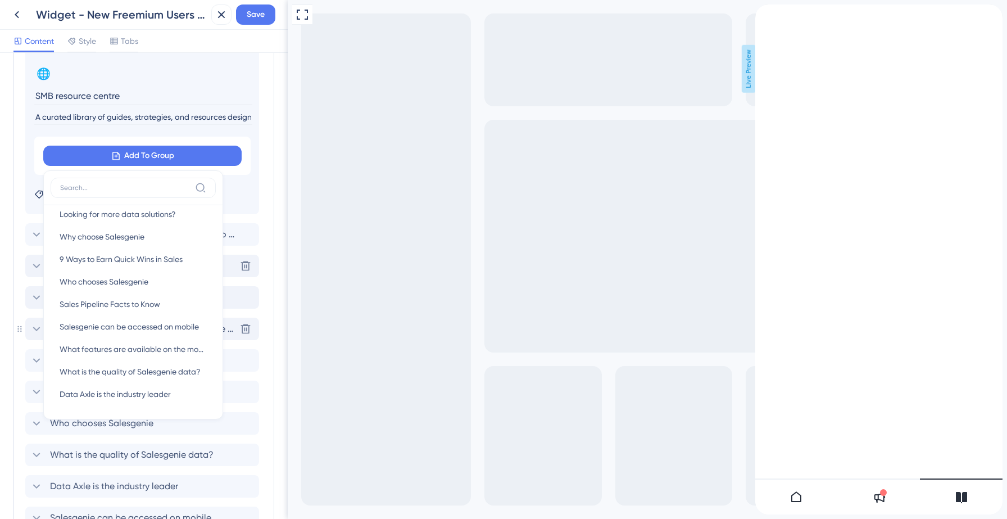
click at [272, 75] on div "Modules Add a module to create your resource center. Learn More. Your onboardin…" at bounding box center [143, 7] width 261 height 1132
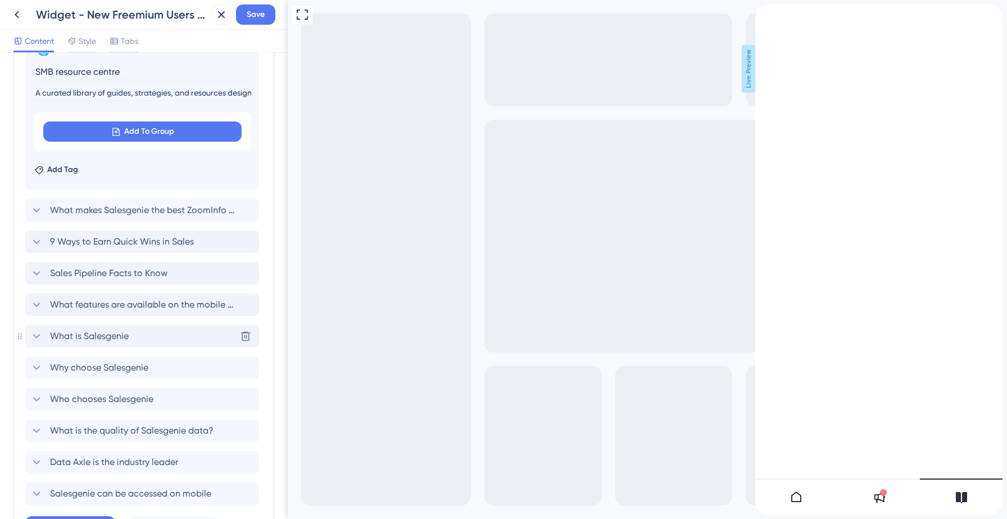
scroll to position [876, 0]
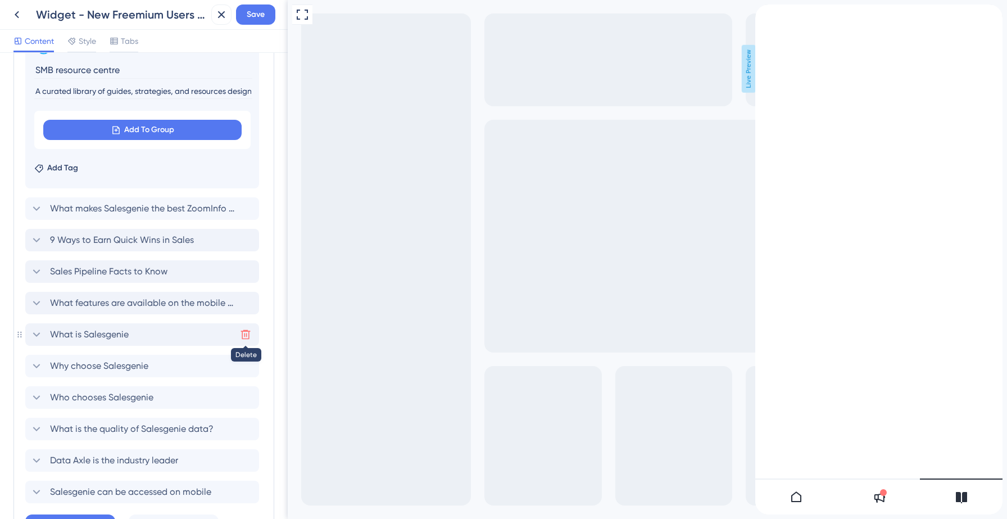
click at [248, 333] on icon at bounding box center [245, 334] width 11 height 11
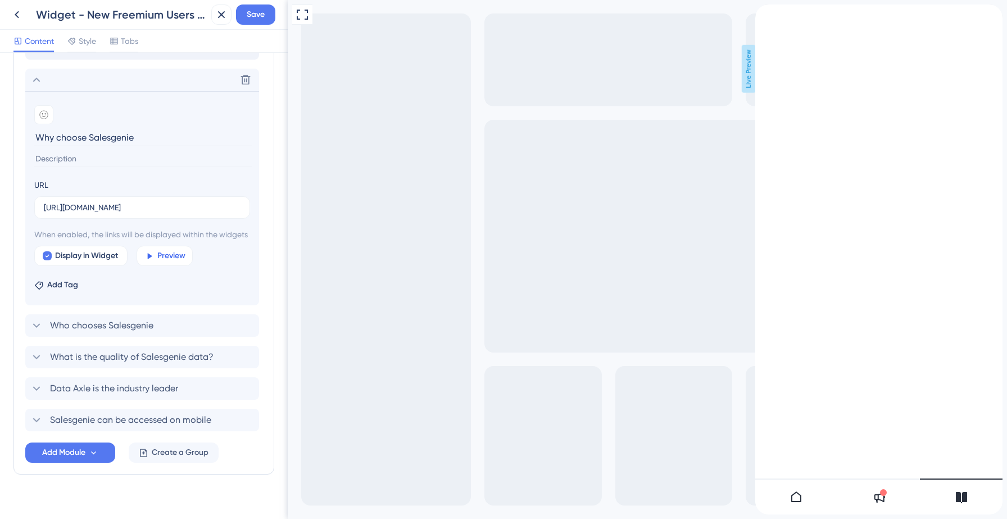
scroll to position [995, 0]
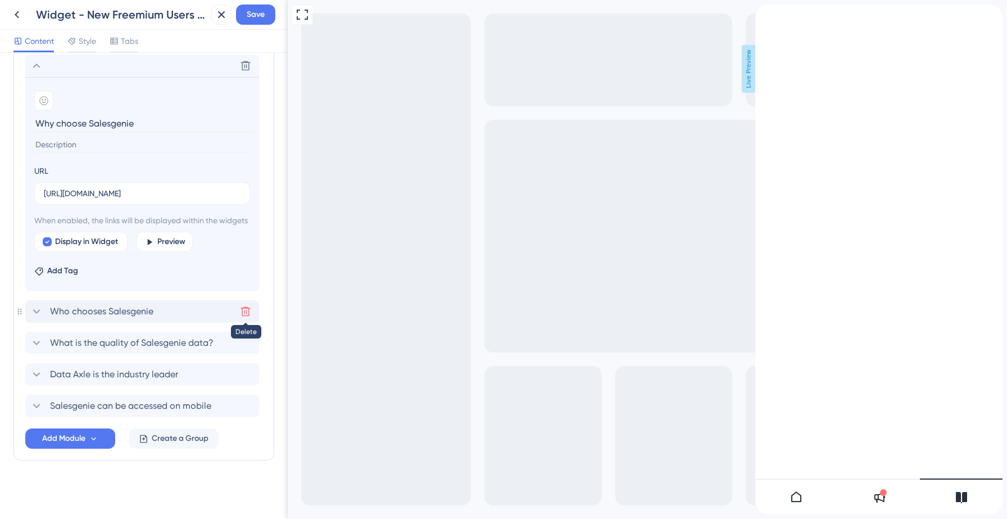
click at [250, 311] on icon at bounding box center [245, 311] width 11 height 11
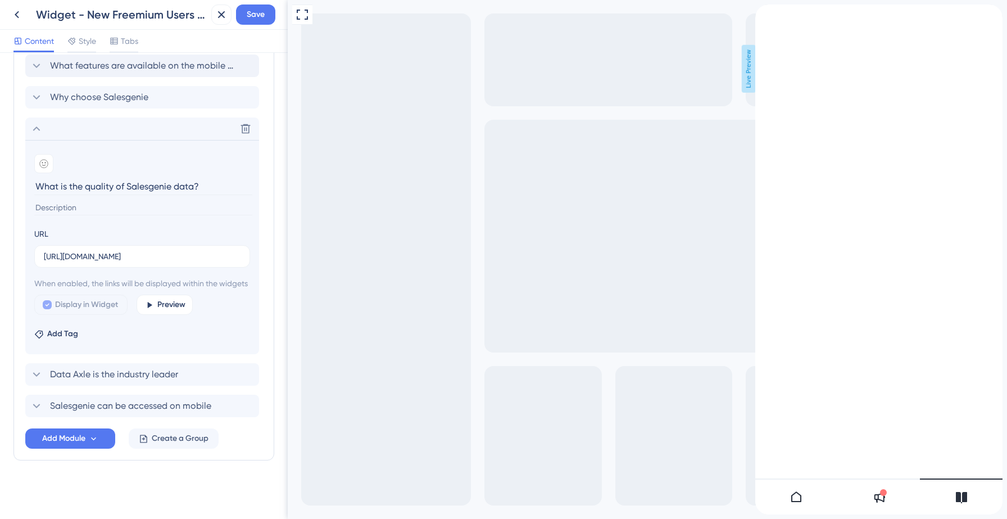
scroll to position [964, 0]
click at [245, 376] on icon at bounding box center [245, 374] width 11 height 11
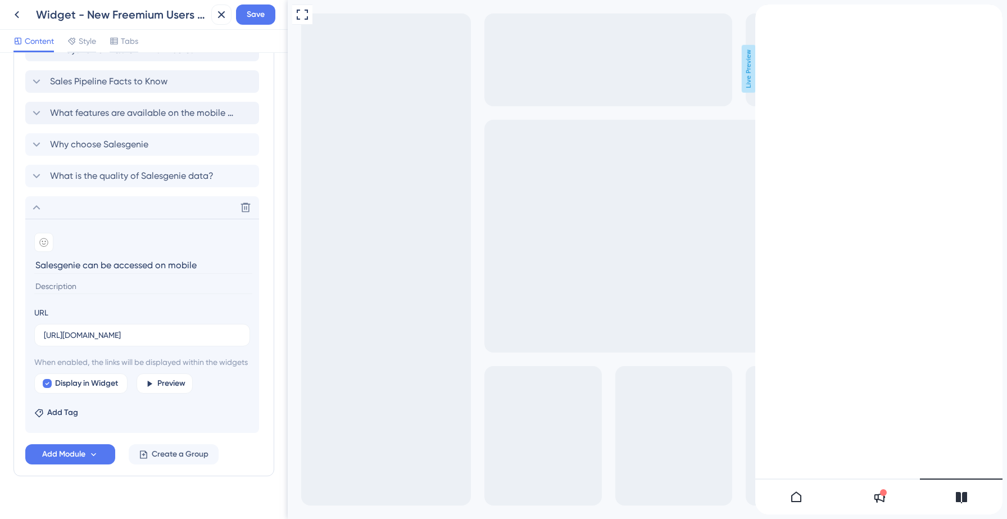
scroll to position [866, 0]
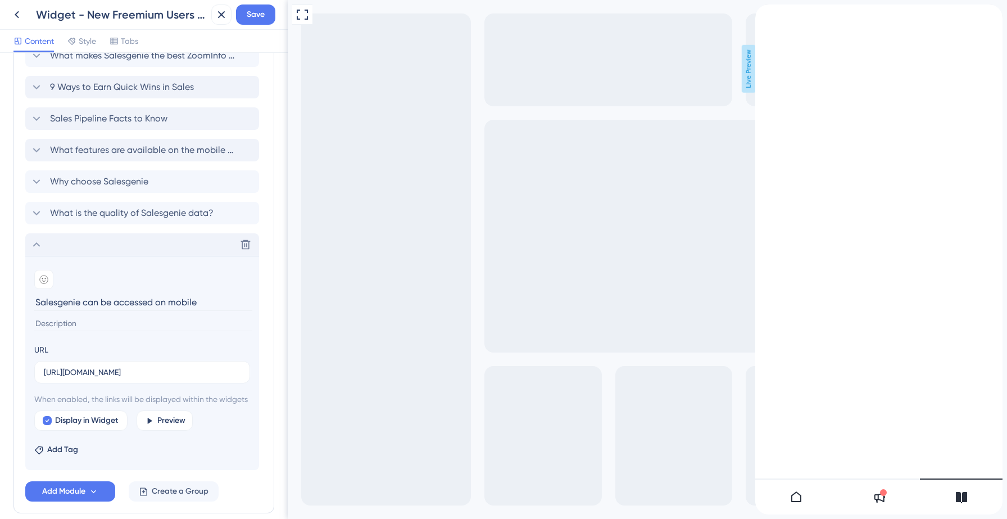
click at [31, 246] on icon at bounding box center [36, 244] width 13 height 13
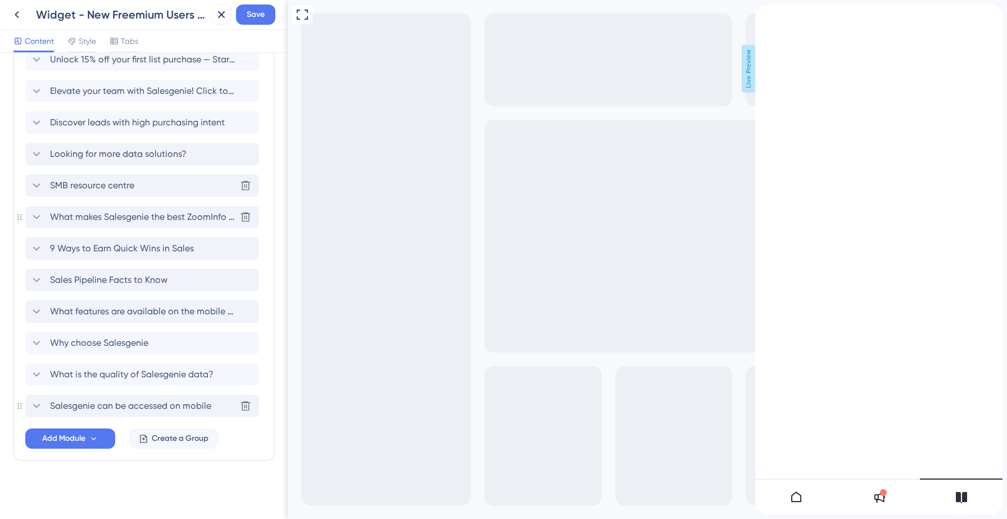
scroll to position [696, 0]
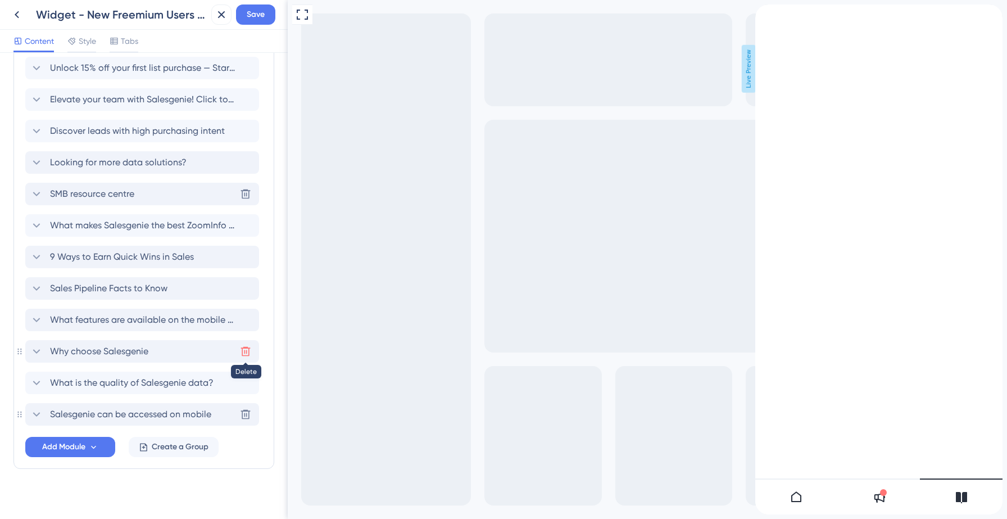
click at [247, 350] on icon at bounding box center [245, 351] width 11 height 11
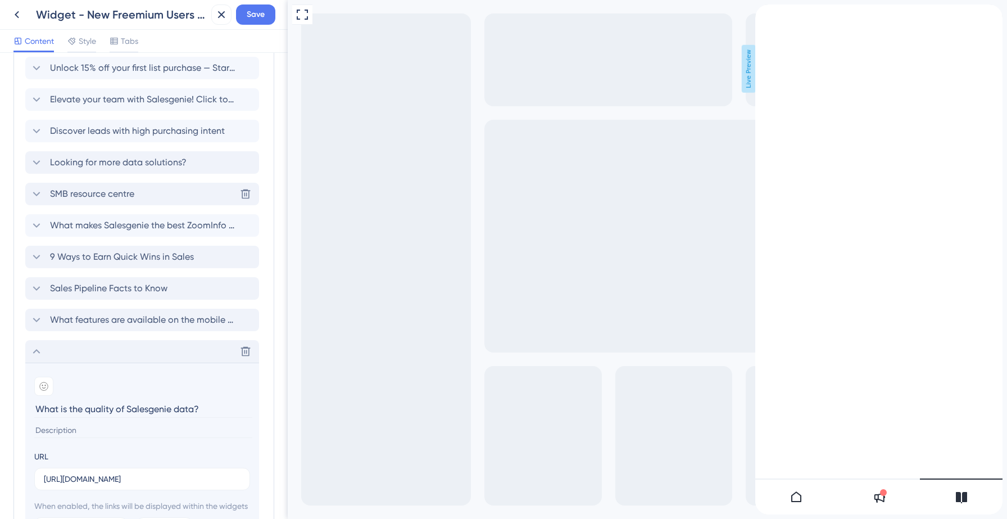
click at [35, 354] on icon at bounding box center [36, 351] width 13 height 13
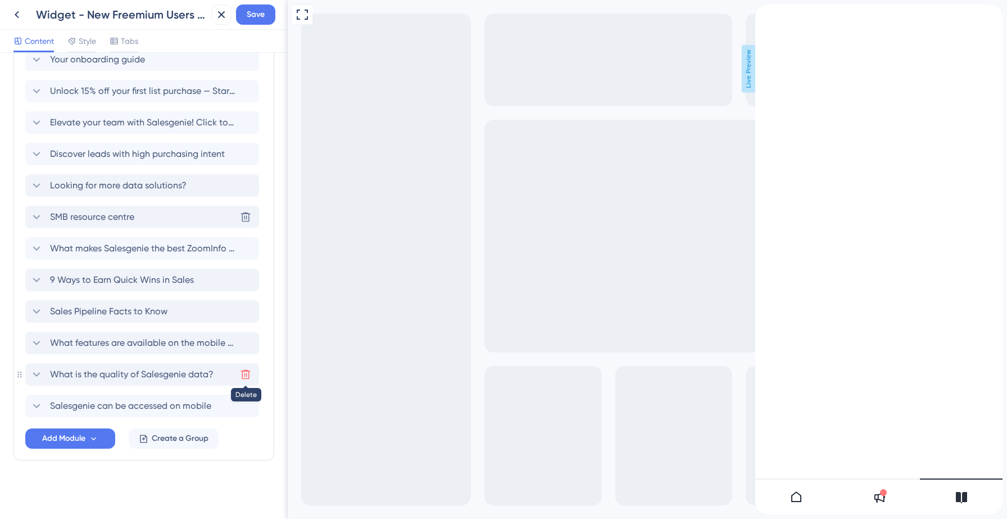
click at [243, 373] on icon at bounding box center [245, 374] width 11 height 11
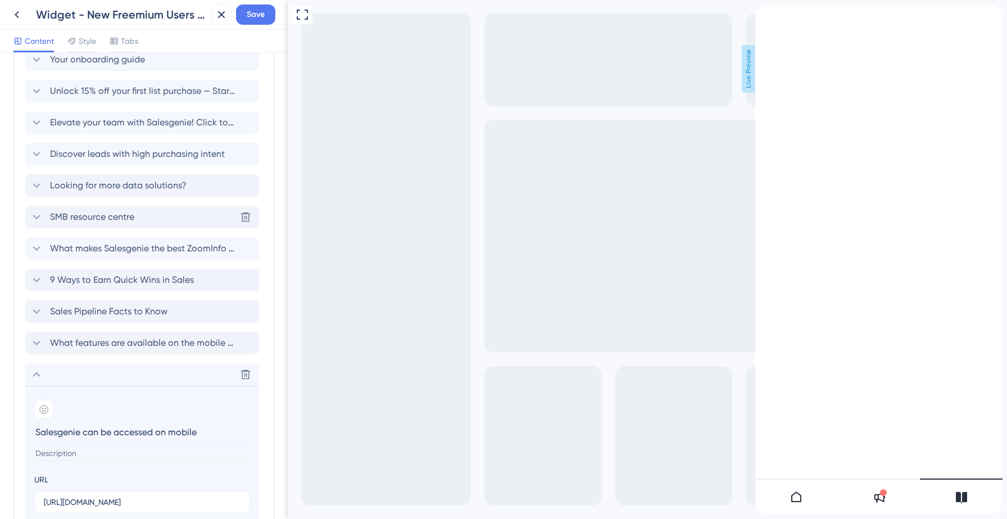
scroll to position [696, 0]
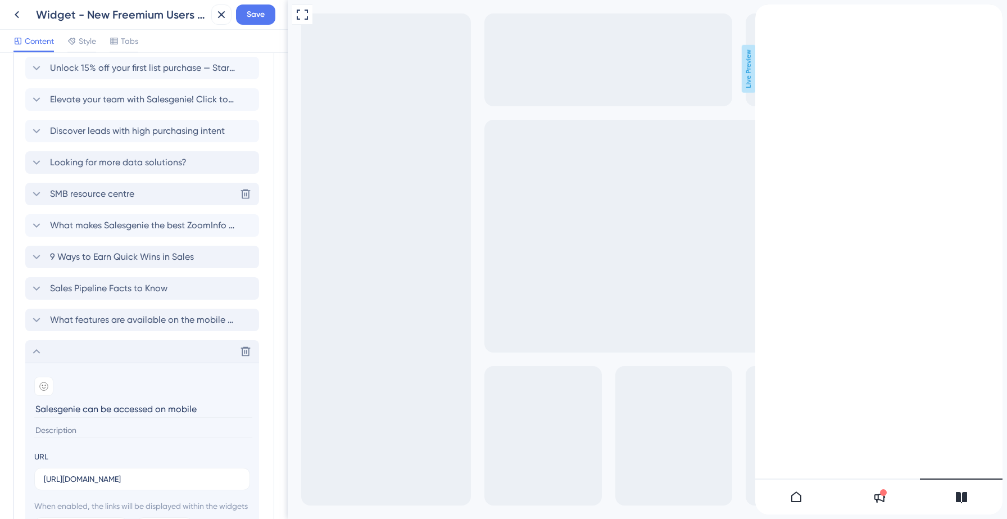
click at [33, 351] on icon at bounding box center [36, 351] width 13 height 13
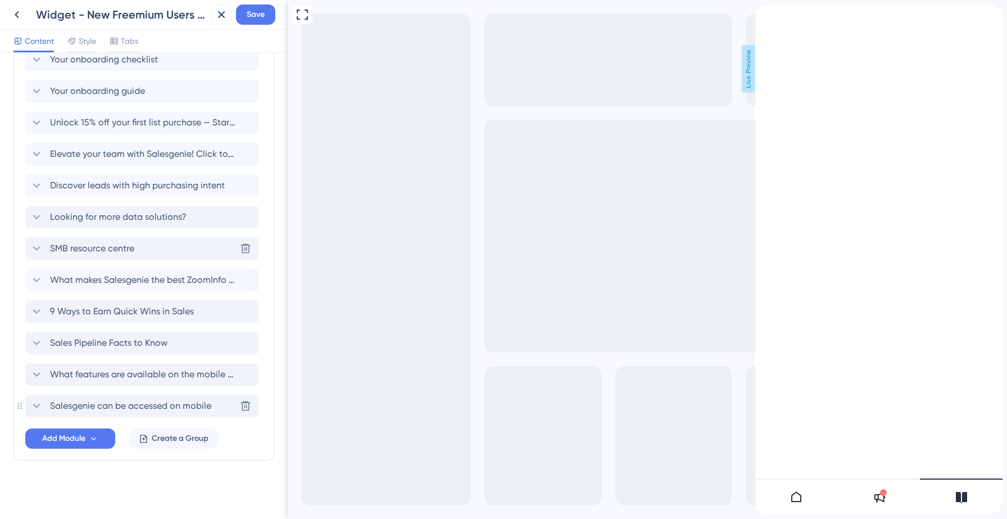
click at [35, 407] on icon at bounding box center [36, 405] width 13 height 13
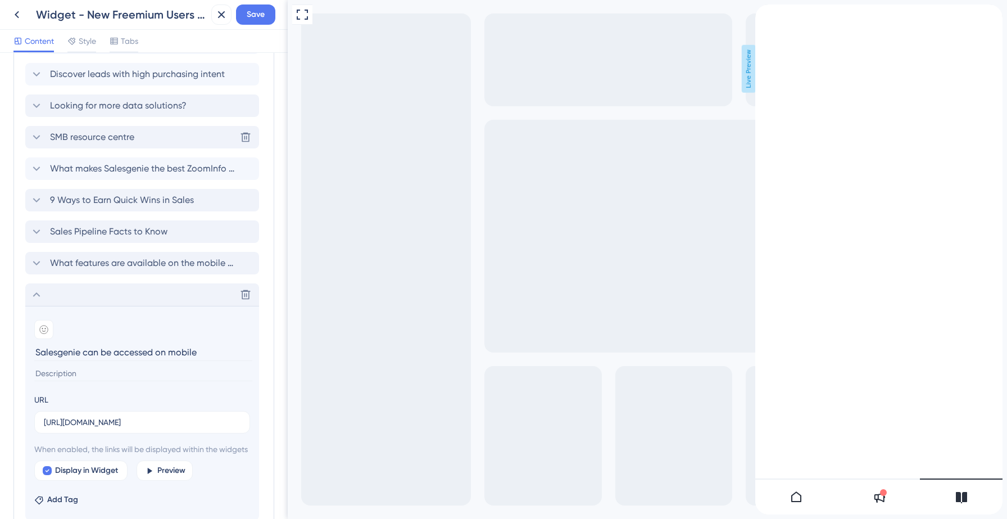
scroll to position [753, 0]
click at [37, 295] on icon at bounding box center [36, 293] width 13 height 13
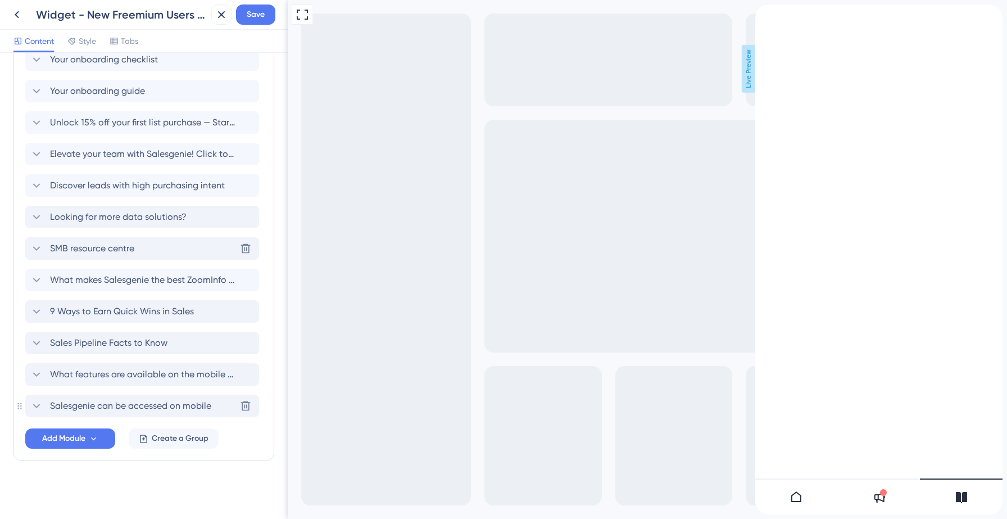
scroll to position [641, 0]
click at [244, 408] on icon at bounding box center [246, 406] width 10 height 10
click at [170, 281] on div "SMB resource centre [GEOGRAPHIC_DATA]" at bounding box center [142, 280] width 234 height 22
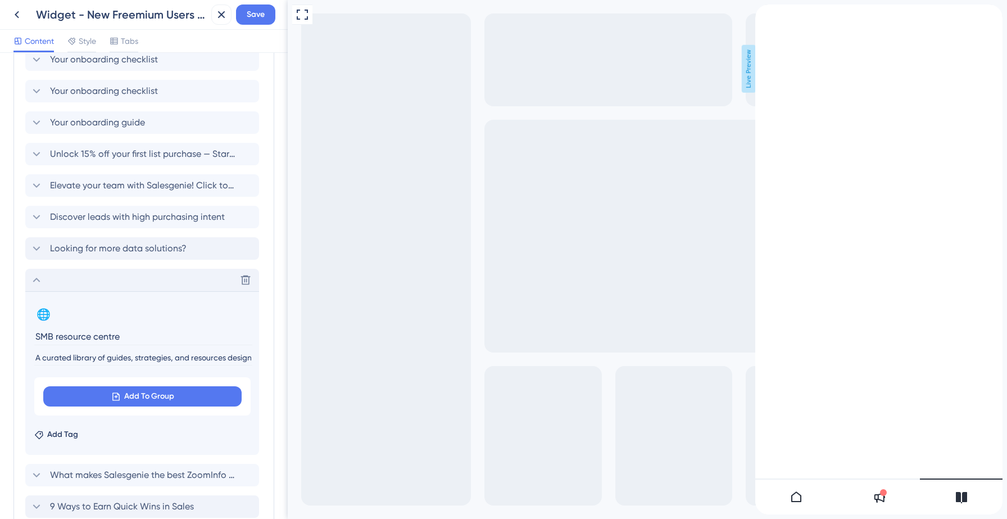
scroll to position [753, 0]
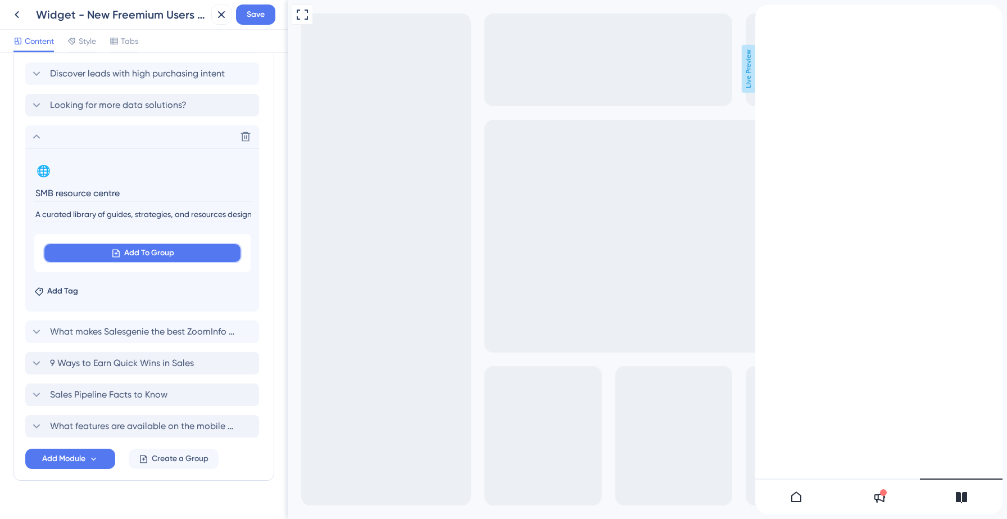
click at [142, 257] on span "Add To Group" at bounding box center [149, 252] width 50 height 13
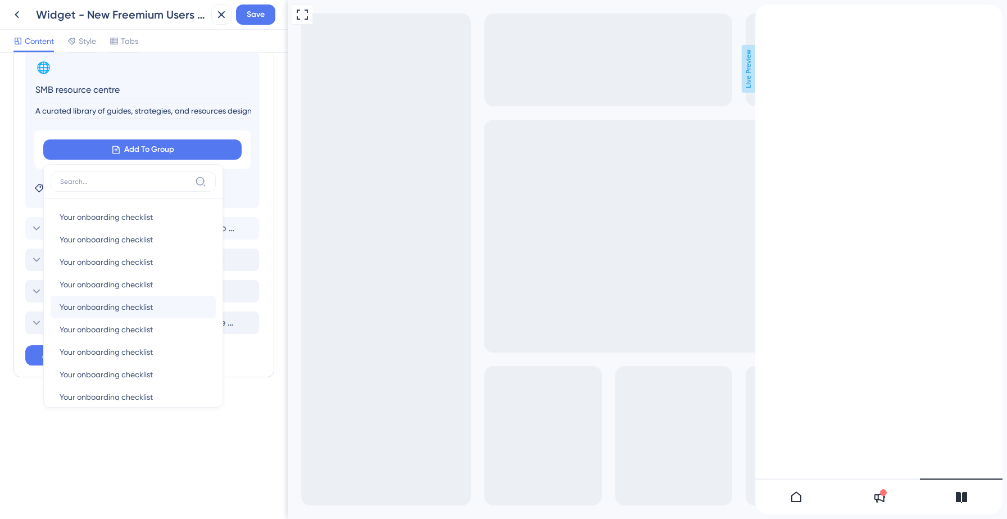
scroll to position [284, 0]
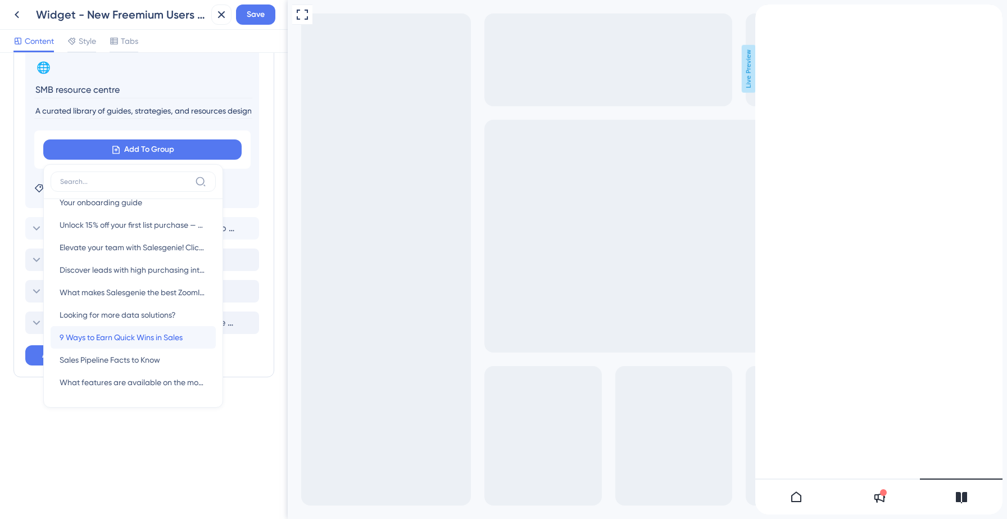
click at [100, 339] on span "9 Ways to Earn Quick Wins in Sales" at bounding box center [121, 337] width 123 height 13
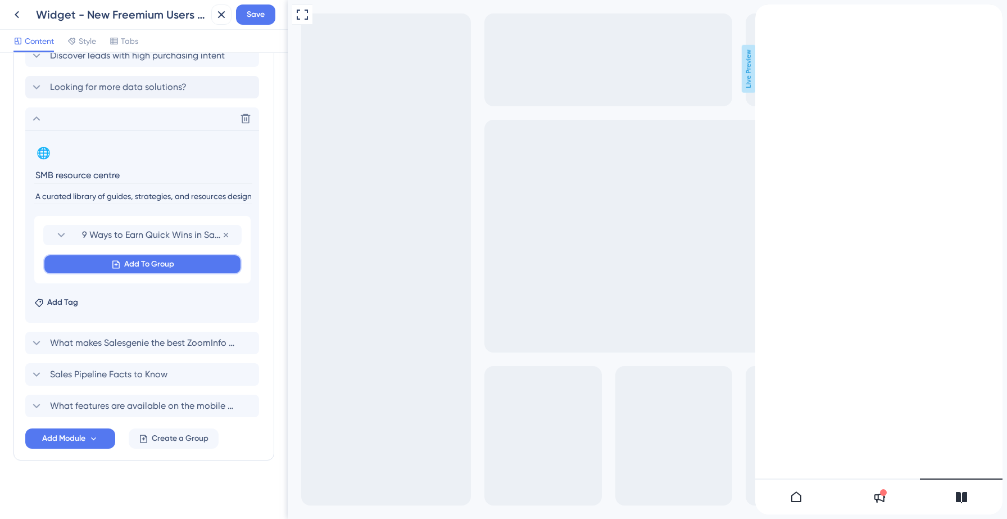
click at [158, 261] on span "Add To Group" at bounding box center [149, 263] width 50 height 13
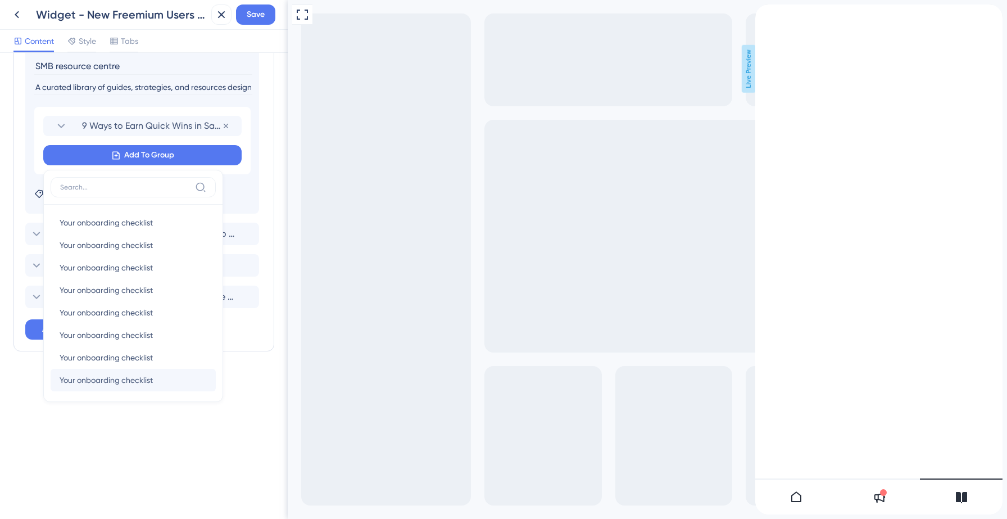
scroll to position [273, 0]
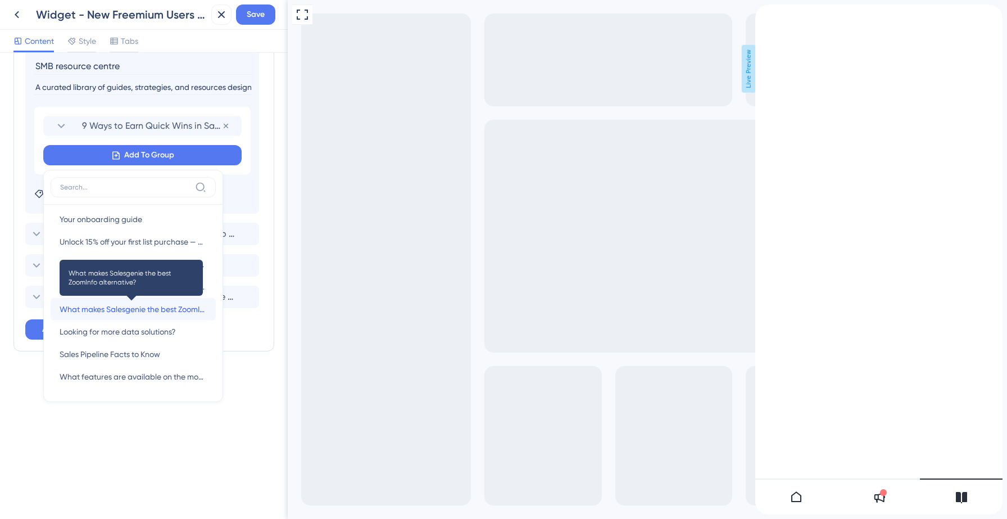
click at [130, 313] on span "What makes Salesgenie the best ZoomInfo alternative?" at bounding box center [133, 308] width 147 height 13
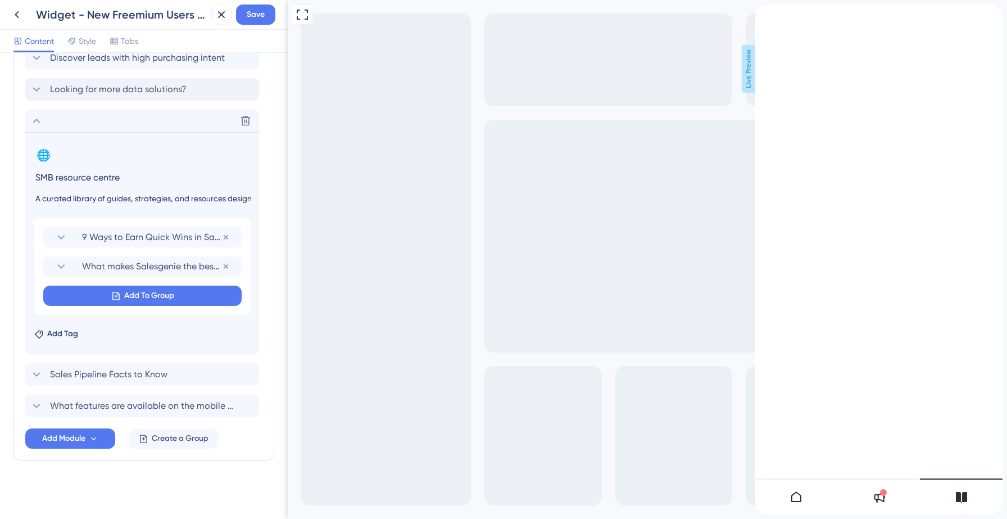
scroll to position [769, 0]
click at [160, 299] on span "Add To Group" at bounding box center [149, 295] width 50 height 13
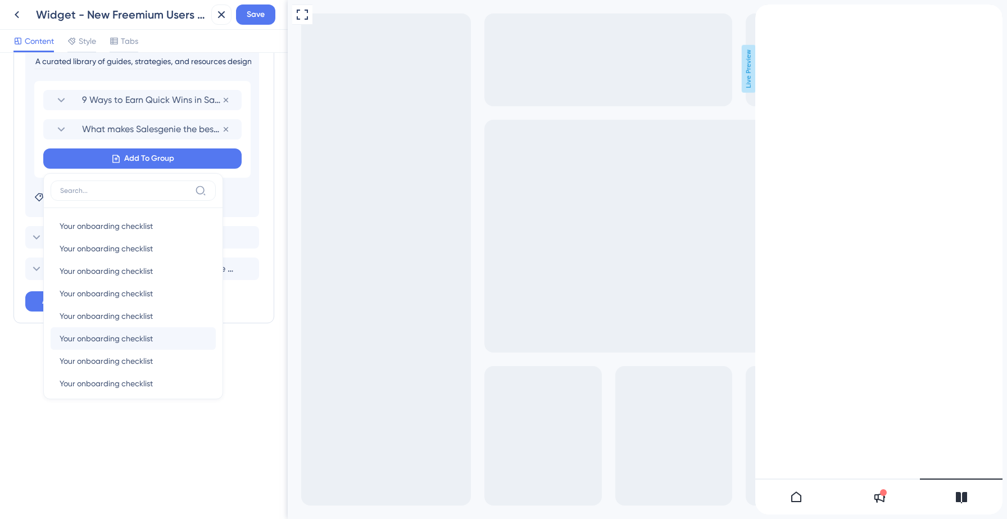
scroll to position [257, 0]
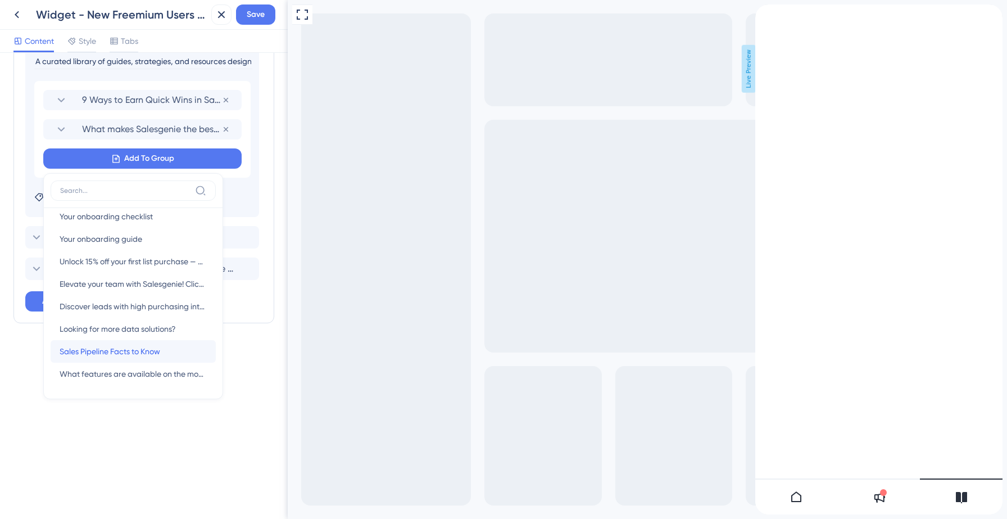
click at [109, 354] on span "Sales Pipeline Facts to Know" at bounding box center [110, 351] width 101 height 13
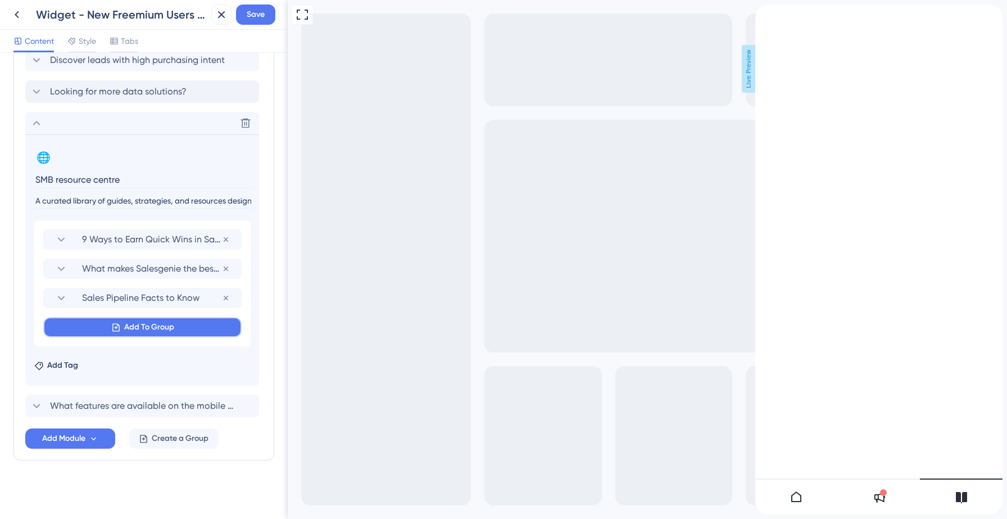
click at [159, 327] on span "Add To Group" at bounding box center [149, 326] width 50 height 13
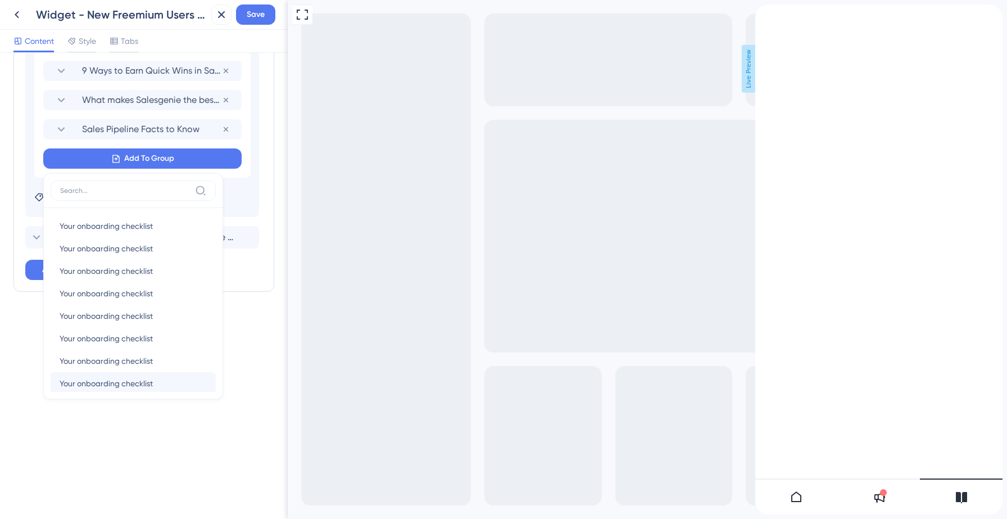
scroll to position [234, 0]
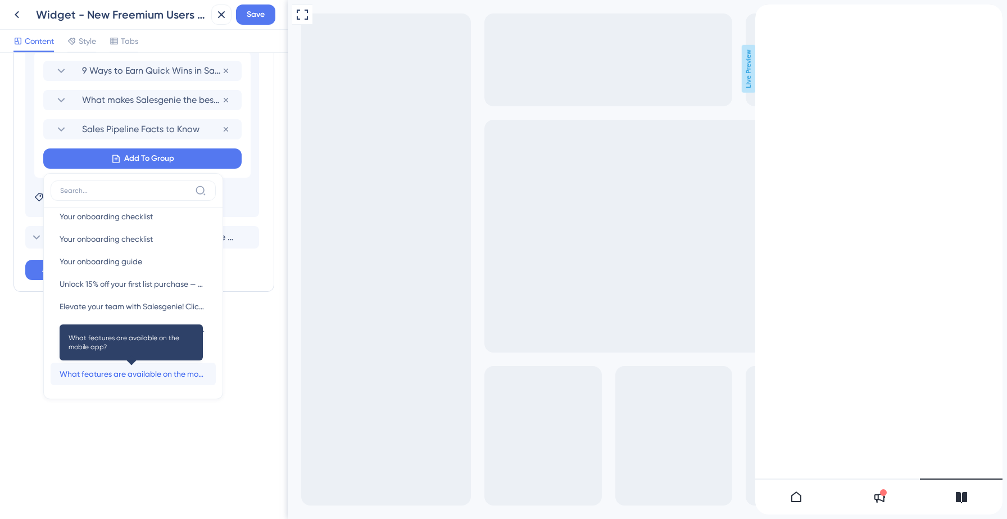
click at [117, 374] on span "What features are available on the mobile app?" at bounding box center [133, 373] width 147 height 13
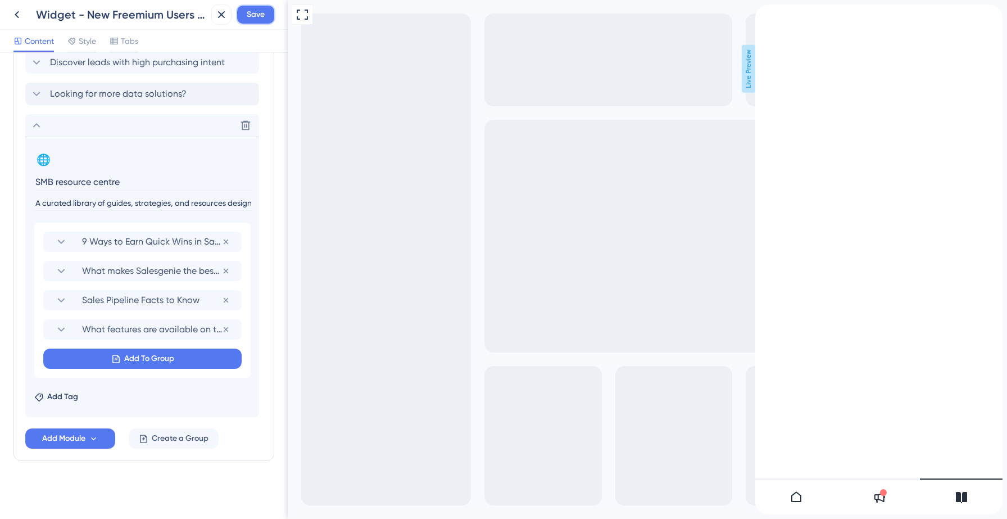
click at [251, 15] on span "Save" at bounding box center [256, 14] width 18 height 13
click at [214, 21] on icon at bounding box center [213, 21] width 6 height 6
click at [17, 12] on icon at bounding box center [17, 14] width 4 height 7
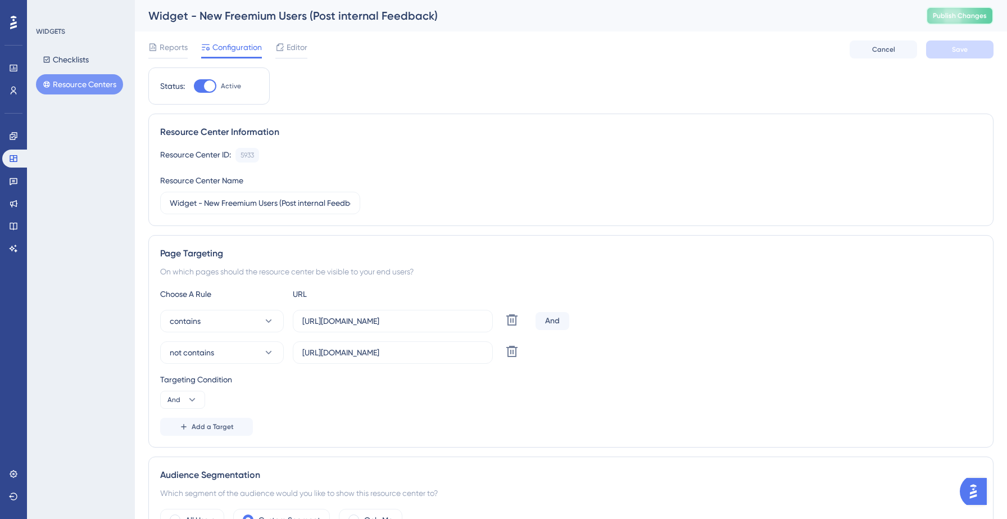
click at [954, 13] on span "Publish Changes" at bounding box center [960, 15] width 54 height 9
click at [296, 44] on span "Editor" at bounding box center [297, 46] width 21 height 13
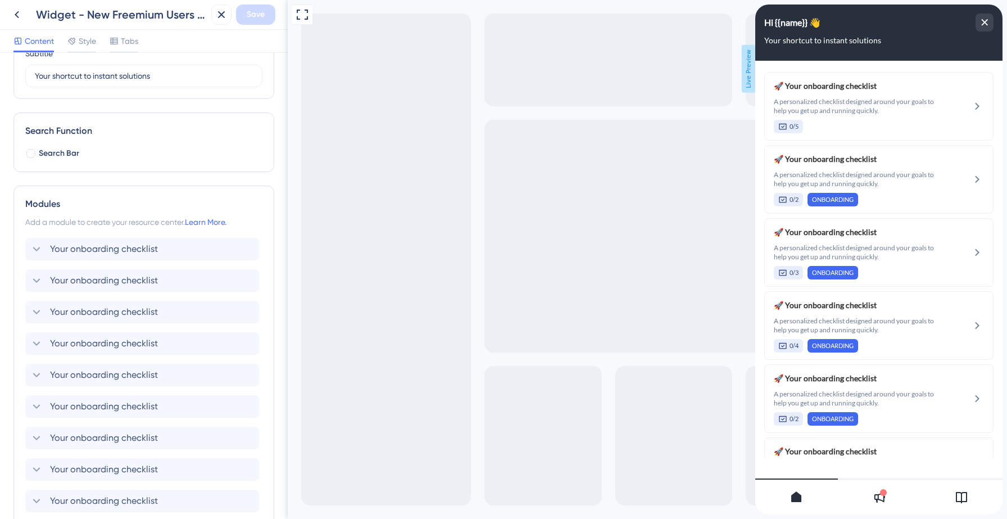
scroll to position [123, 0]
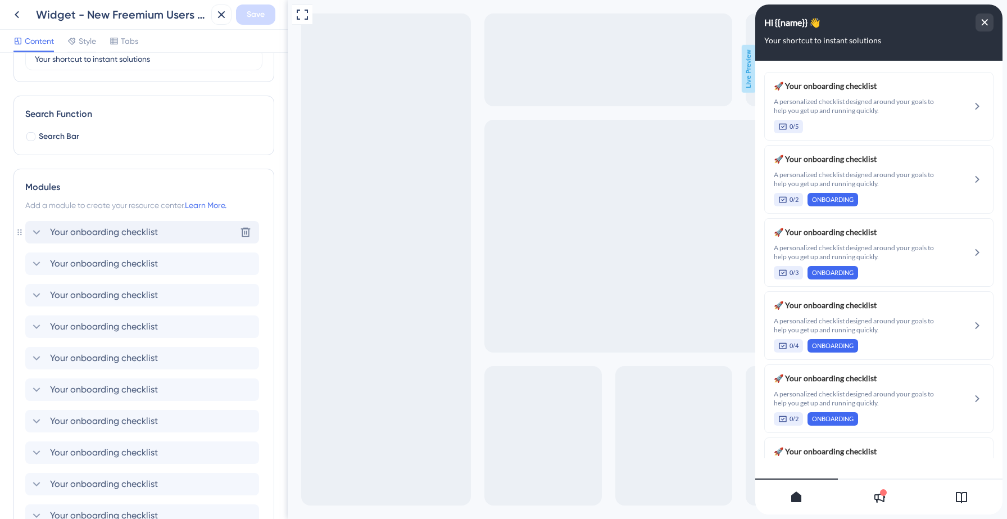
click at [51, 236] on span "Your onboarding checklist" at bounding box center [104, 231] width 108 height 13
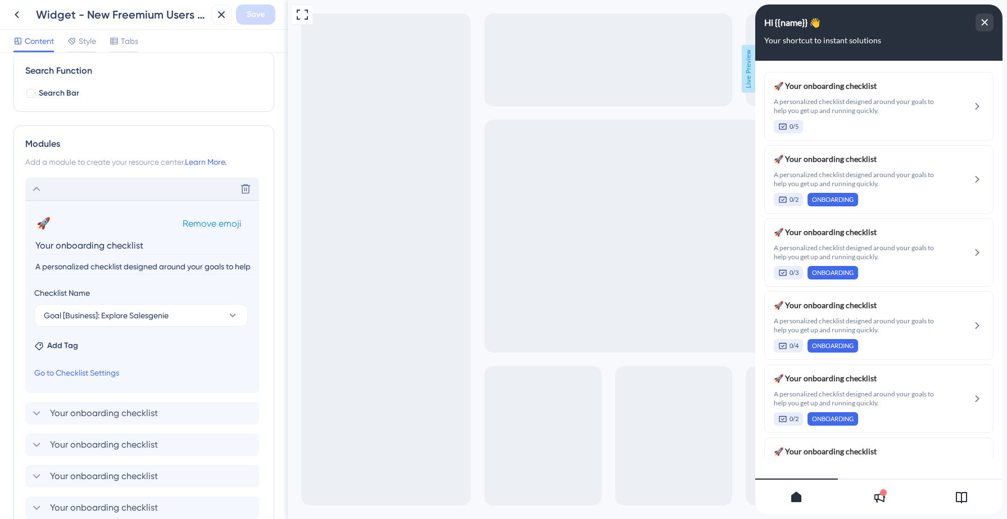
scroll to position [172, 0]
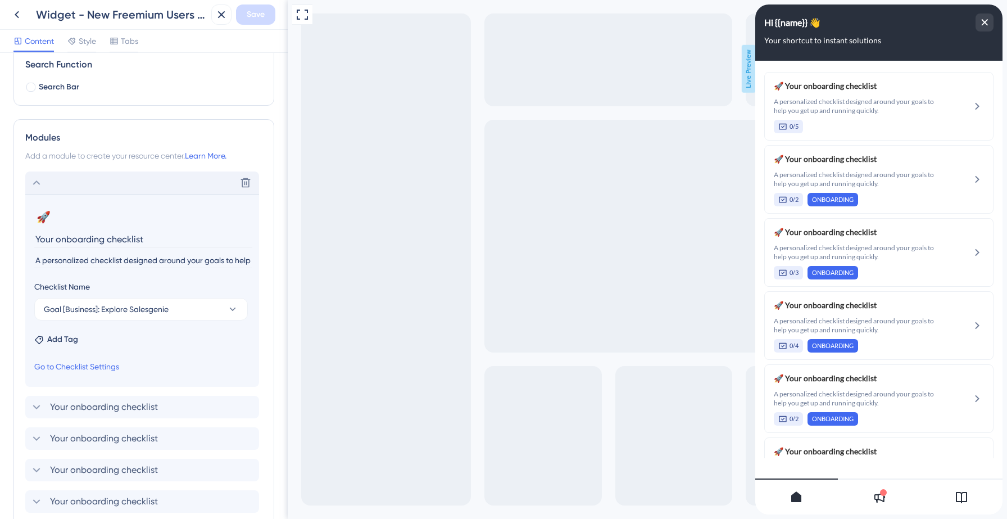
click at [33, 180] on icon at bounding box center [36, 182] width 13 height 13
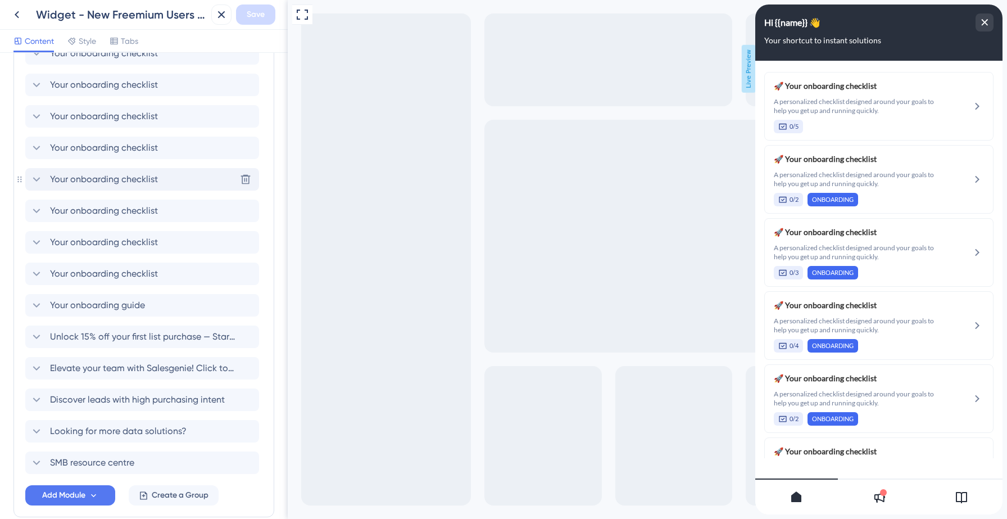
scroll to position [468, 0]
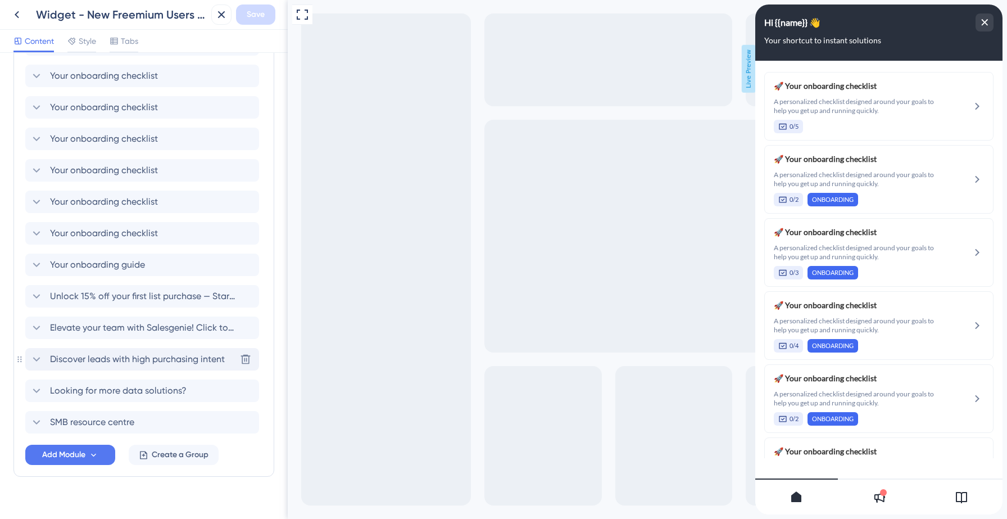
click at [38, 360] on icon at bounding box center [36, 358] width 13 height 13
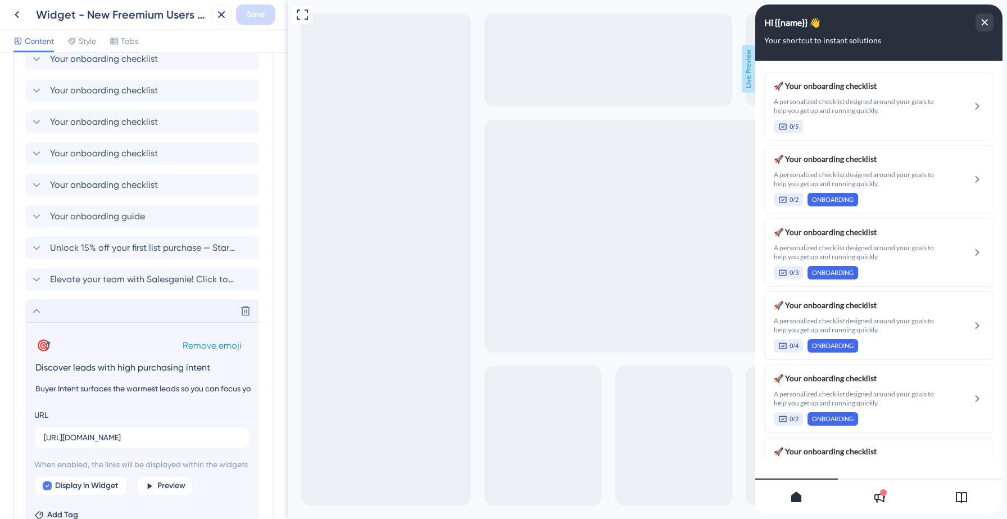
scroll to position [523, 0]
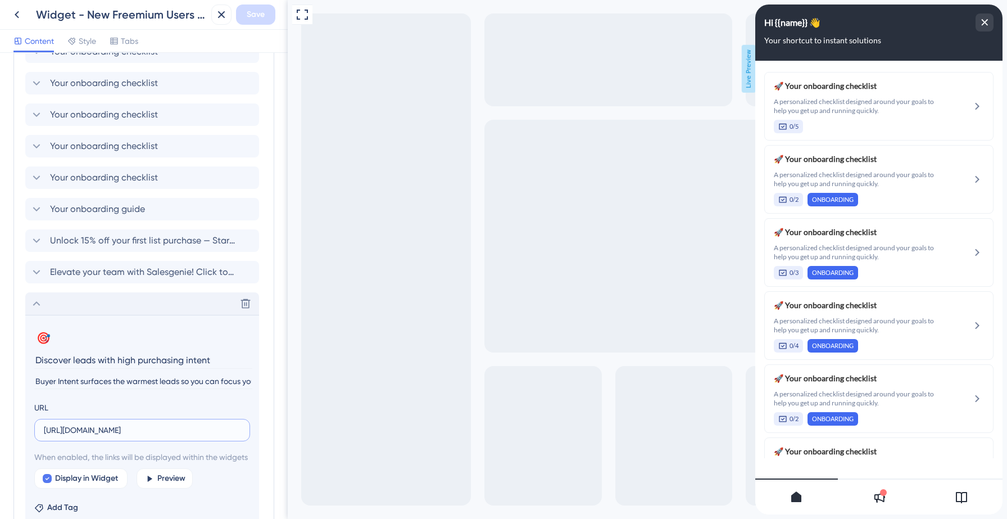
click at [115, 434] on input "[URL][DOMAIN_NAME]" at bounding box center [142, 430] width 197 height 12
click at [968, 490] on icon at bounding box center [961, 496] width 13 height 13
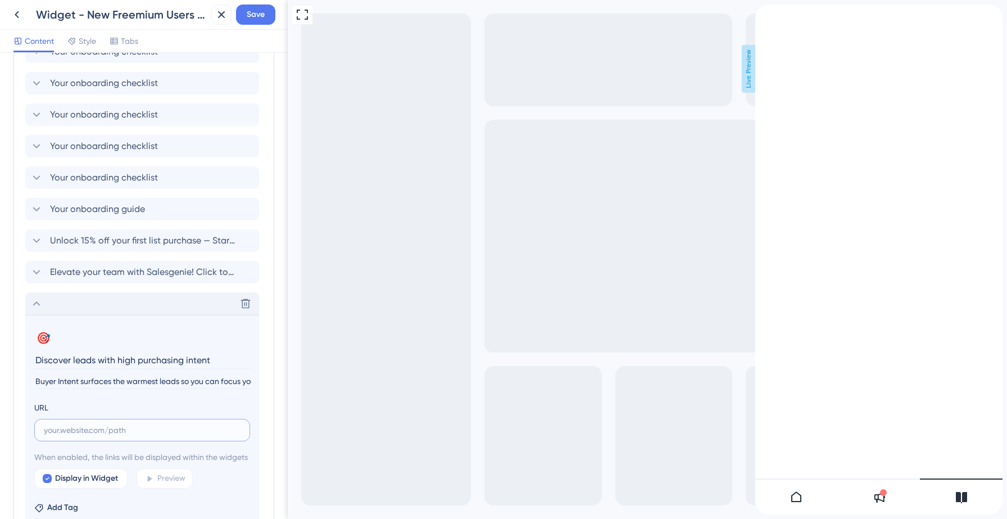
click at [84, 427] on input "text" at bounding box center [142, 430] width 197 height 12
paste input "[URL][DOMAIN_NAME]"
type input "[URL][DOMAIN_NAME]"
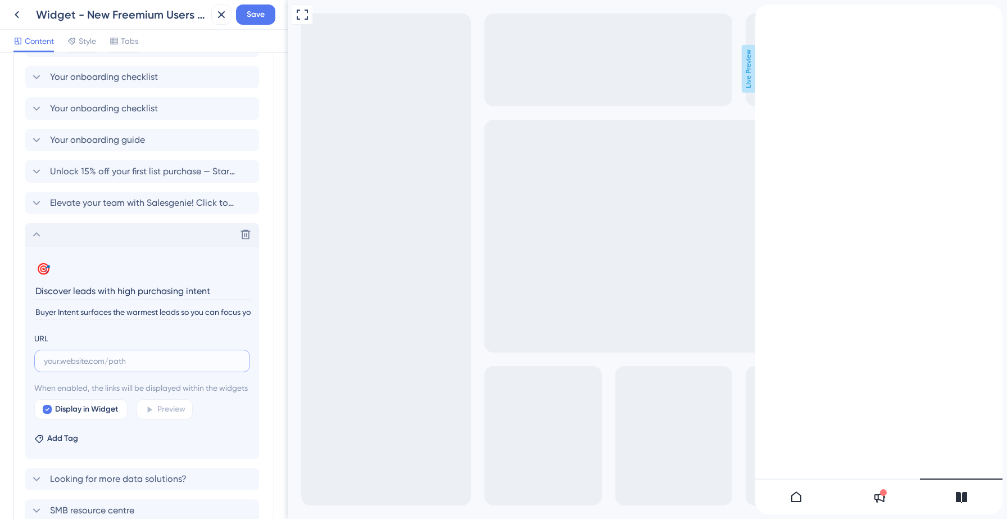
scroll to position [0, 0]
click at [94, 361] on input "text" at bounding box center [142, 361] width 197 height 12
paste input "[URL][DOMAIN_NAME]"
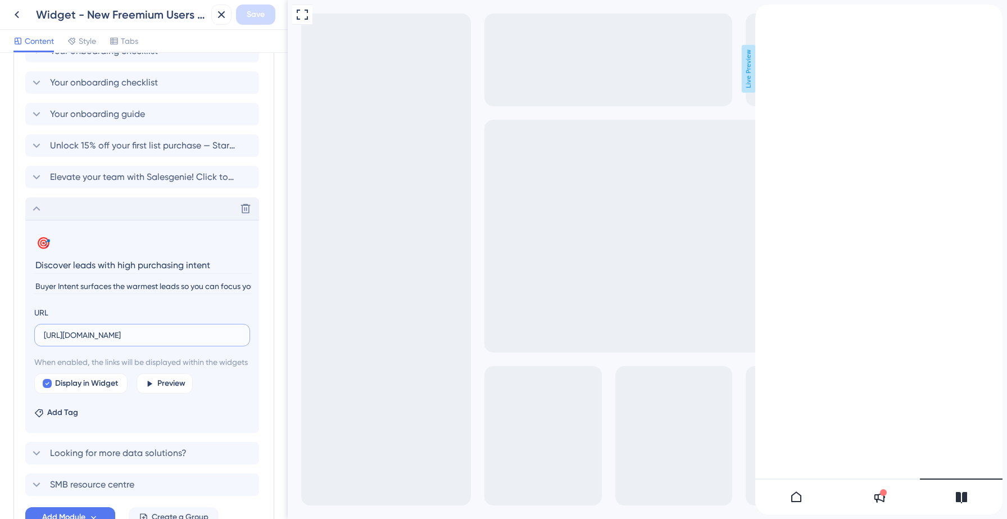
scroll to position [625, 0]
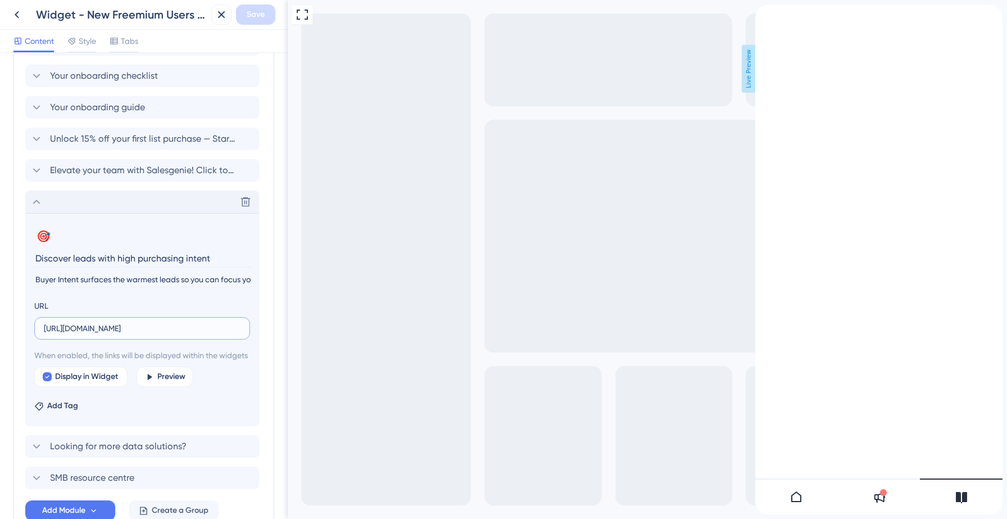
type input "[URL][DOMAIN_NAME]"
click at [35, 205] on icon at bounding box center [36, 201] width 13 height 13
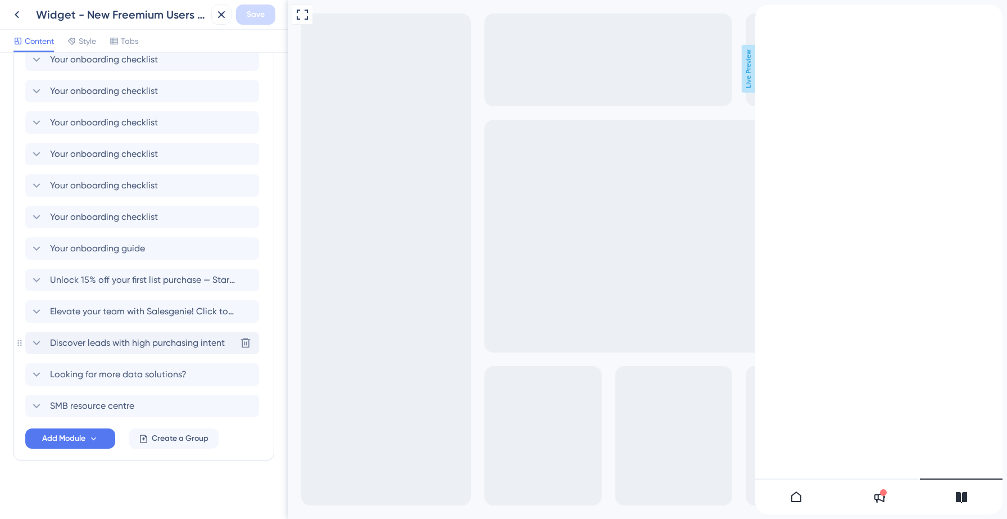
scroll to position [484, 0]
click at [79, 313] on span "Elevate your team with Salesgenie! Click to know how" at bounding box center [143, 311] width 186 height 13
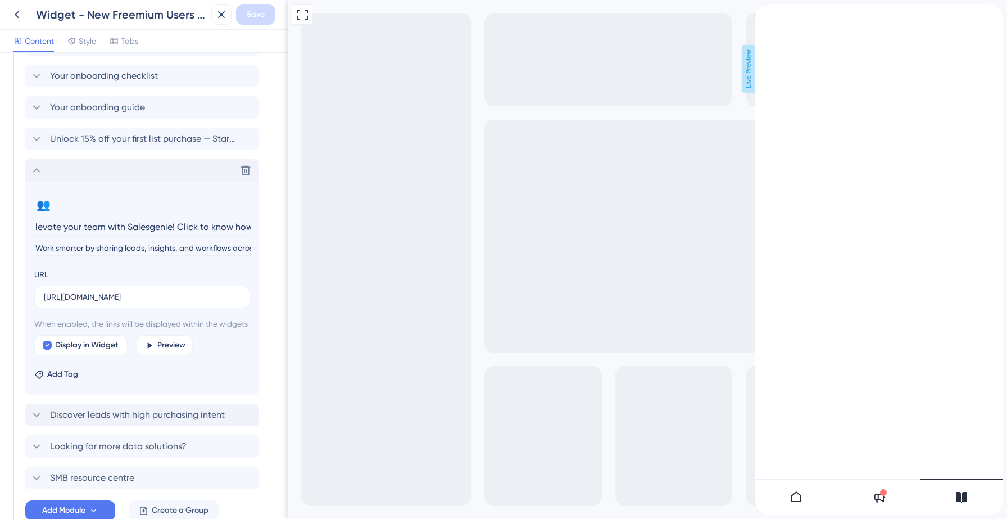
scroll to position [0, 0]
click at [88, 297] on input "[URL][DOMAIN_NAME]" at bounding box center [142, 297] width 197 height 12
paste input "[DOMAIN_NAME][URL]"
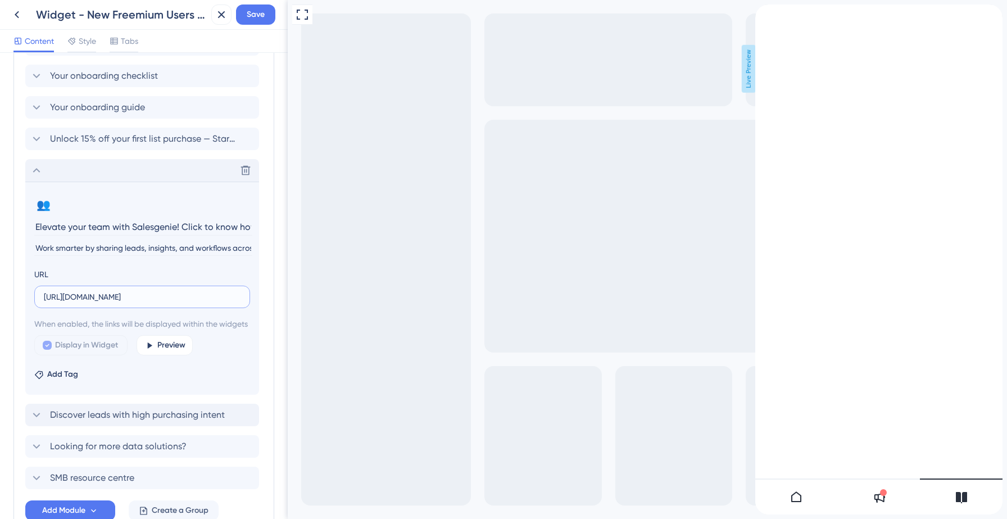
scroll to position [0, 63]
type input "[URL][DOMAIN_NAME]"
click at [252, 16] on span "Save" at bounding box center [256, 14] width 18 height 13
click at [215, 23] on icon at bounding box center [213, 20] width 11 height 11
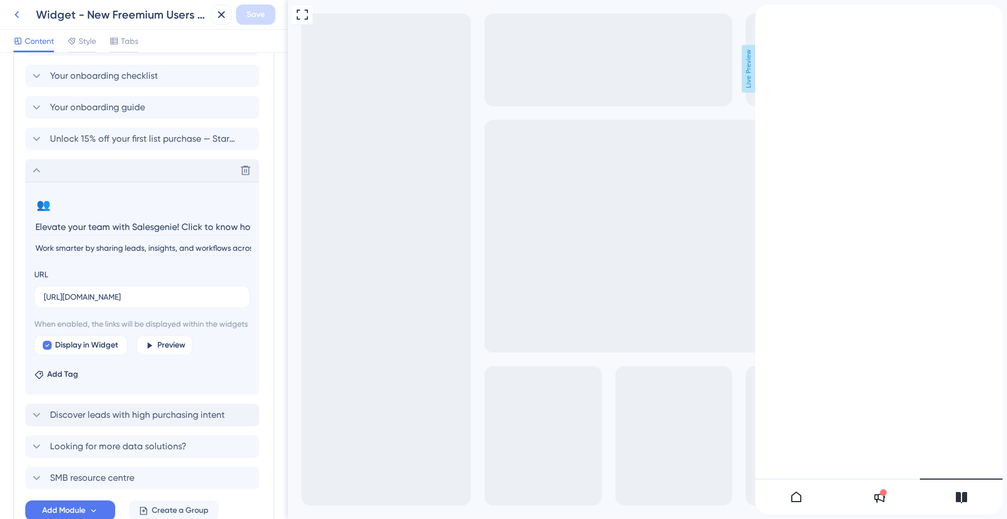
click at [19, 12] on icon at bounding box center [17, 14] width 4 height 7
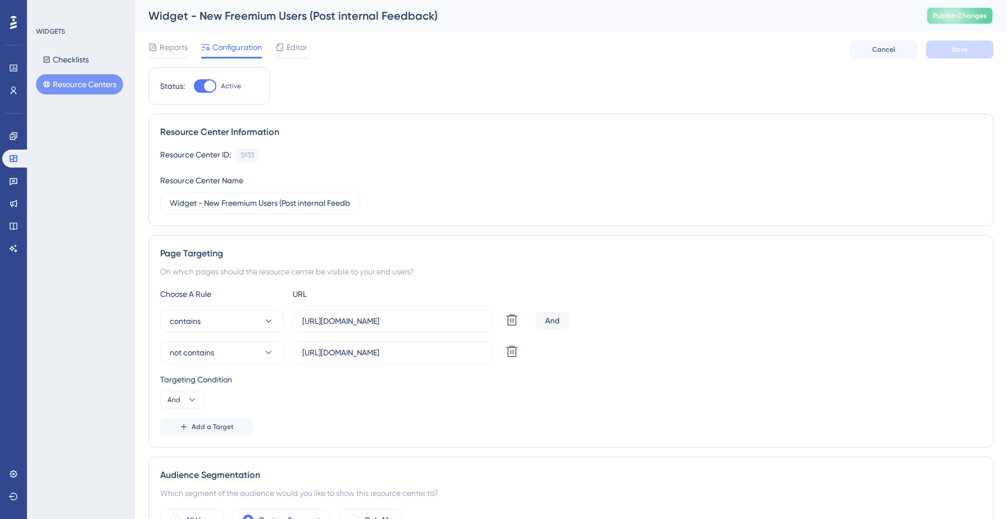
click at [948, 18] on span "Publish Changes" at bounding box center [960, 15] width 54 height 9
click at [350, 21] on icon at bounding box center [348, 20] width 11 height 11
click at [609, 148] on div "Resource Center ID: 5933 Copy" at bounding box center [571, 155] width 822 height 15
click at [294, 51] on span "Editor" at bounding box center [297, 46] width 21 height 13
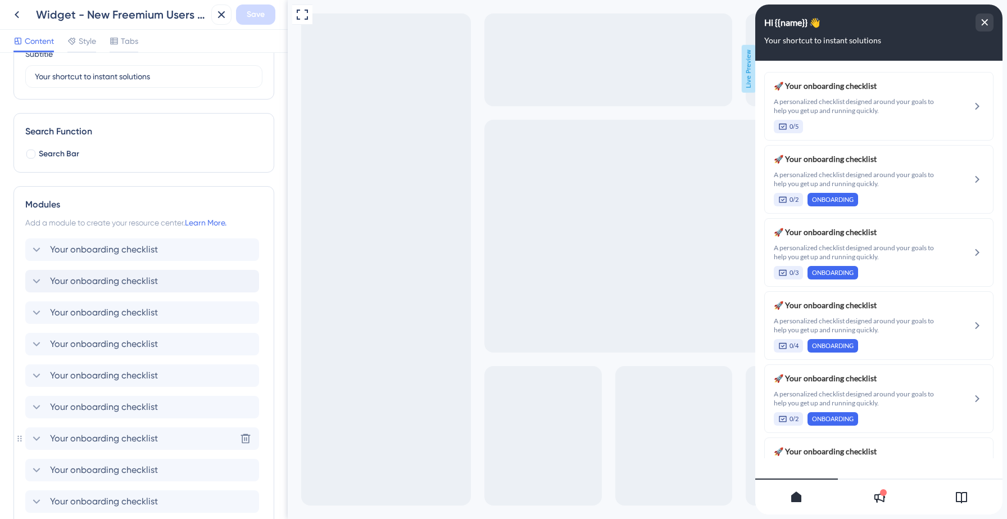
scroll to position [101, 0]
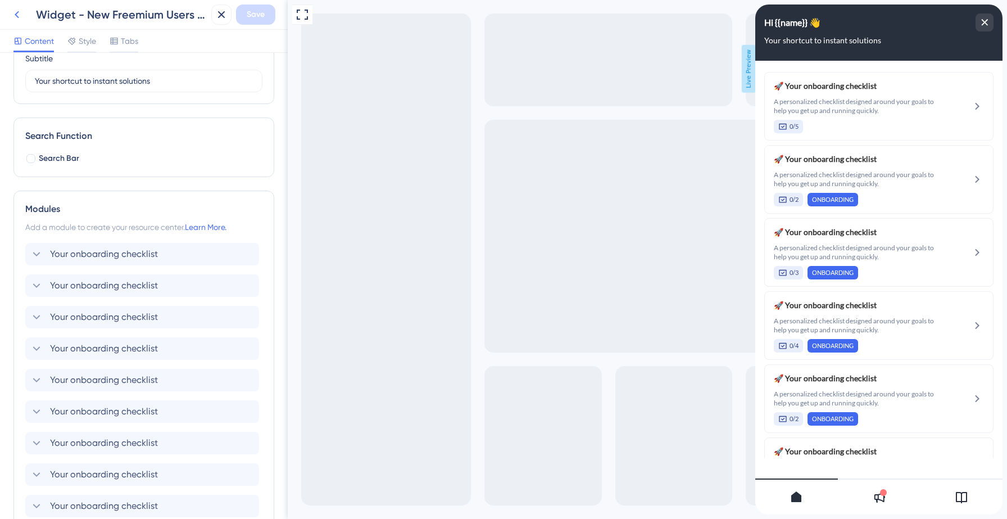
click at [19, 17] on icon at bounding box center [16, 14] width 13 height 13
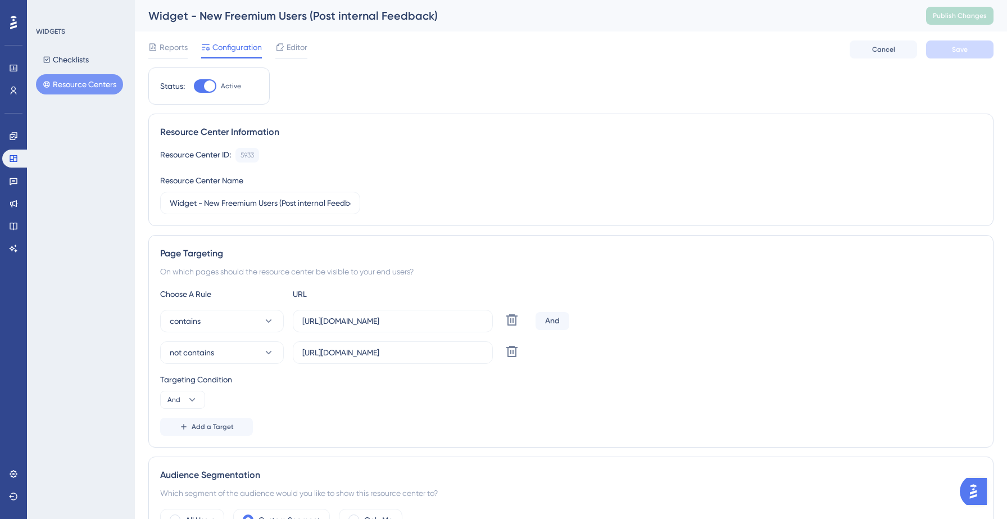
click at [657, 143] on div "Resource Center Information Resource Center ID: 5933 Copy Resource Center Name …" at bounding box center [571, 170] width 846 height 112
click at [12, 137] on icon at bounding box center [13, 136] width 9 height 9
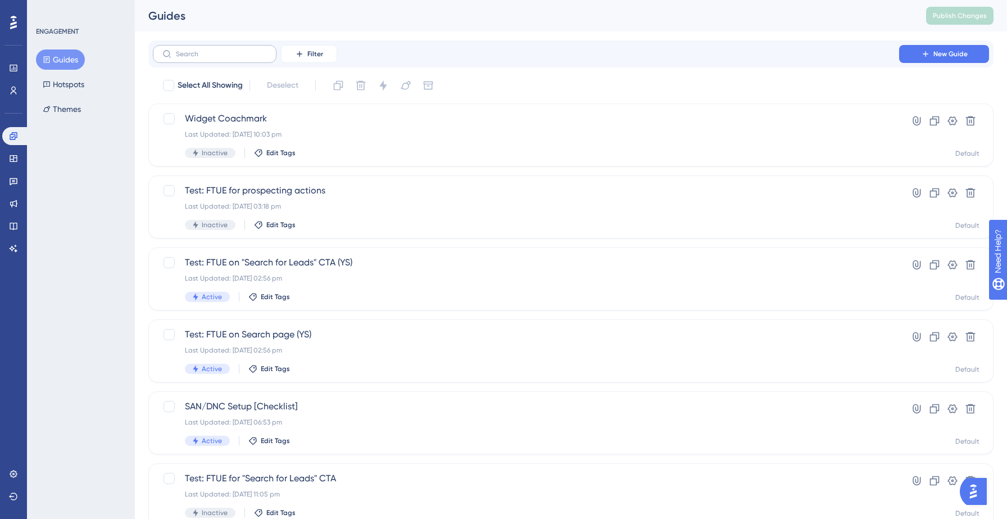
click at [237, 58] on label at bounding box center [215, 54] width 124 height 18
click at [237, 58] on input "text" at bounding box center [221, 54] width 91 height 8
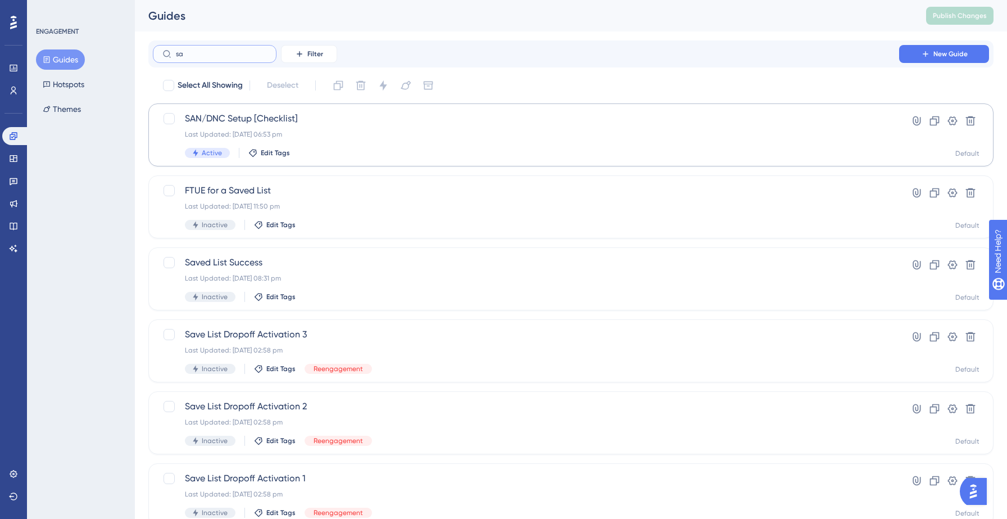
type input "sa"
click at [305, 146] on div "SAN/DNC Setup [Checklist] Last Updated: [DATE] 06:53 pm Active Edit Tags" at bounding box center [526, 135] width 683 height 46
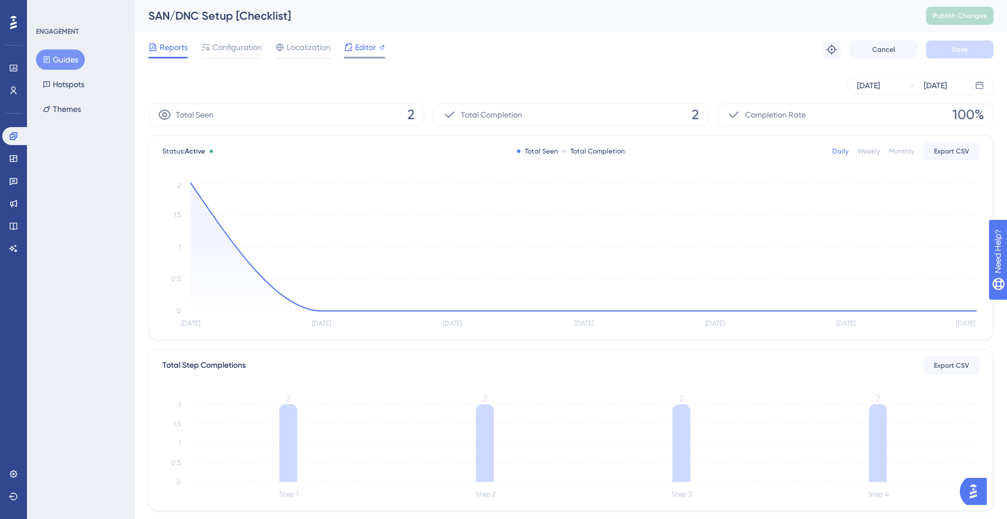
click at [364, 53] on span "Editor" at bounding box center [365, 46] width 21 height 13
click at [197, 11] on div "SAN/DNC Setup [Checklist]" at bounding box center [523, 16] width 750 height 16
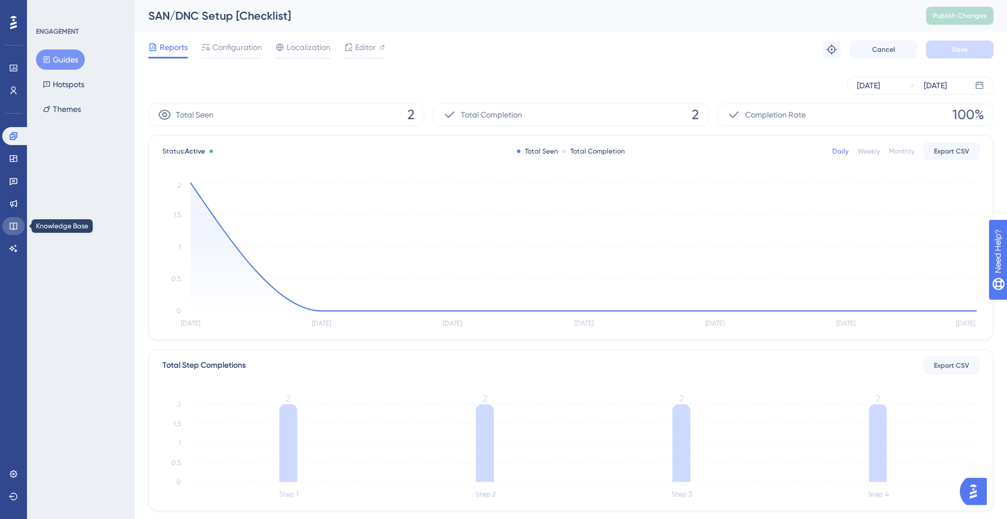
click at [17, 224] on icon at bounding box center [13, 226] width 9 height 9
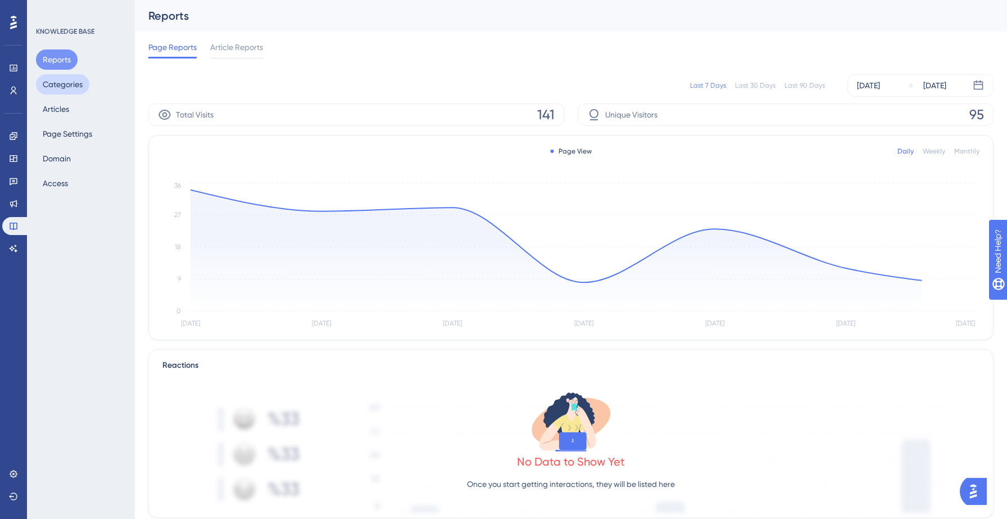
click at [60, 82] on button "Categories" at bounding box center [62, 84] width 53 height 20
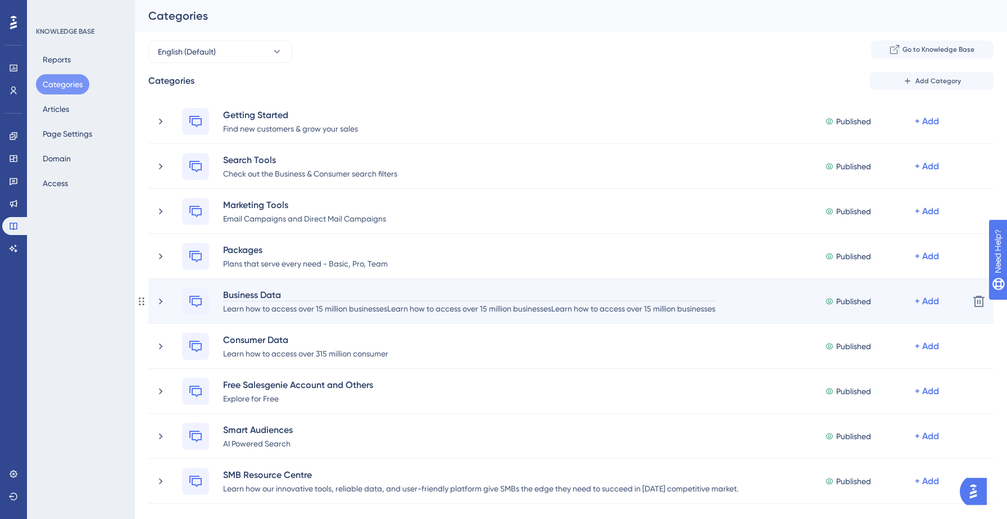
click at [365, 292] on div "Business Data" at bounding box center [470, 294] width 494 height 13
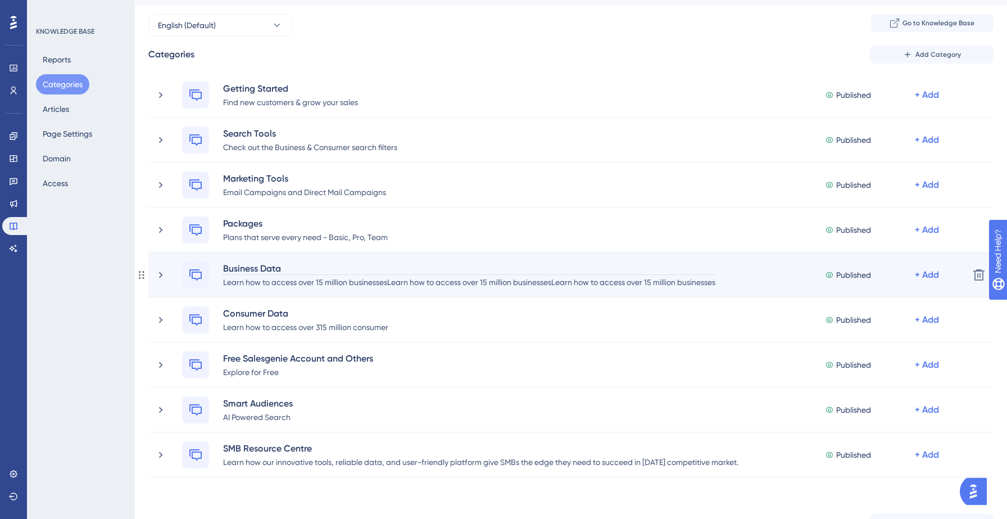
scroll to position [32, 0]
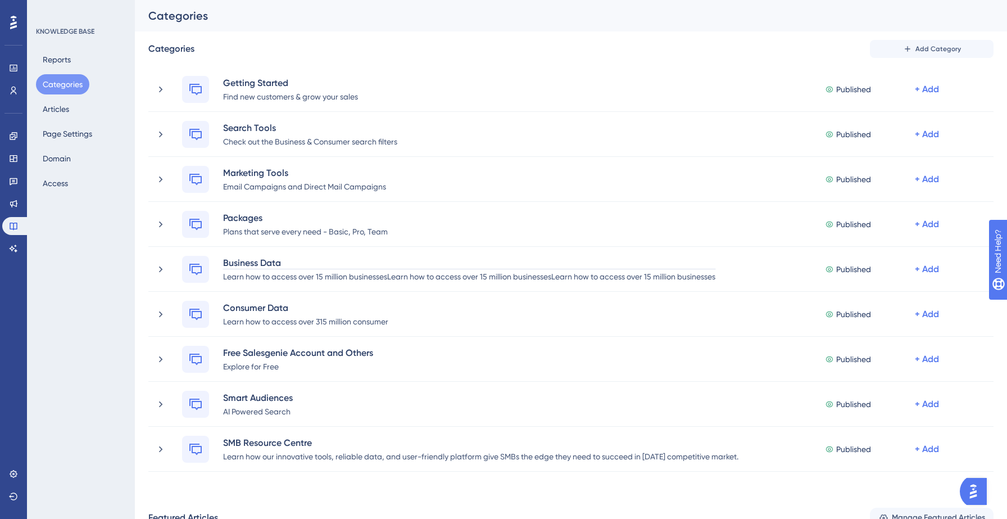
click at [347, 41] on div "Categories Add Category" at bounding box center [571, 49] width 846 height 18
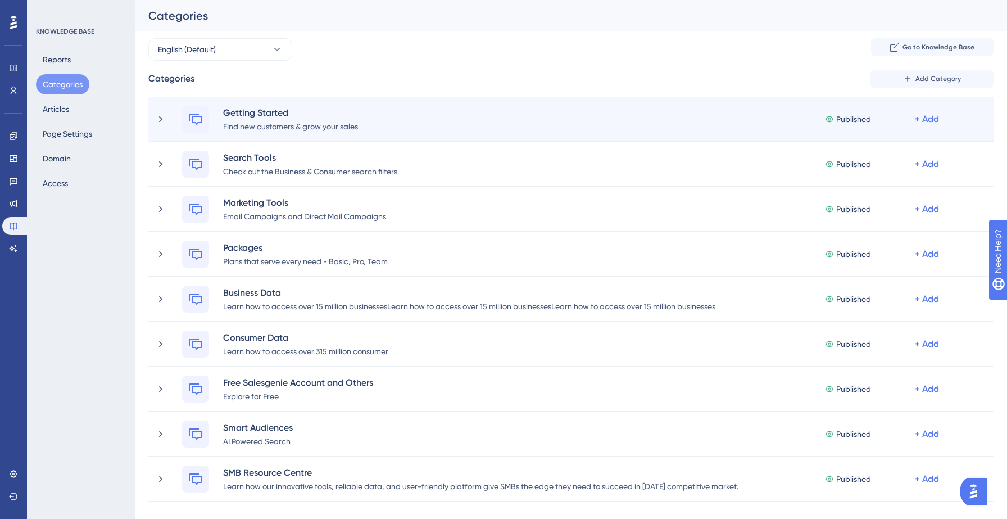
scroll to position [412, 0]
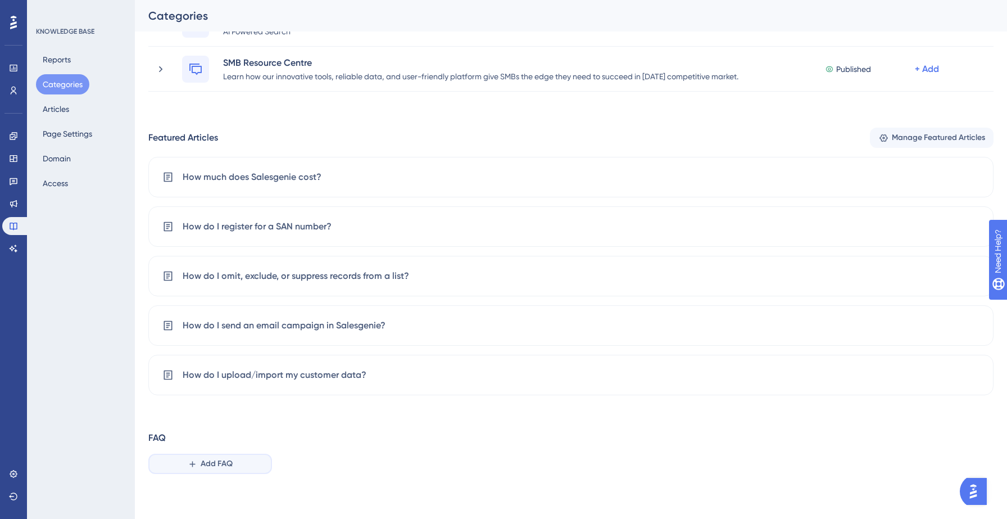
click at [198, 468] on button "Add FAQ" at bounding box center [210, 464] width 124 height 20
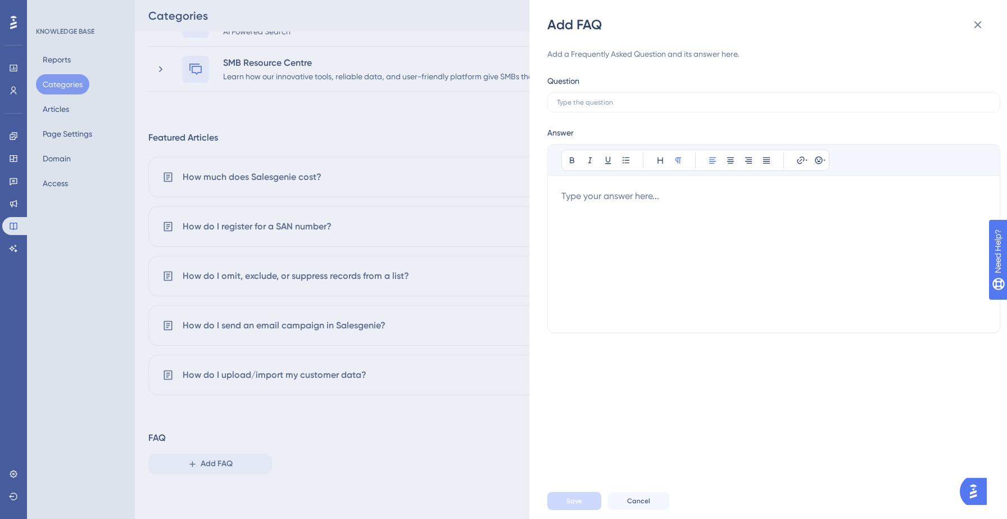
click at [589, 209] on div at bounding box center [774, 253] width 425 height 129
click at [611, 109] on label at bounding box center [774, 102] width 453 height 20
click at [611, 106] on input "text" at bounding box center [774, 102] width 434 height 8
click at [609, 203] on div at bounding box center [774, 253] width 425 height 129
click at [656, 506] on button "Cancel" at bounding box center [638, 501] width 61 height 18
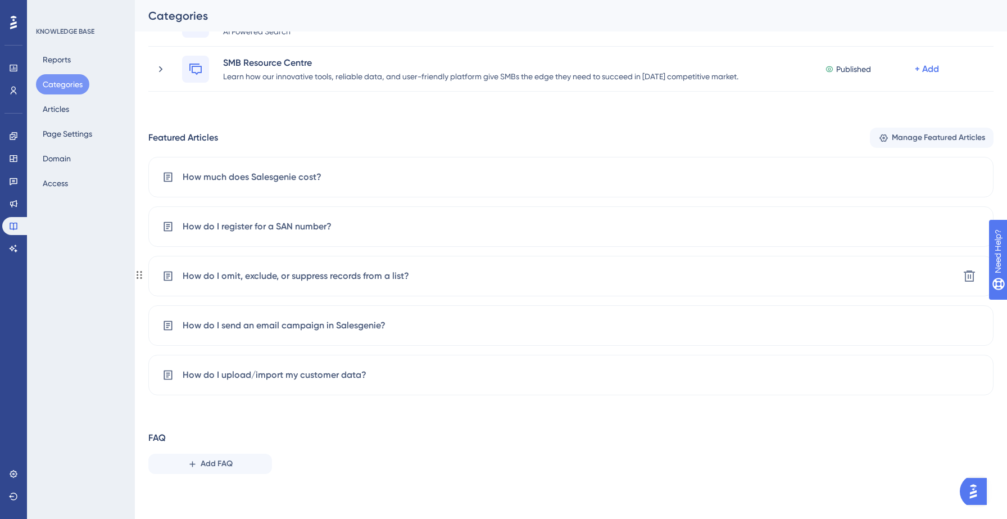
scroll to position [0, 0]
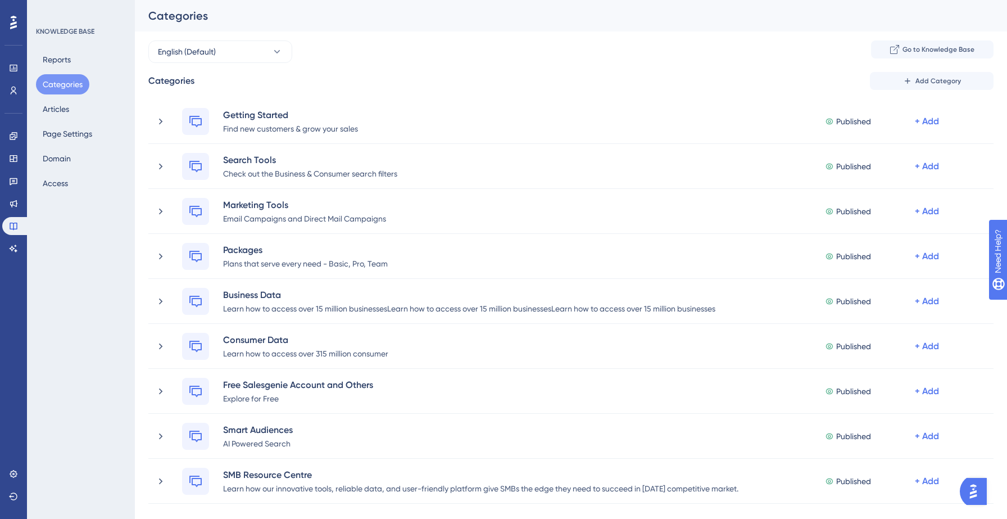
click at [54, 91] on button "Categories" at bounding box center [62, 84] width 53 height 20
